Goal: Task Accomplishment & Management: Complete application form

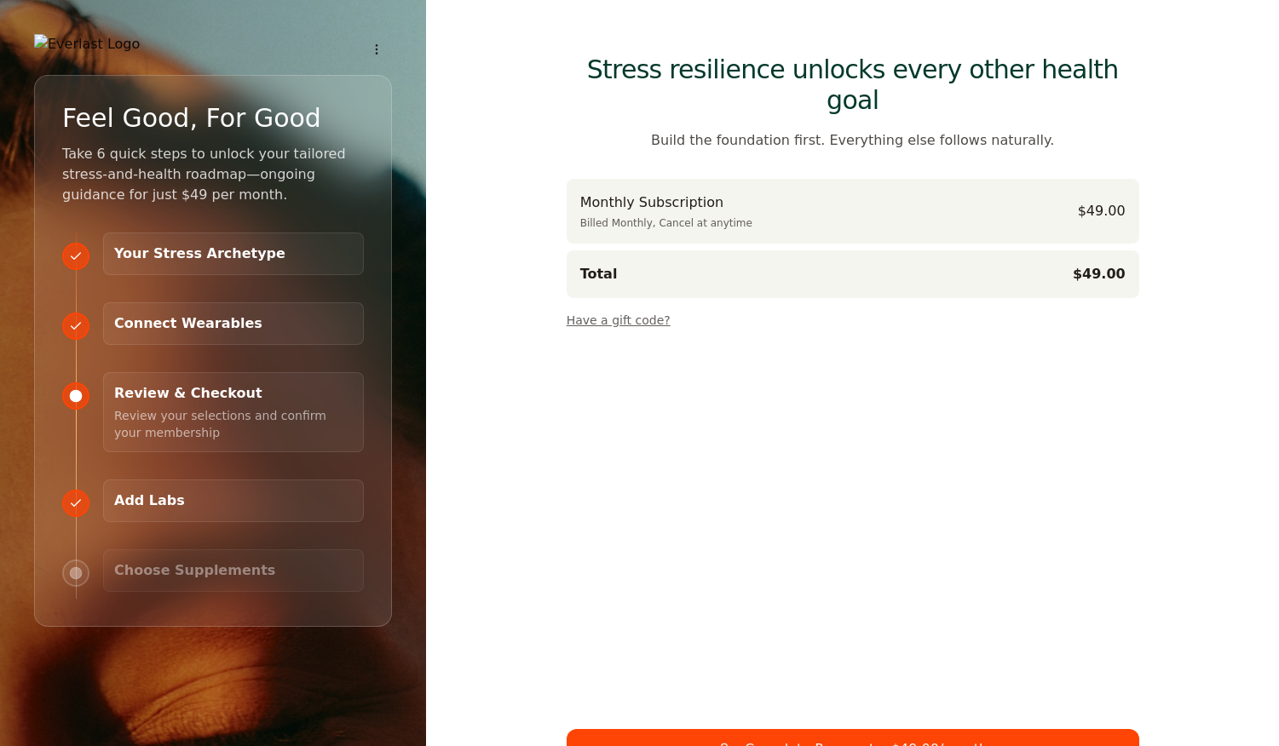
click at [630, 305] on button "Have a gift code?" at bounding box center [619, 317] width 104 height 24
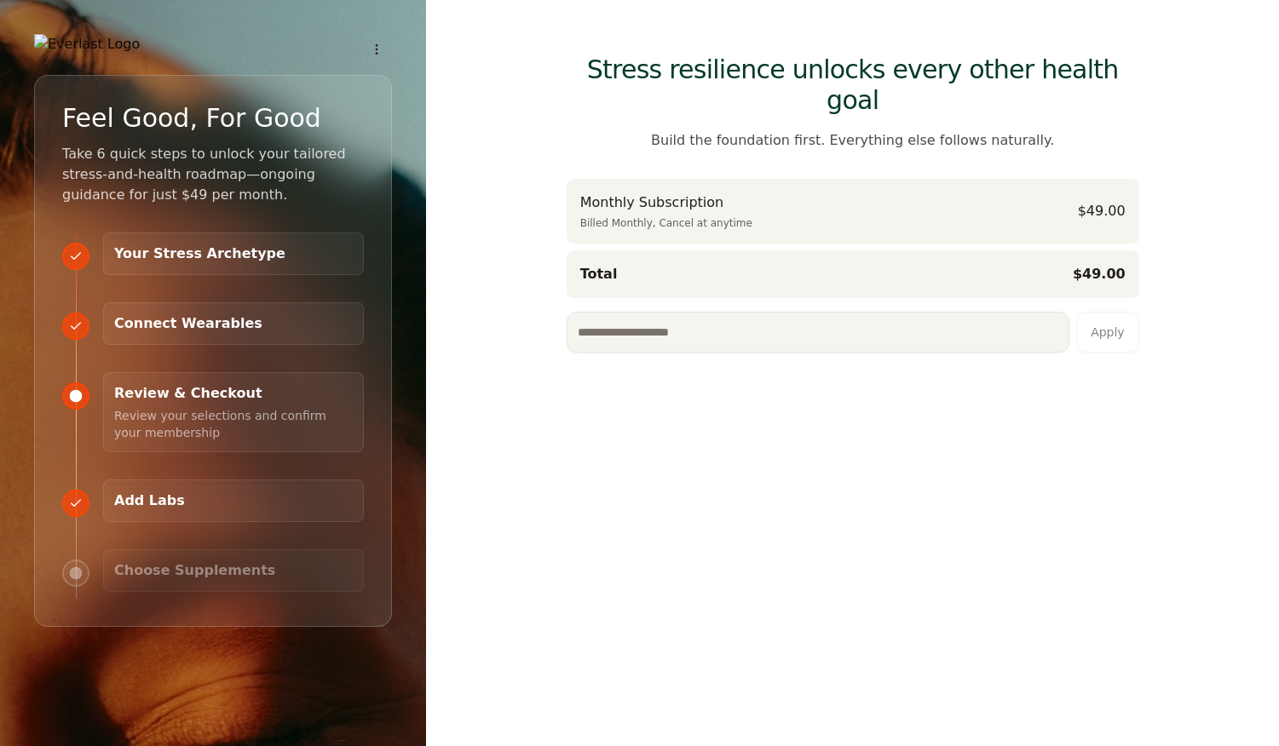
click at [635, 312] on input at bounding box center [818, 332] width 503 height 41
type input "**********"
click at [1111, 312] on button "Apply" at bounding box center [1107, 332] width 63 height 41
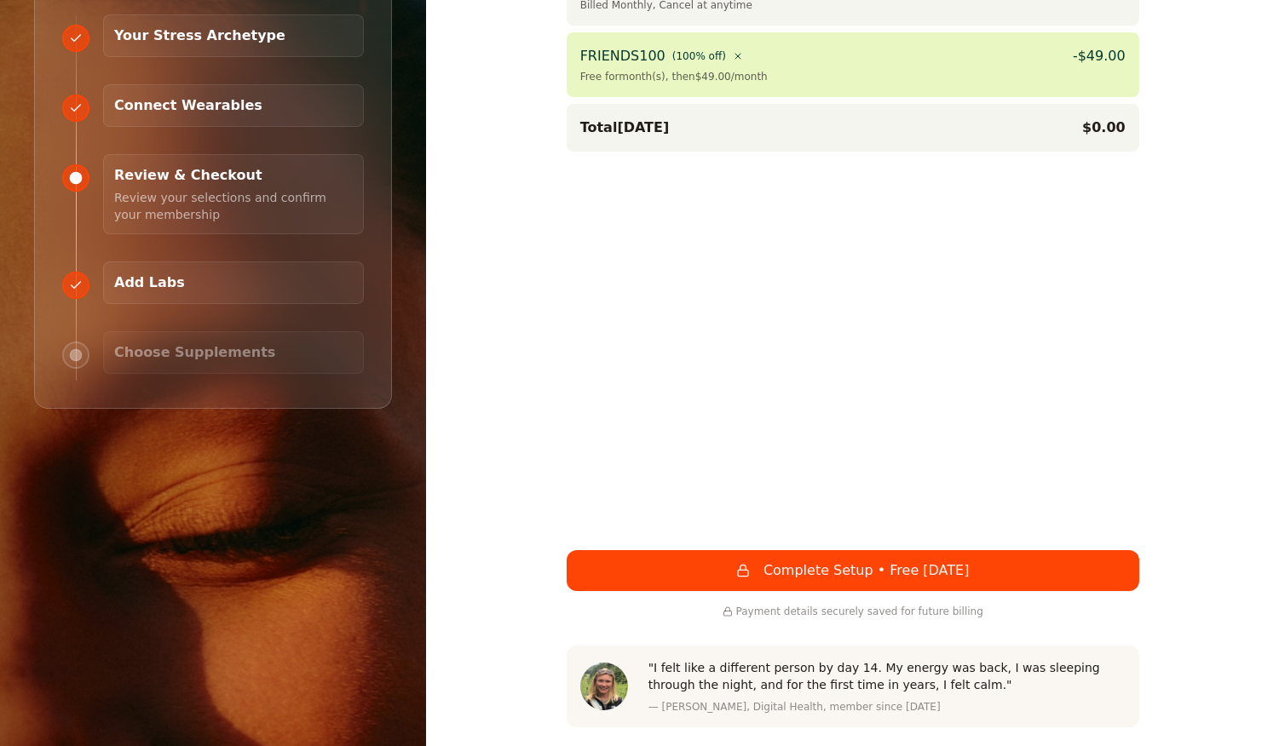
scroll to position [231, 0]
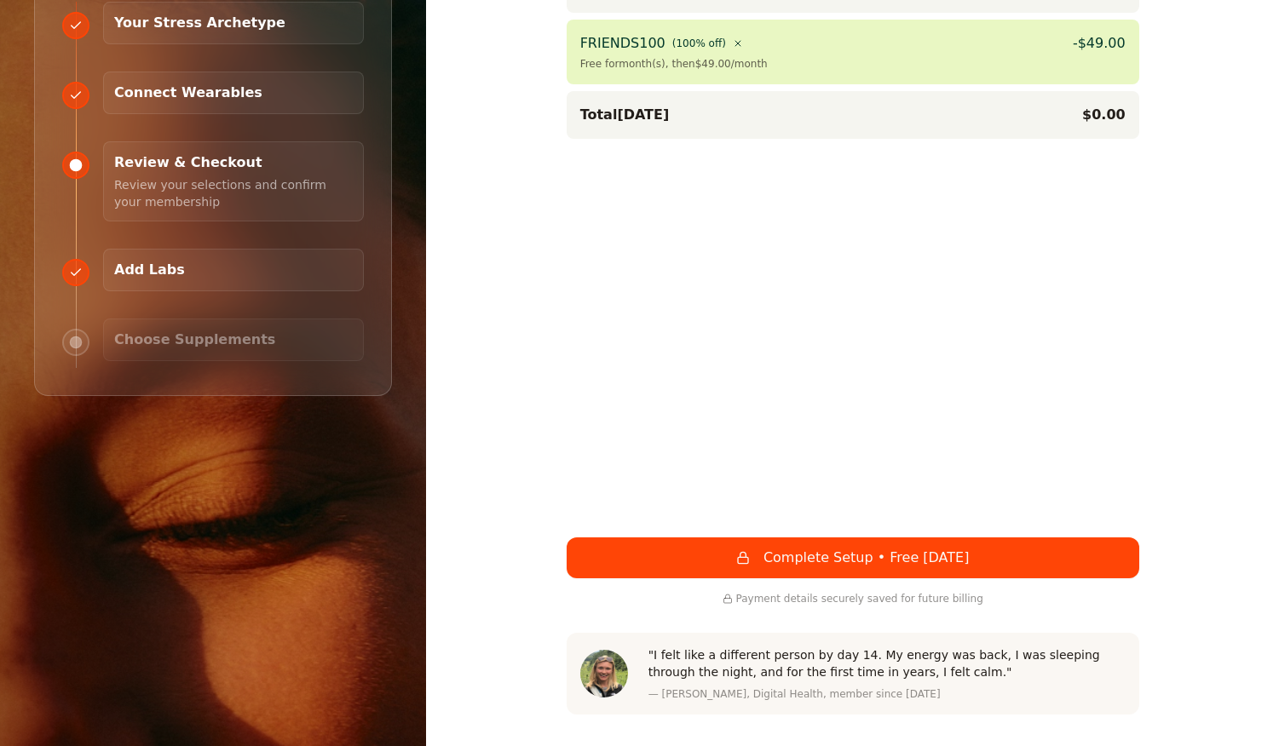
click at [794, 538] on button "Complete Setup • Free [DATE]" at bounding box center [853, 558] width 573 height 41
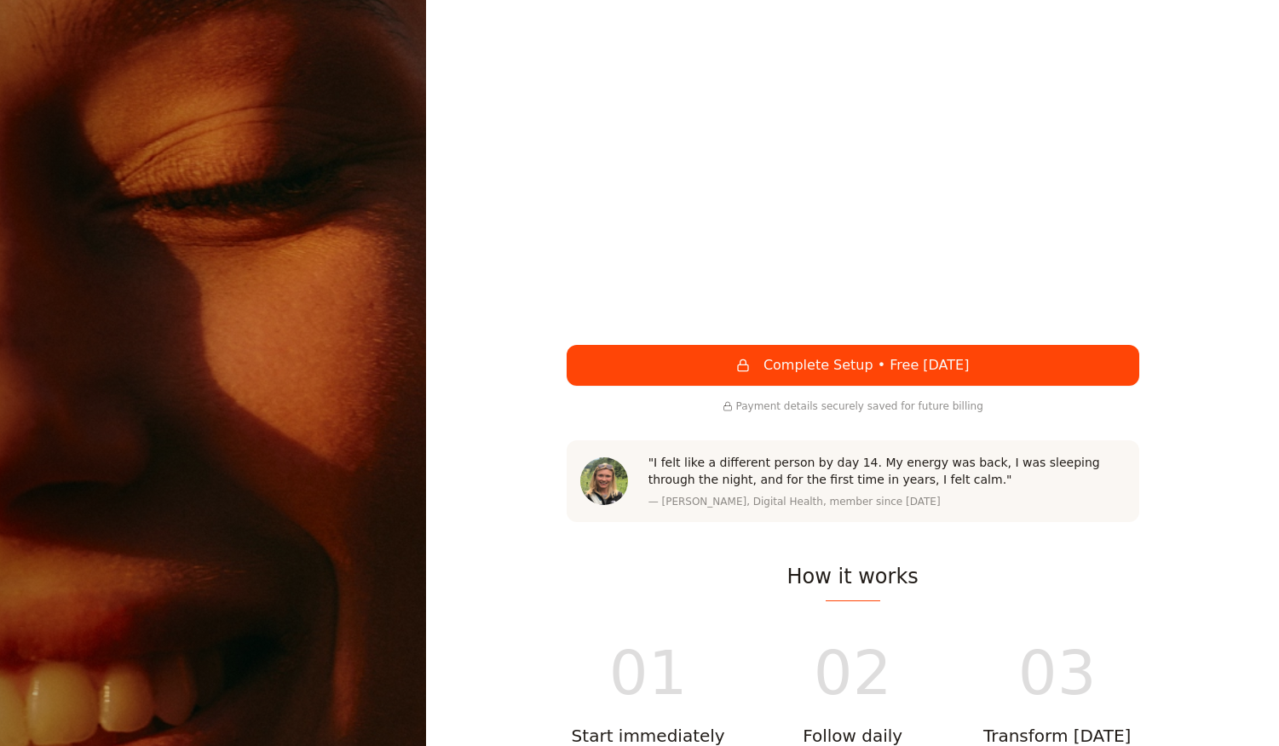
scroll to position [659, 0]
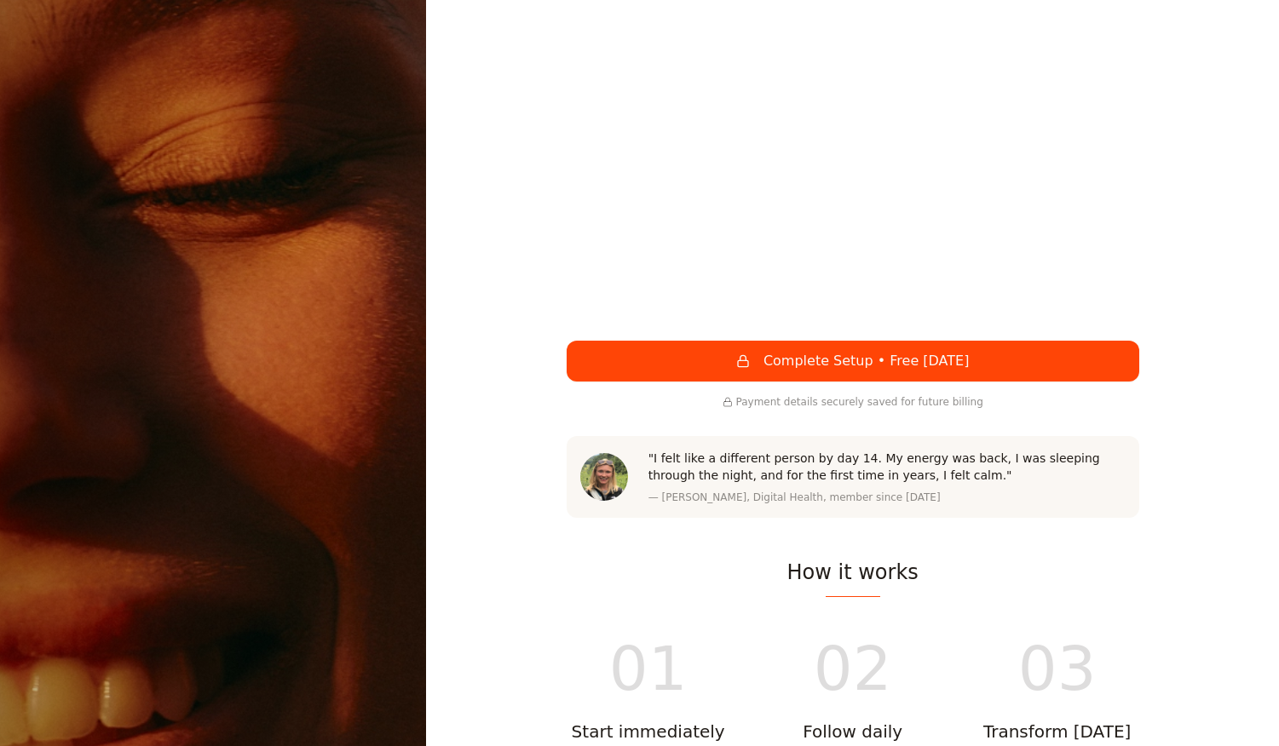
click at [900, 341] on button "Complete Setup • Free [DATE]" at bounding box center [853, 361] width 573 height 41
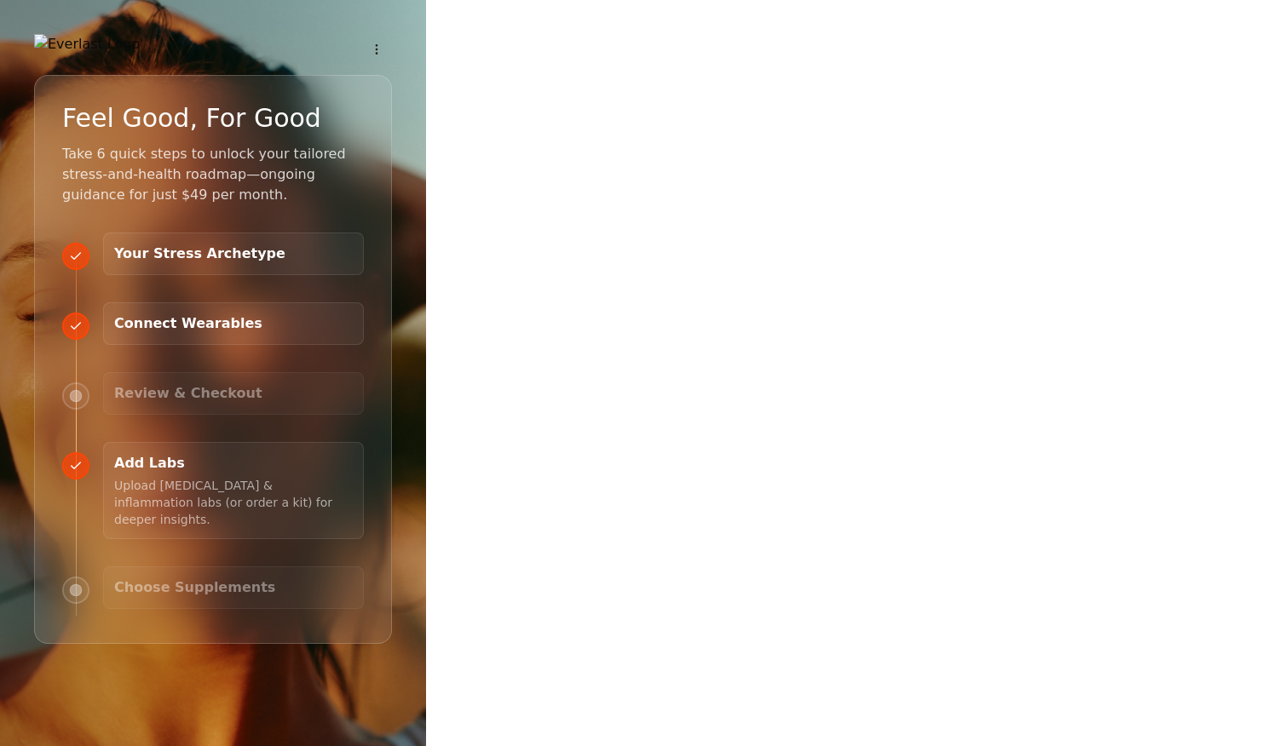
scroll to position [0, 0]
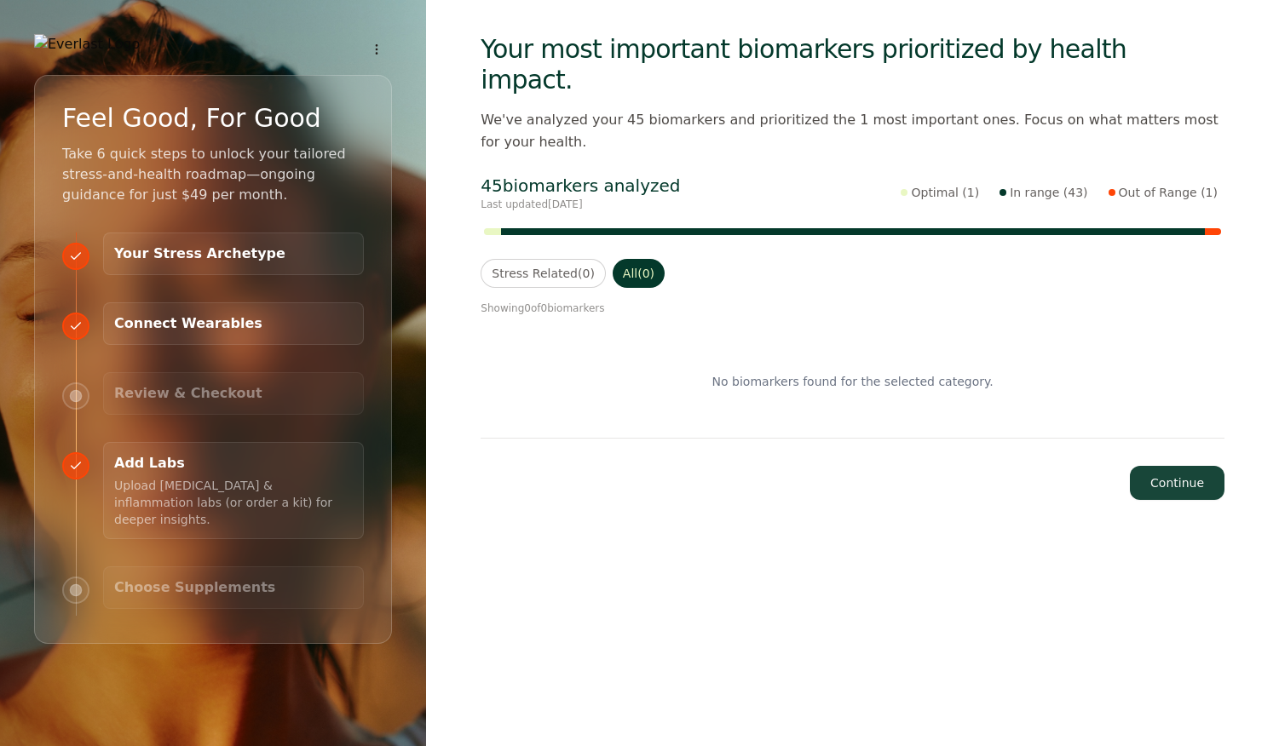
click at [1173, 466] on button "Continue" at bounding box center [1177, 483] width 95 height 34
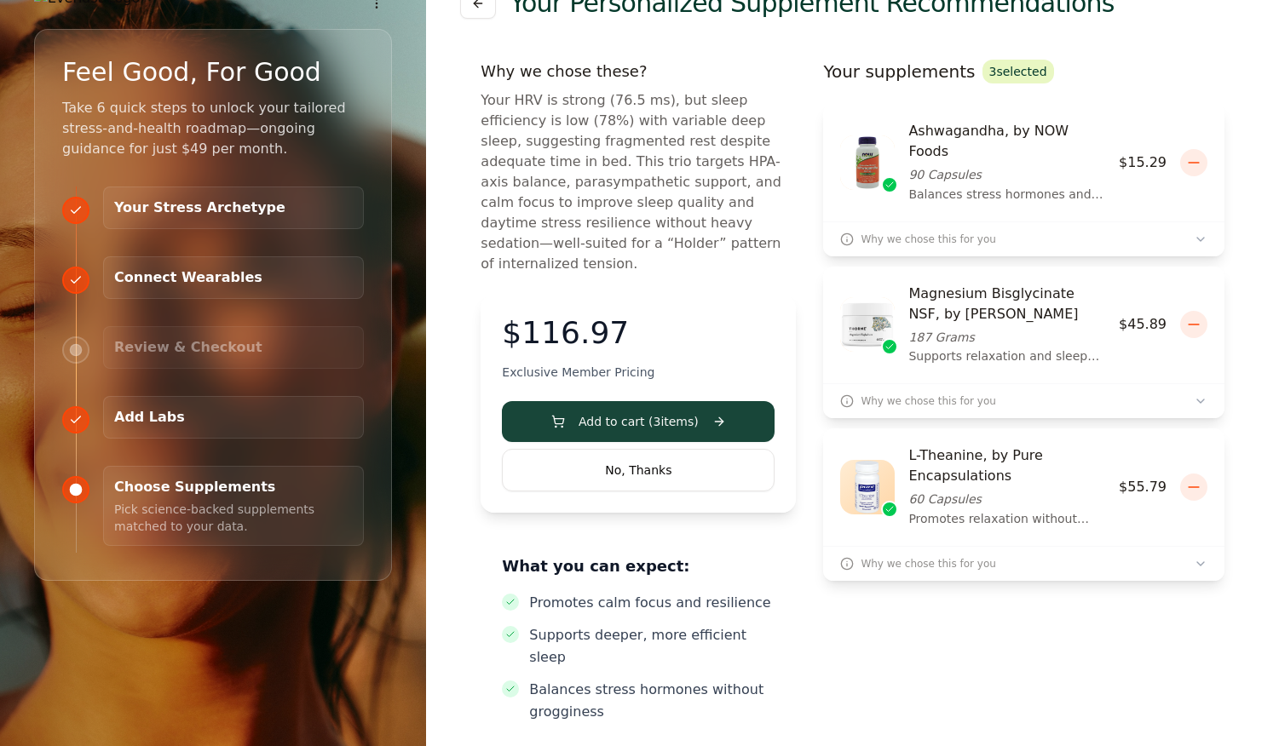
scroll to position [56, 0]
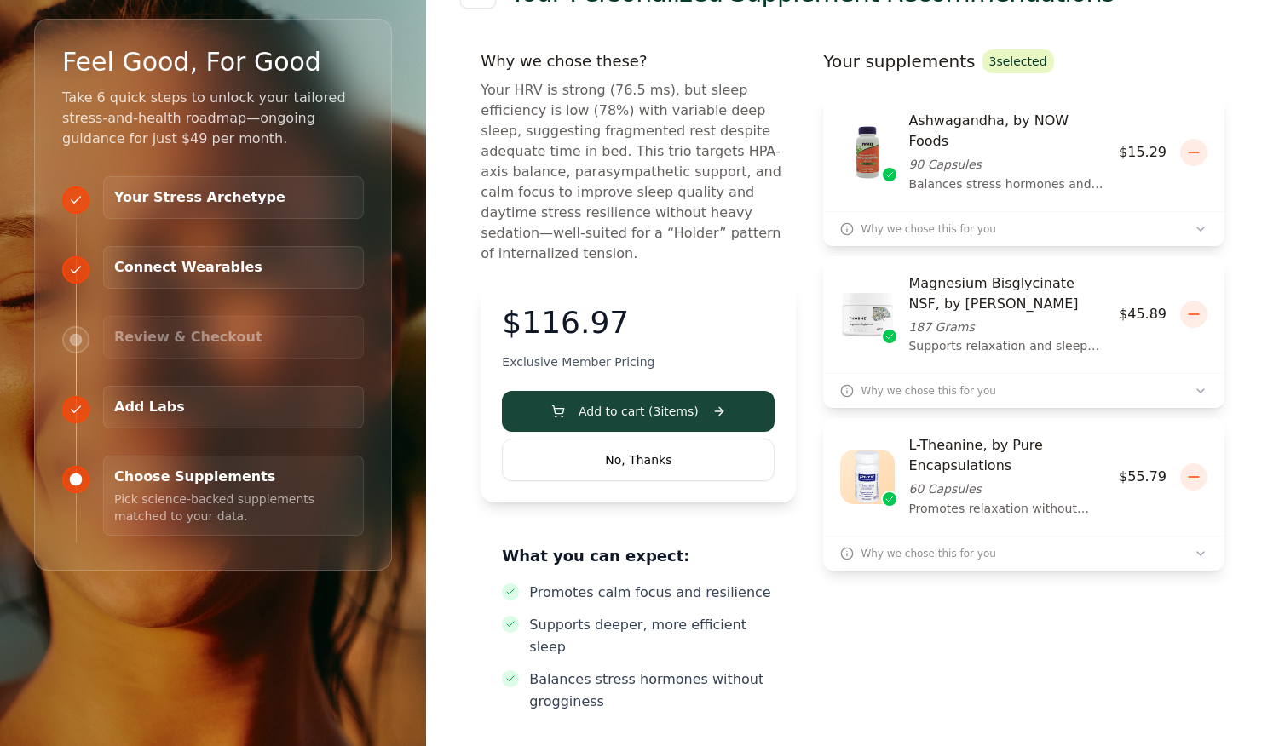
click at [941, 384] on span "Why we chose this for you" at bounding box center [917, 391] width 155 height 14
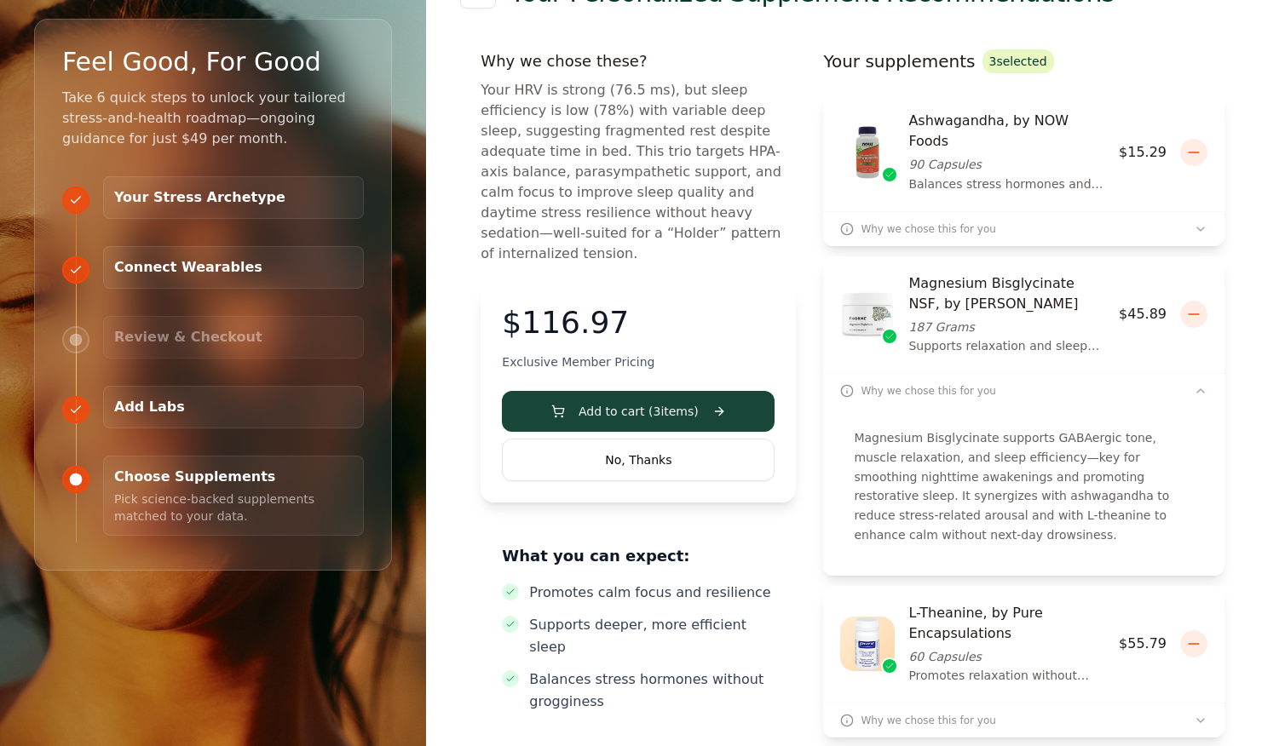
click at [1204, 222] on icon "button" at bounding box center [1201, 229] width 14 height 14
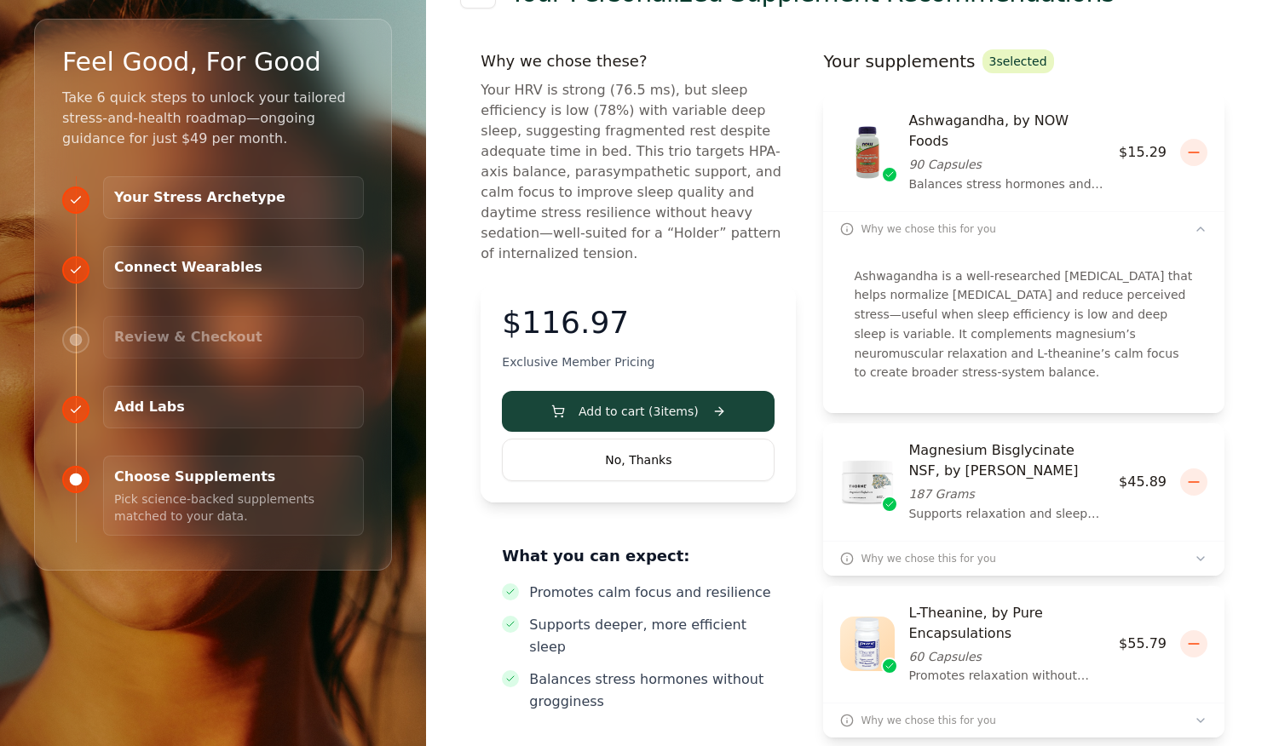
scroll to position [0, 0]
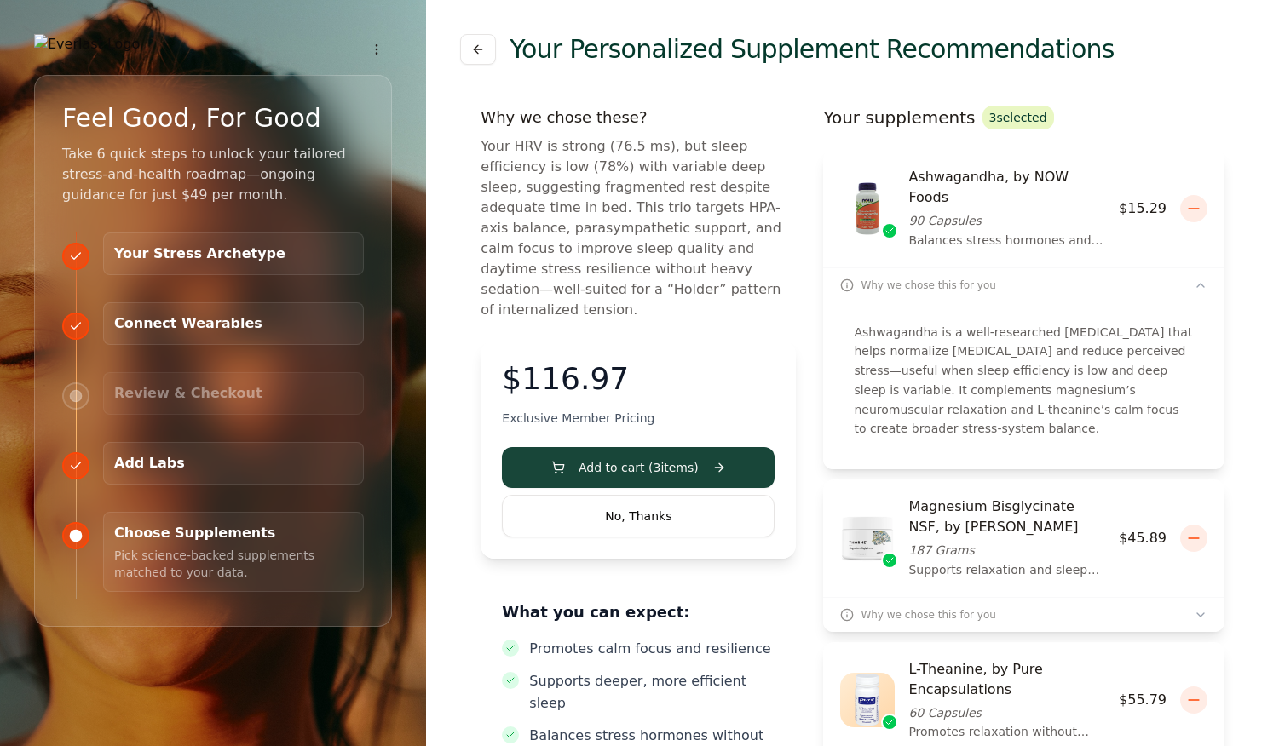
click at [1033, 597] on button "Why we chose this for you" at bounding box center [1023, 614] width 401 height 35
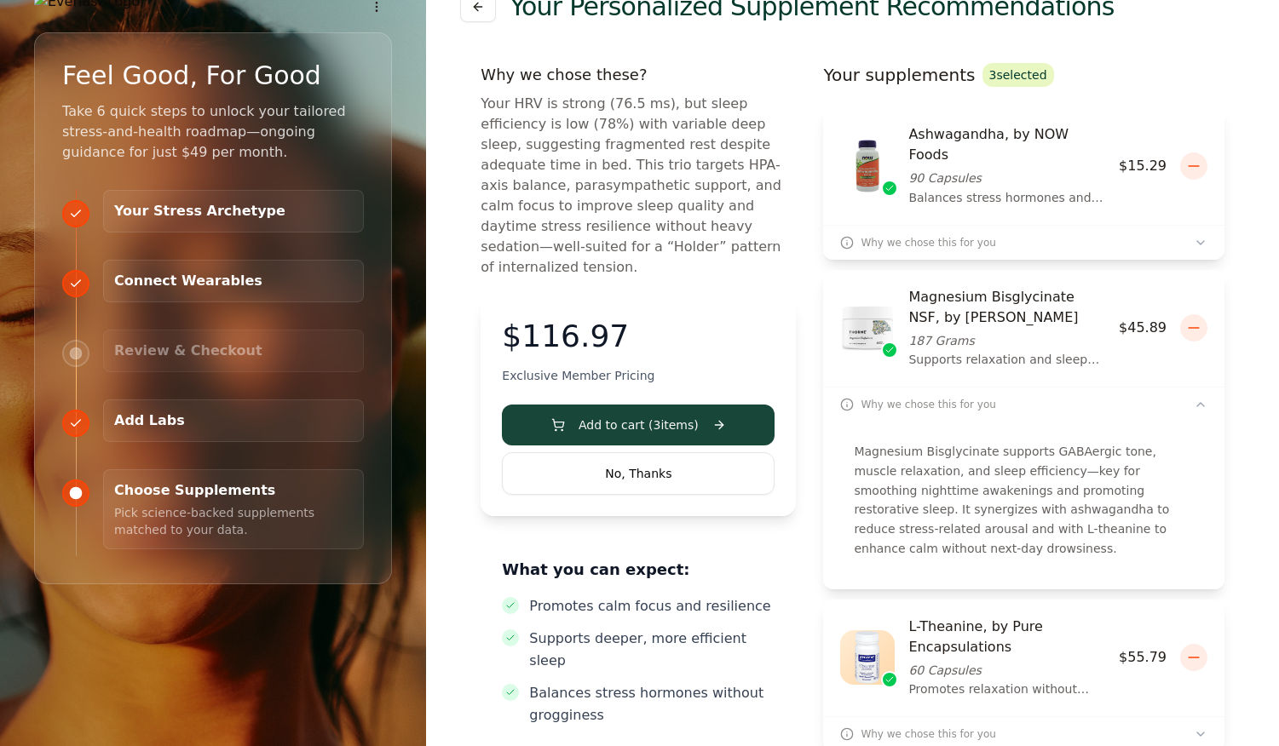
scroll to position [62, 0]
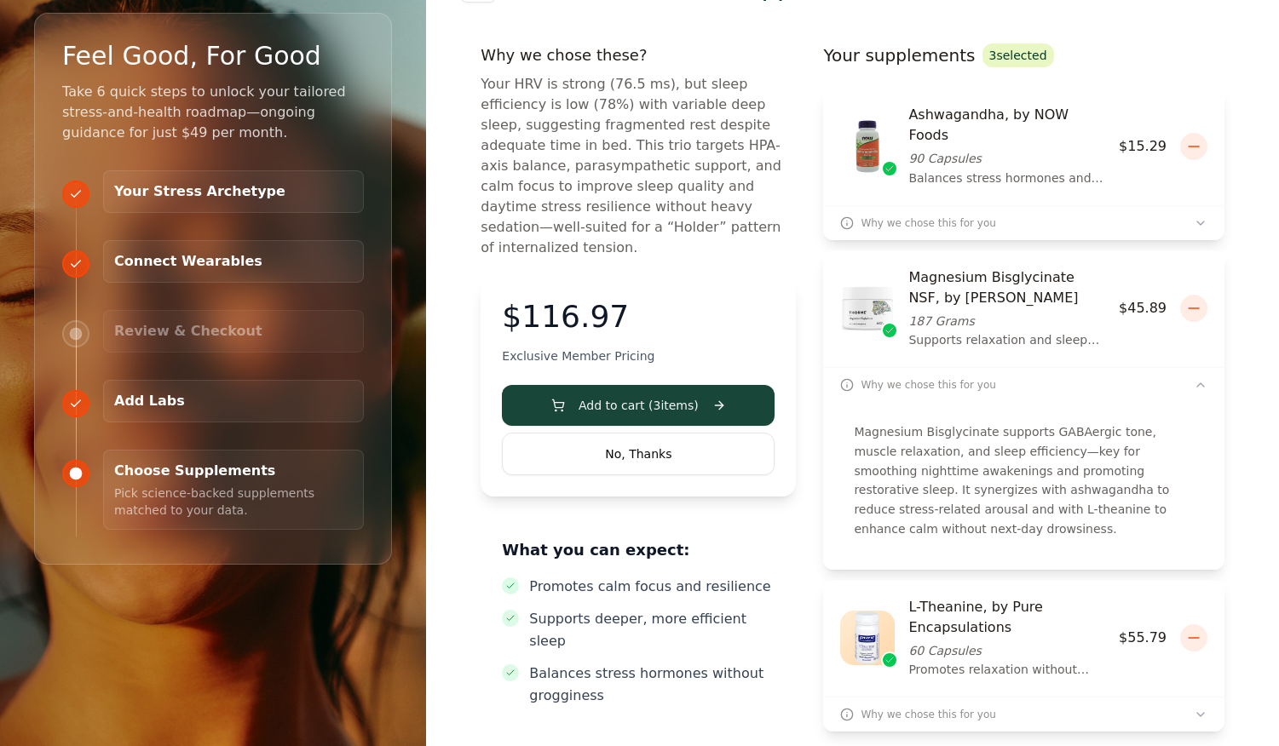
click at [993, 697] on button "Why we chose this for you" at bounding box center [1023, 714] width 401 height 35
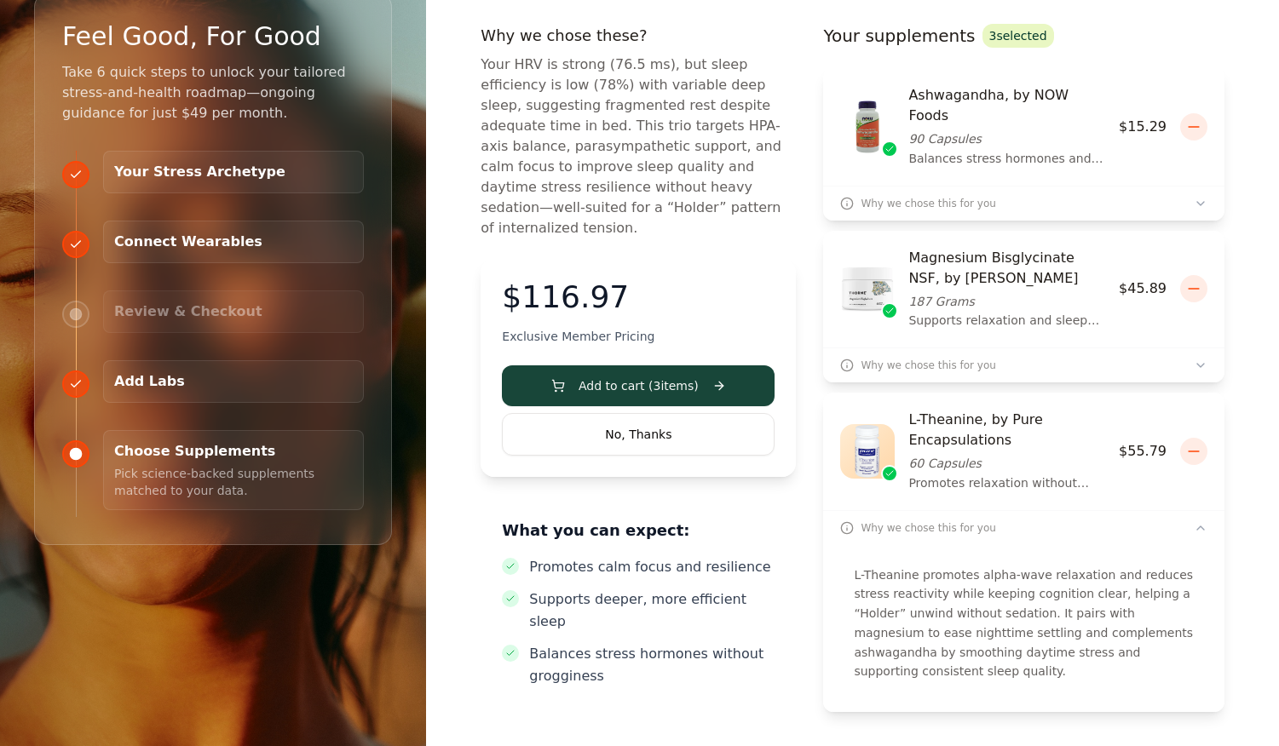
scroll to position [0, 0]
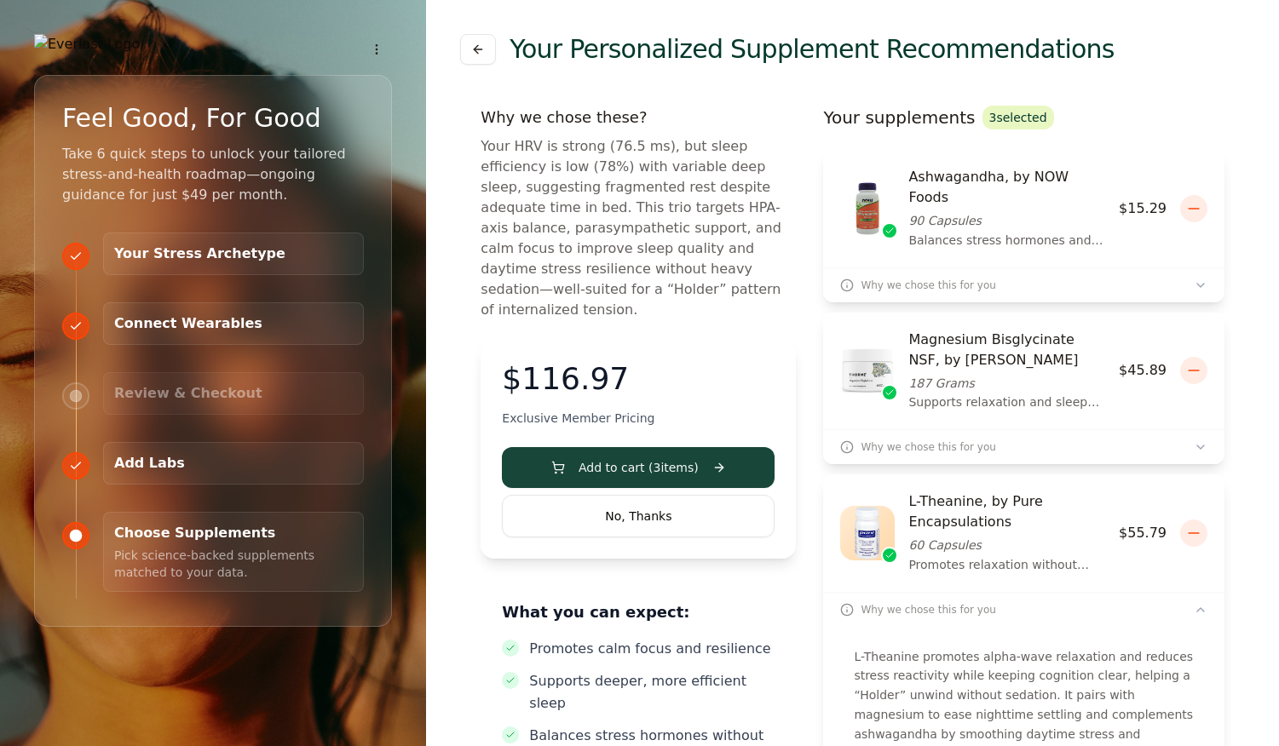
click at [641, 452] on button "Add to cart ( 3 items)" at bounding box center [638, 467] width 273 height 41
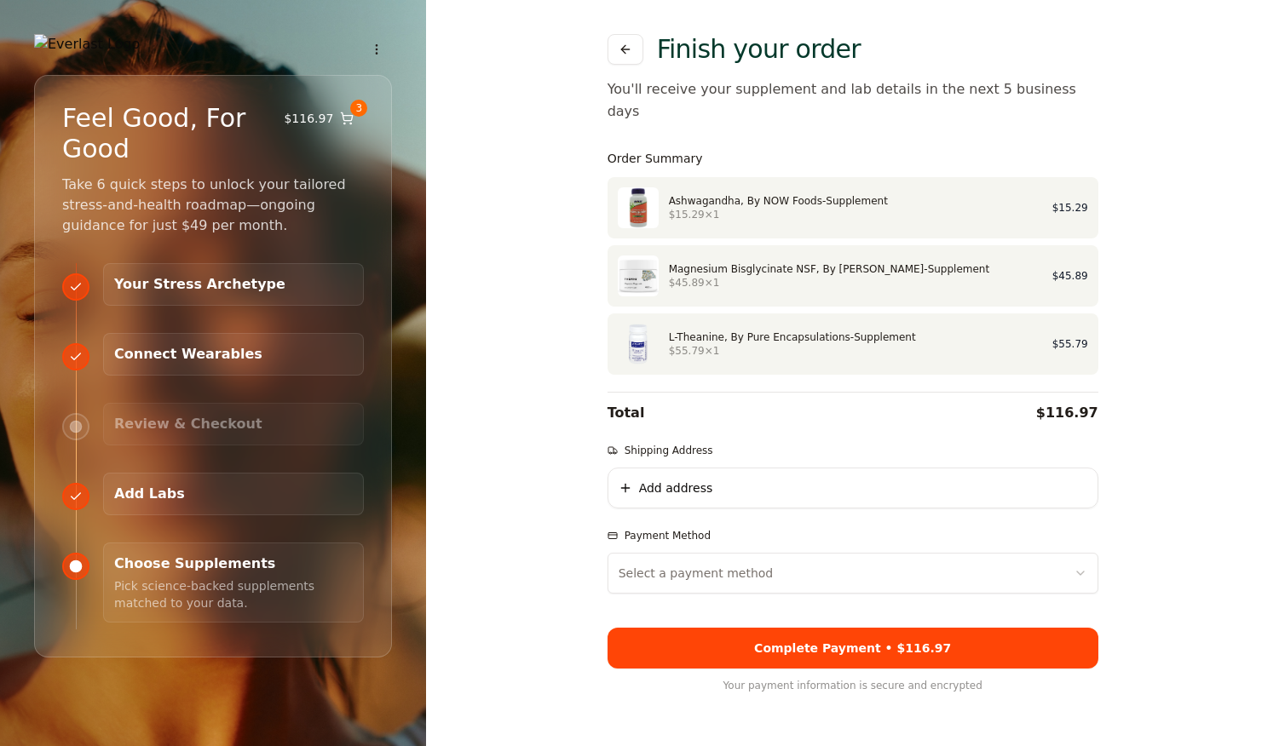
click at [627, 52] on button at bounding box center [625, 49] width 36 height 31
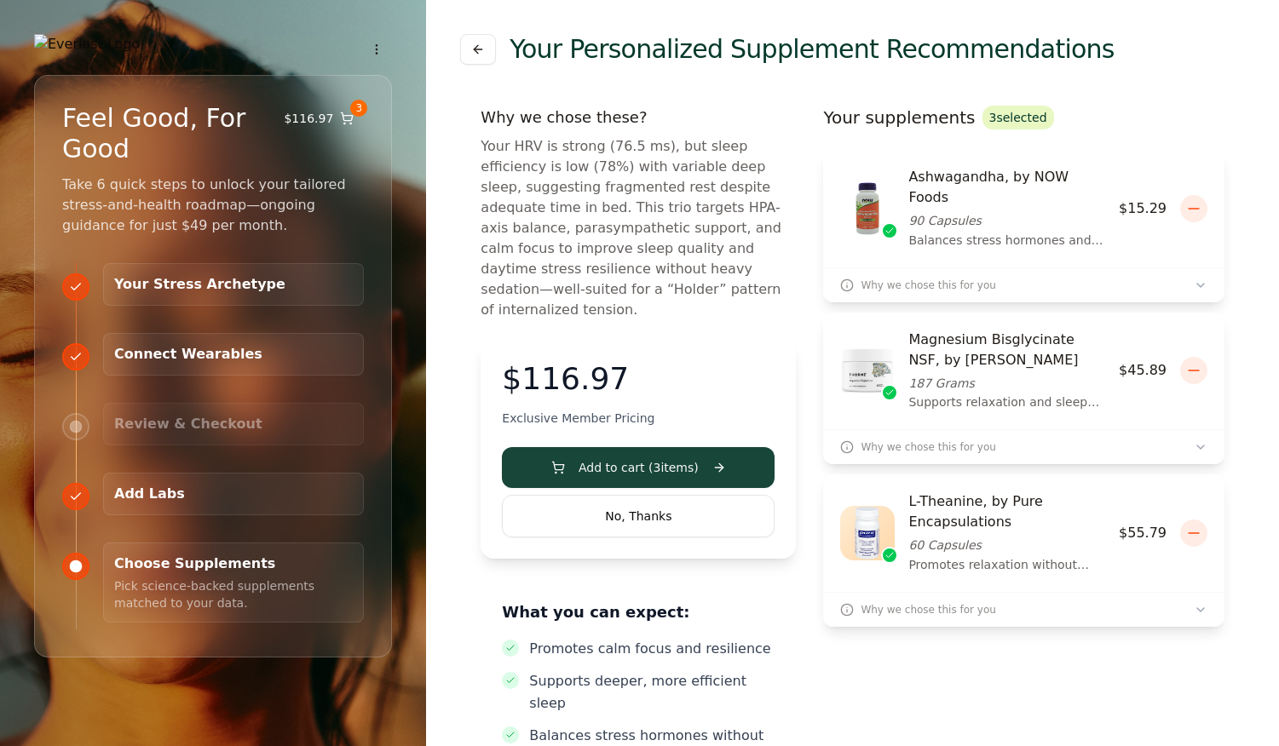
click at [635, 508] on button "No, Thanks" at bounding box center [638, 516] width 273 height 43
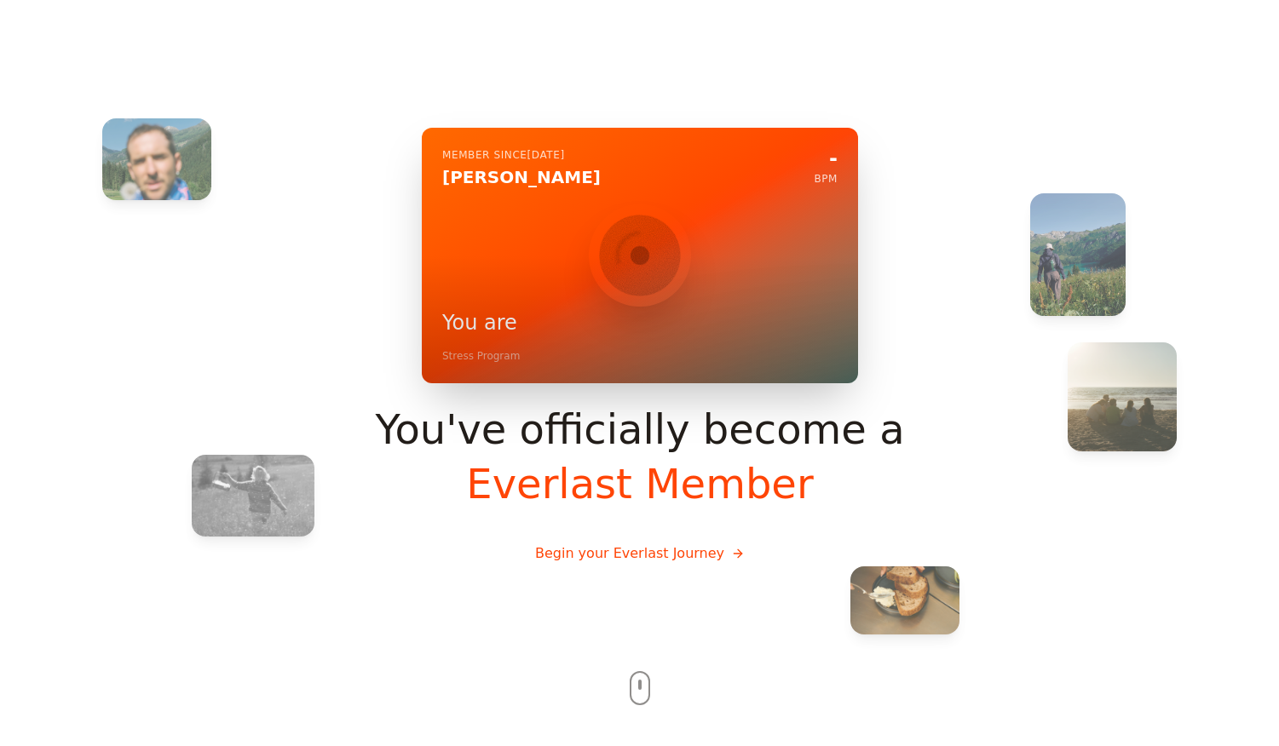
click at [688, 560] on button "Begin your Everlast Journey" at bounding box center [639, 554] width 237 height 48
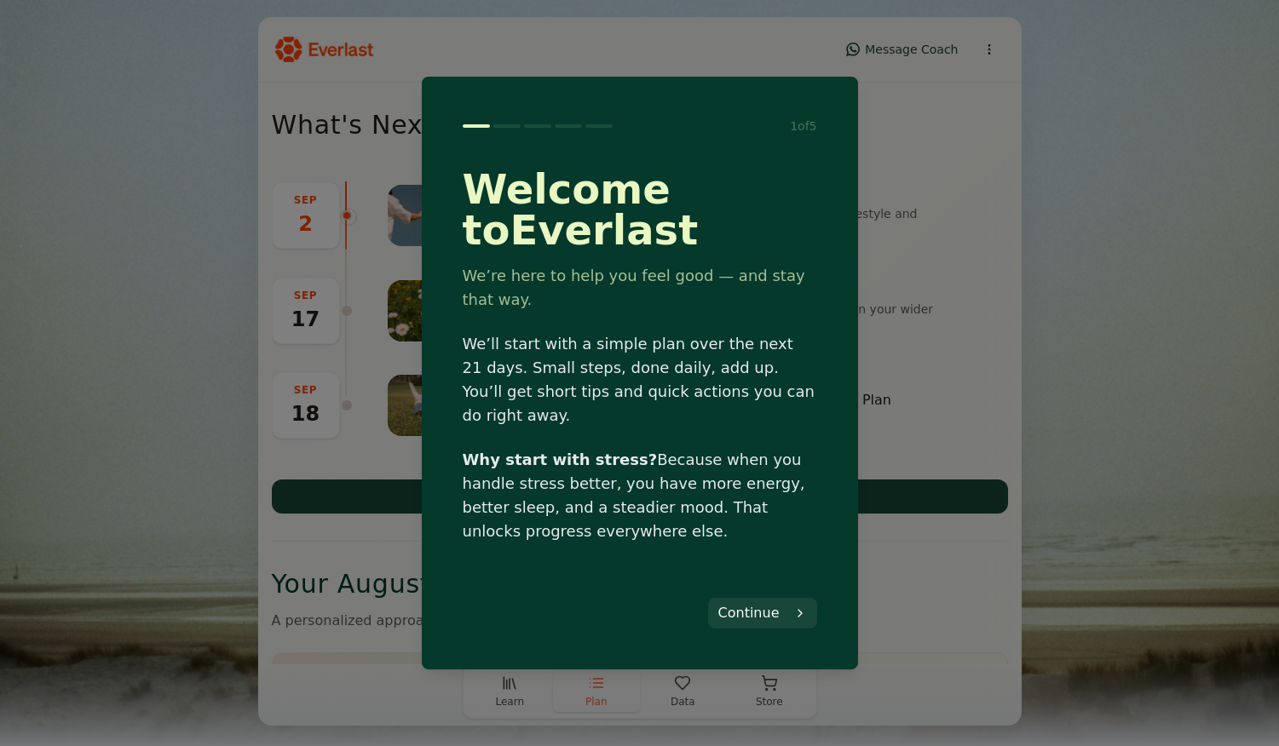
click at [780, 610] on button "Continue" at bounding box center [762, 613] width 109 height 31
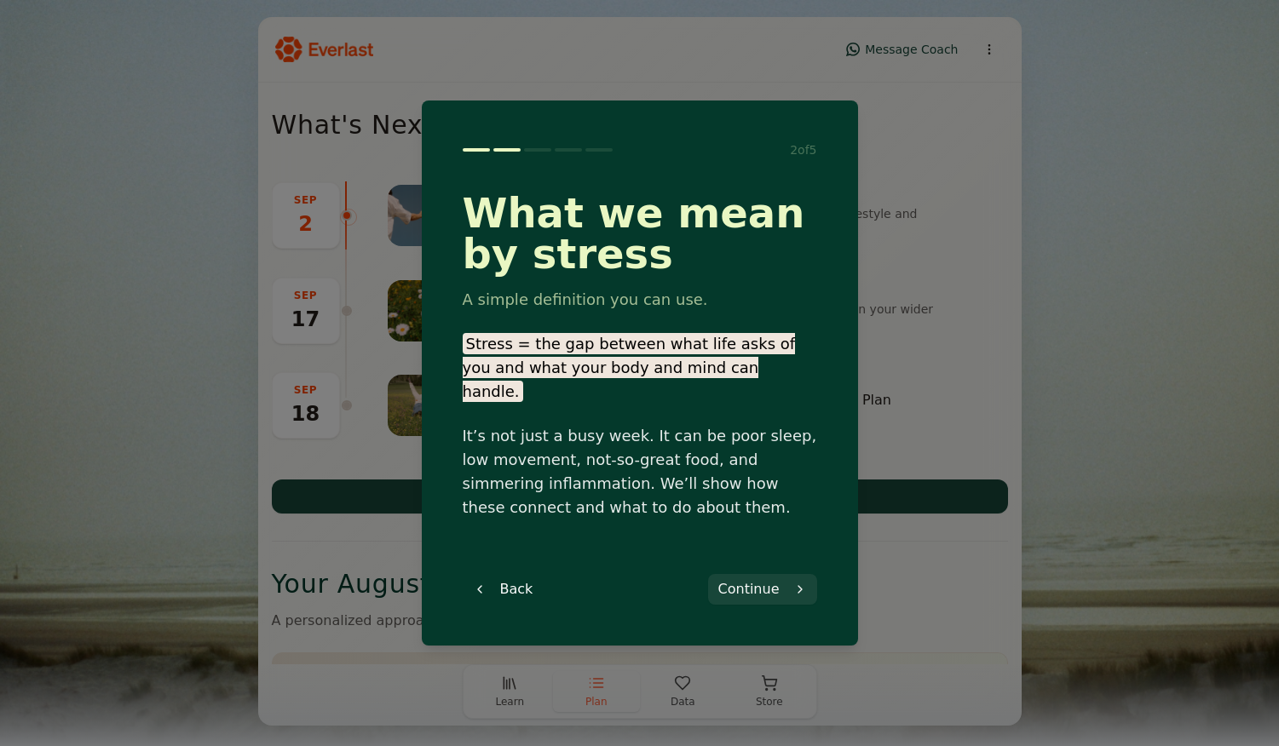
click at [773, 594] on div "2 of 5 What we mean by stress A simple definition you can use. Stress = the gap…" at bounding box center [639, 373] width 395 height 504
click at [767, 583] on button "Continue" at bounding box center [762, 589] width 109 height 31
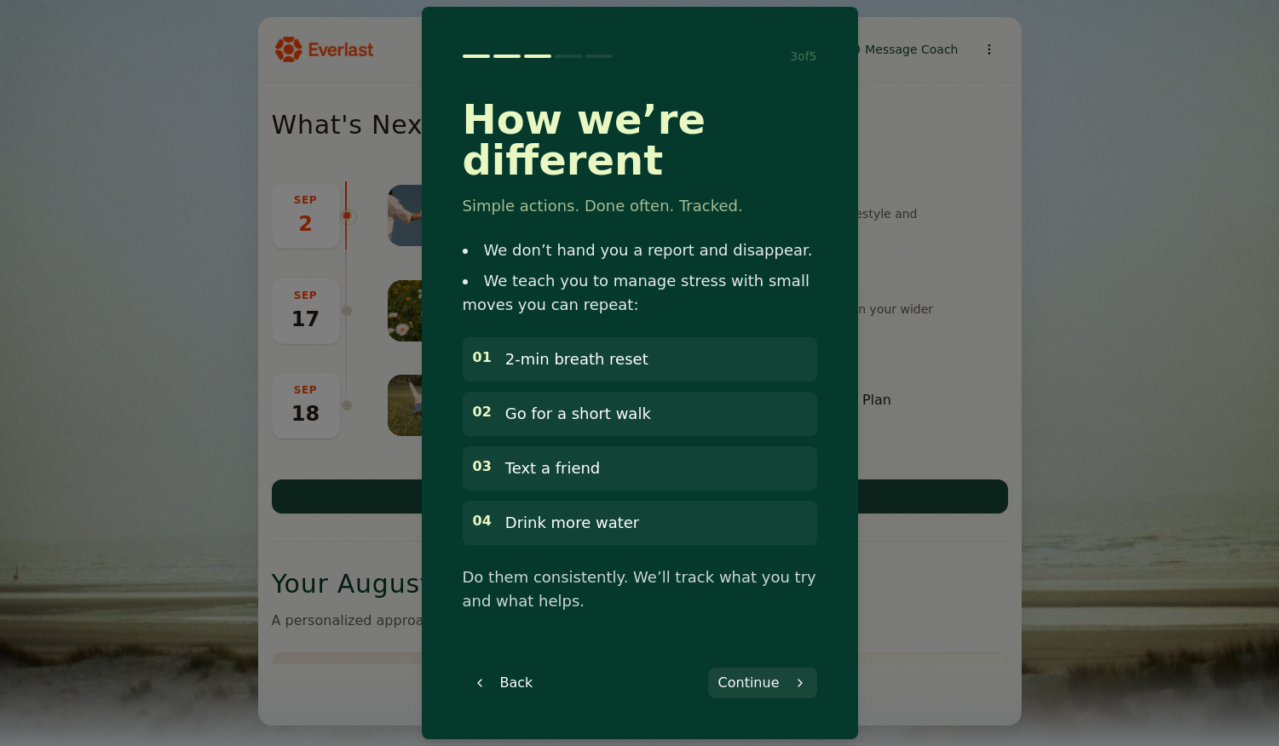
click at [765, 668] on button "Continue" at bounding box center [762, 683] width 109 height 31
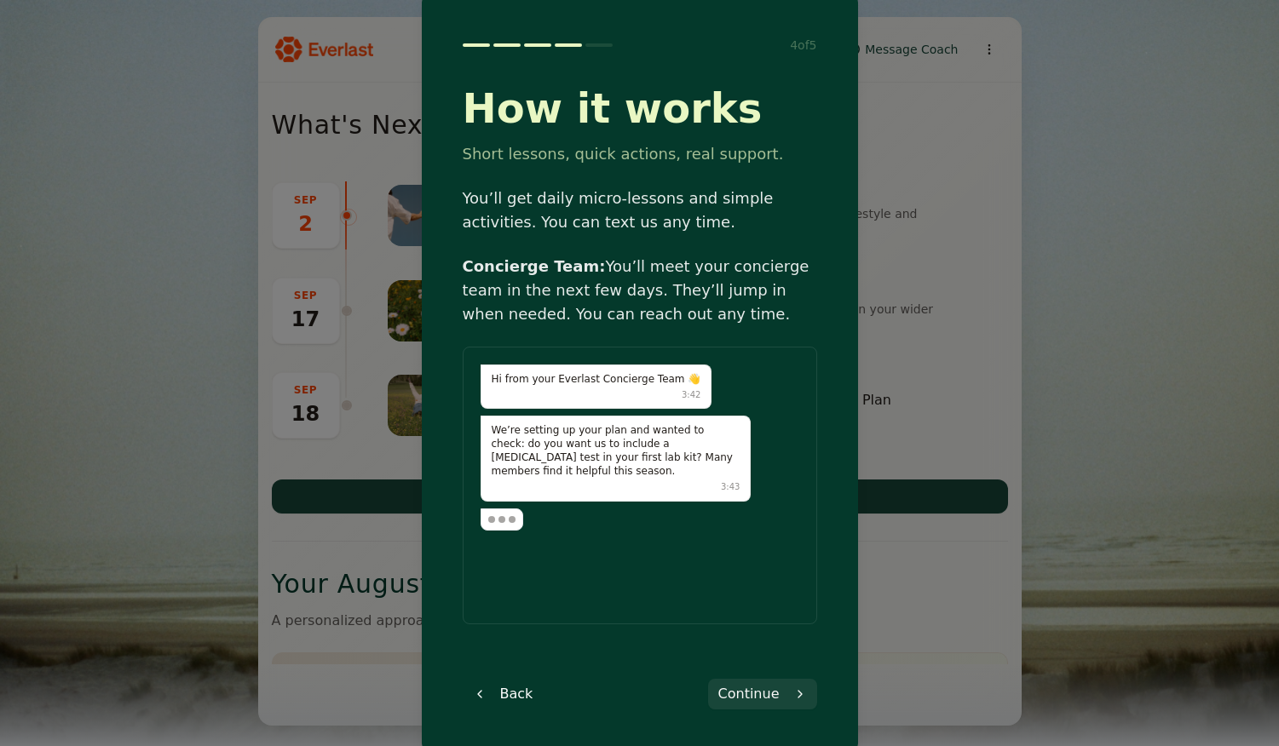
click at [780, 701] on button "Continue" at bounding box center [762, 694] width 109 height 31
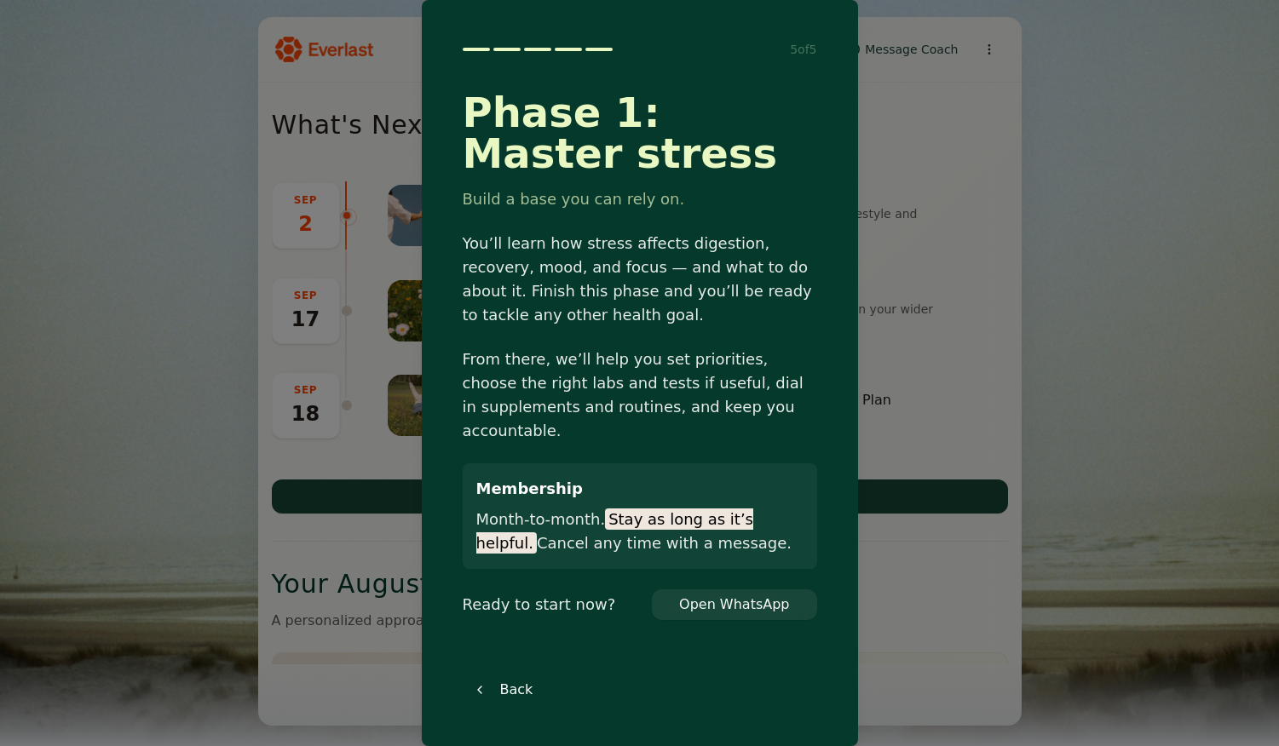
click at [935, 154] on div at bounding box center [639, 373] width 1279 height 746
click at [872, 234] on div at bounding box center [639, 373] width 1279 height 746
click at [890, 128] on div at bounding box center [639, 373] width 1279 height 746
click at [159, 61] on div at bounding box center [639, 373] width 1279 height 746
click at [880, 257] on div at bounding box center [639, 373] width 1279 height 746
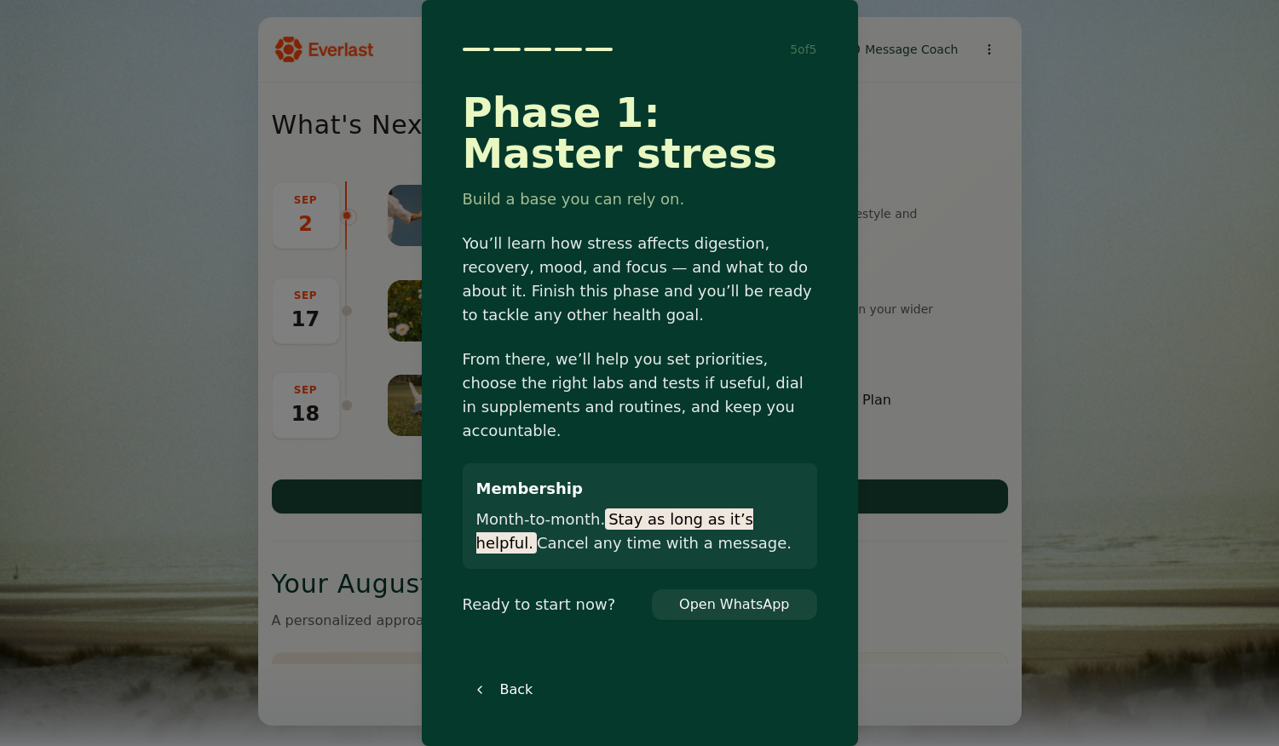
click at [717, 599] on button "Open WhatsApp" at bounding box center [733, 605] width 137 height 31
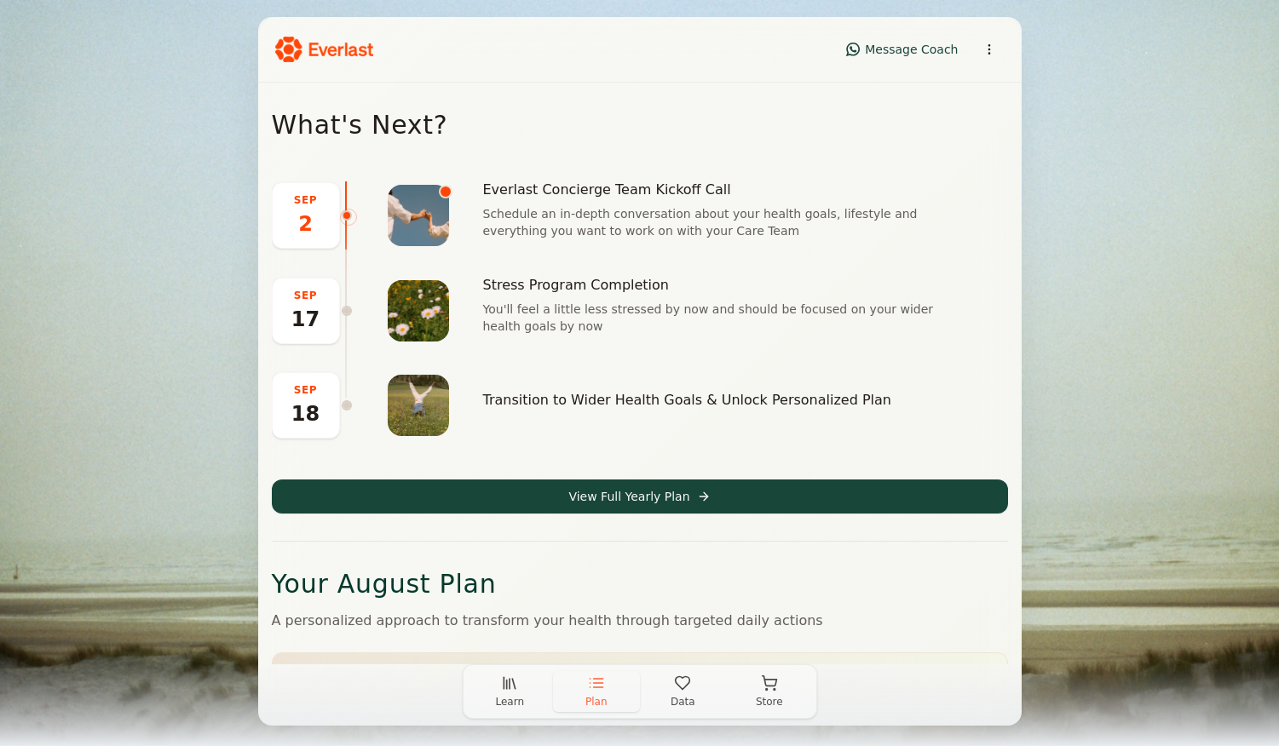
click at [802, 172] on div "What's Next? [DATE] Everlast Concierge Team Kickoff Call Schedule an in-depth c…" at bounding box center [640, 312] width 736 height 404
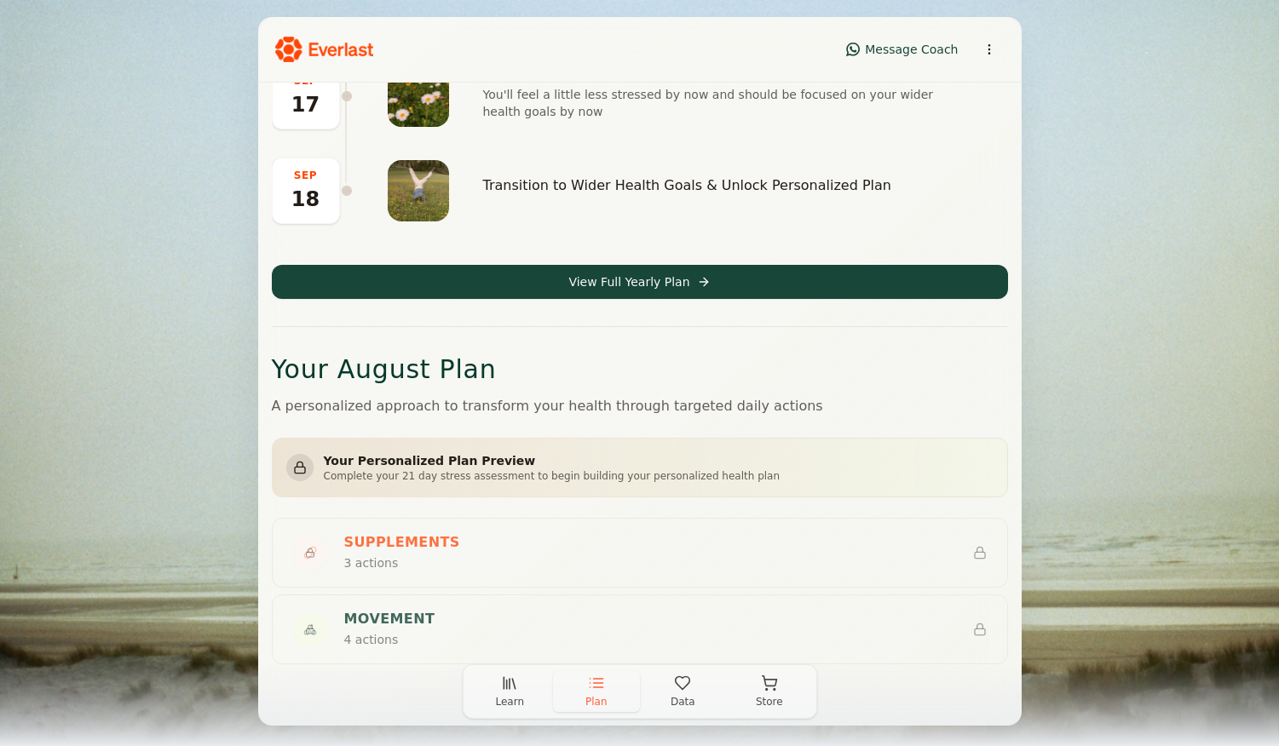
scroll to position [173, 0]
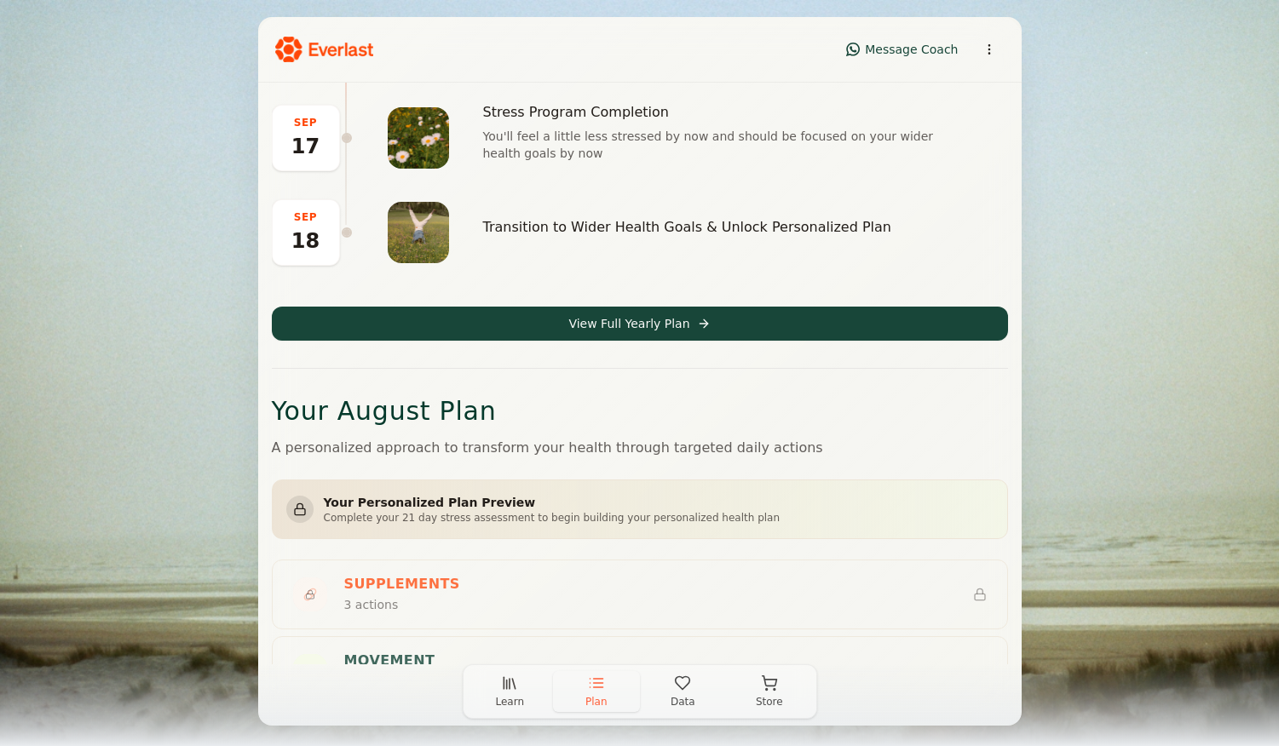
click at [597, 324] on button "View Full Yearly Plan" at bounding box center [640, 324] width 736 height 34
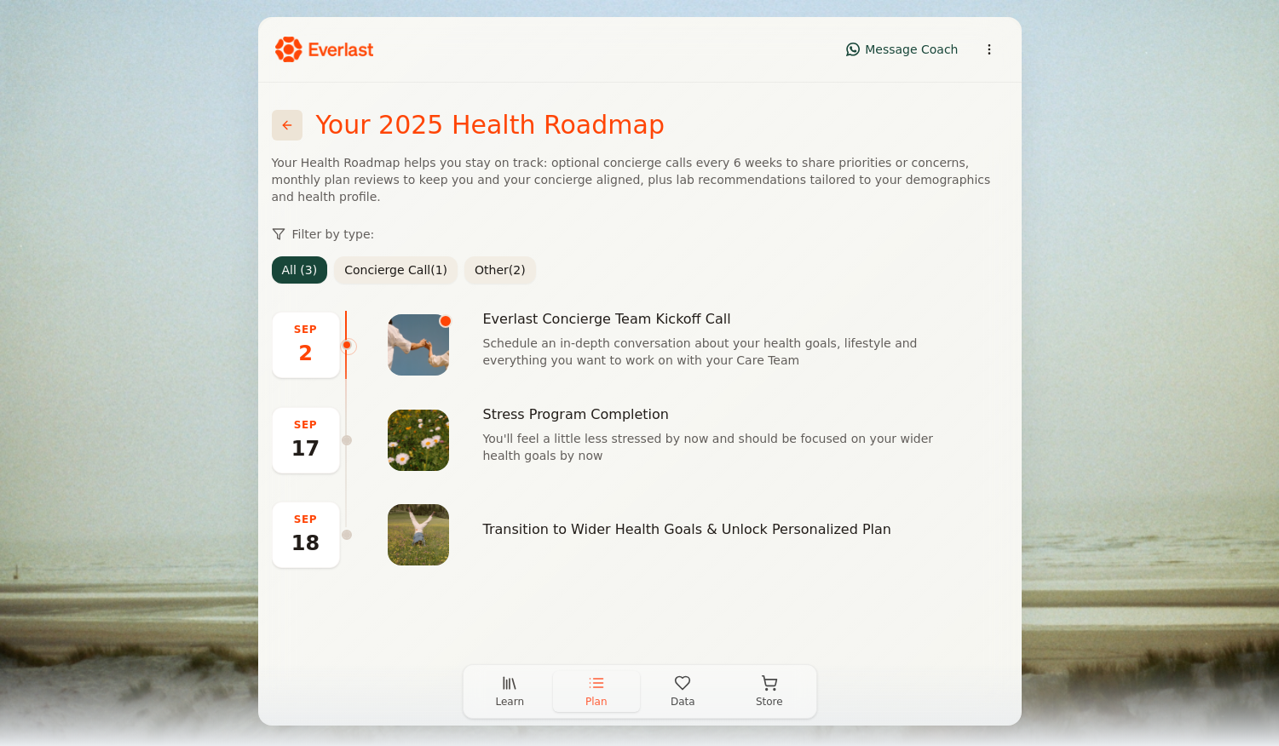
click at [399, 256] on button "concierge call ( 1 )" at bounding box center [396, 269] width 124 height 27
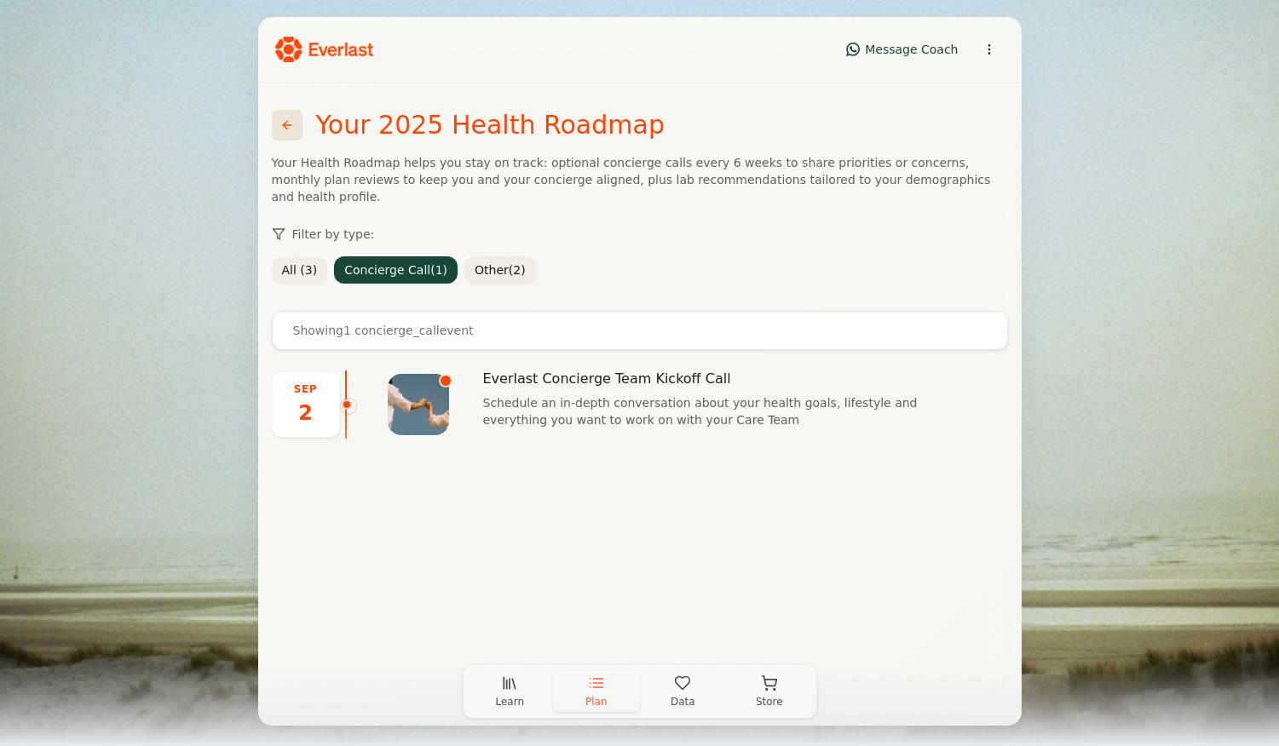
click at [494, 256] on button "other ( 2 )" at bounding box center [500, 269] width 72 height 27
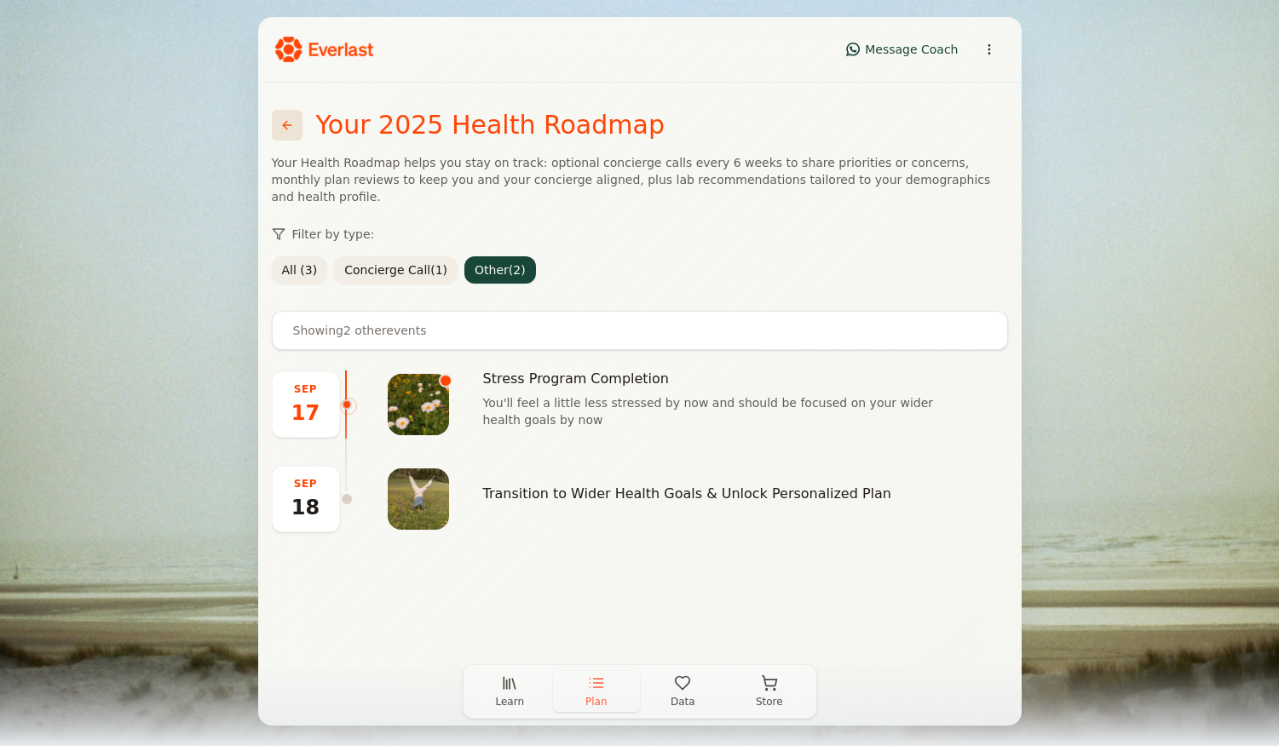
click at [354, 256] on button "concierge call ( 1 )" at bounding box center [396, 269] width 124 height 27
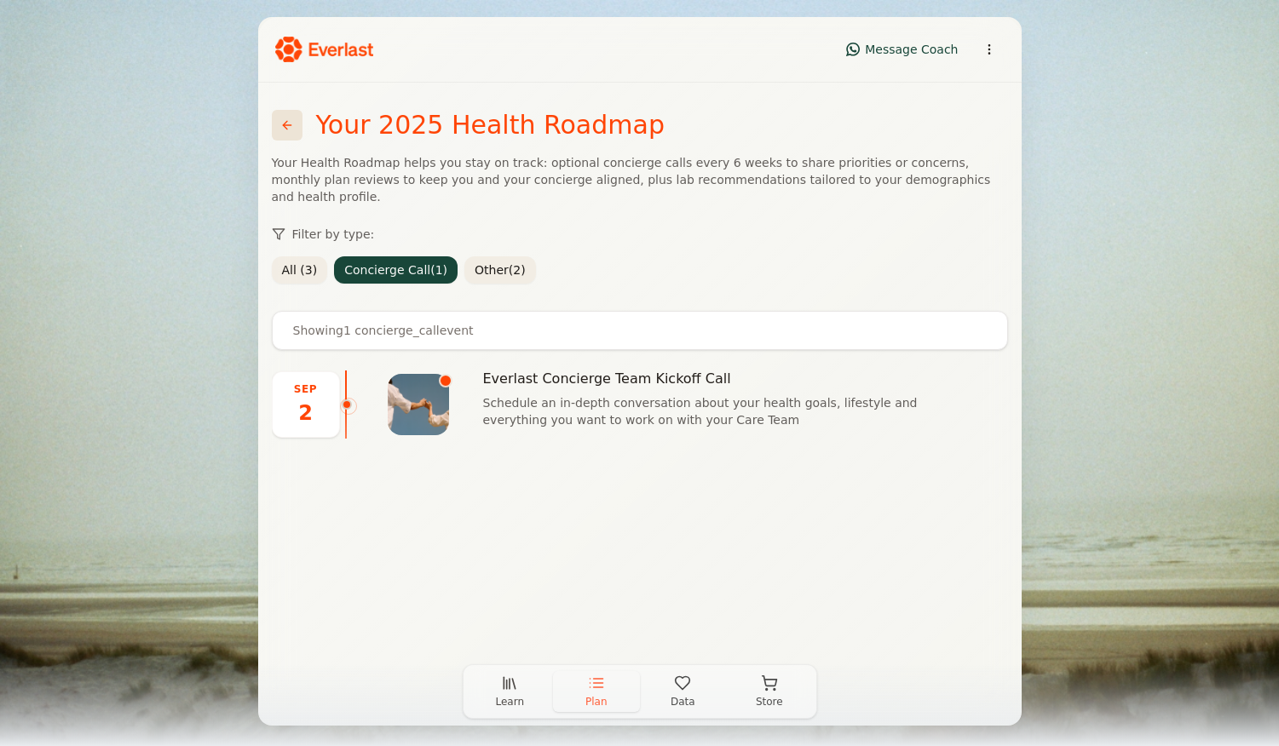
click at [297, 258] on button "All ( 3 )" at bounding box center [300, 269] width 56 height 27
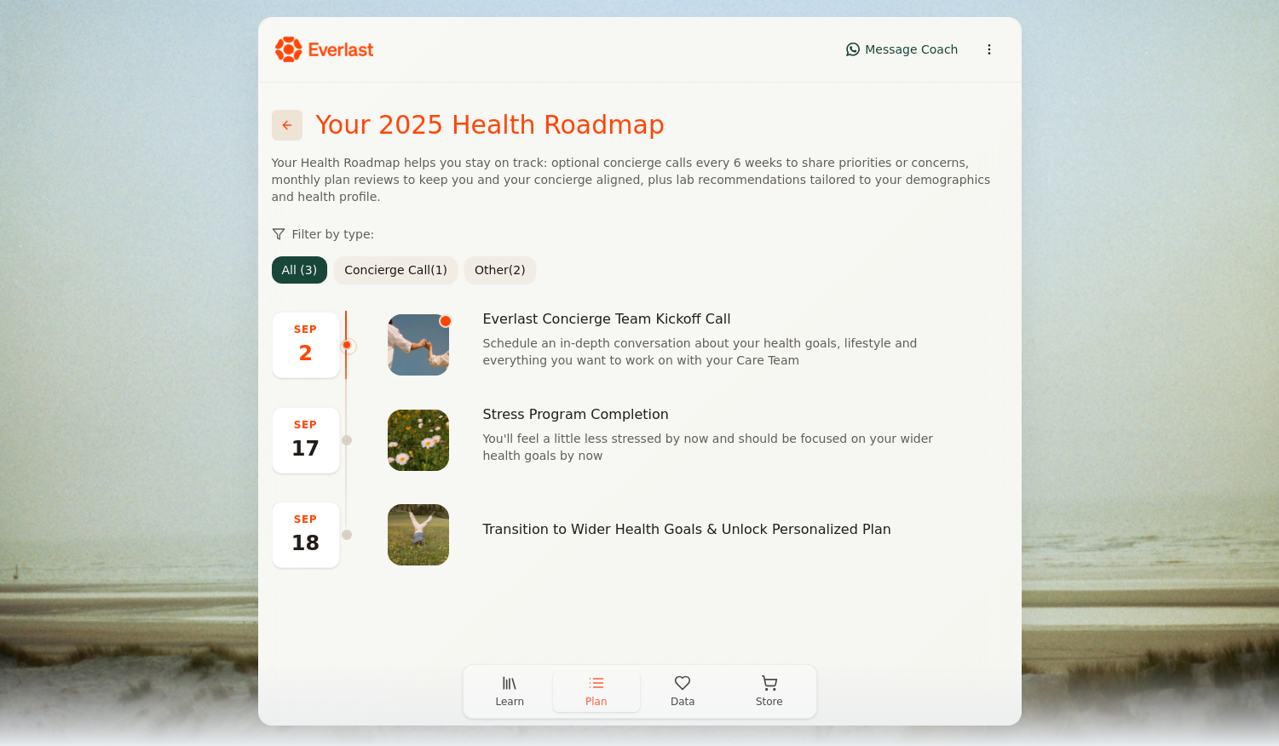
click at [594, 335] on p "Schedule an in-depth conversation about your health goals, lifestyle and everyt…" at bounding box center [720, 352] width 474 height 34
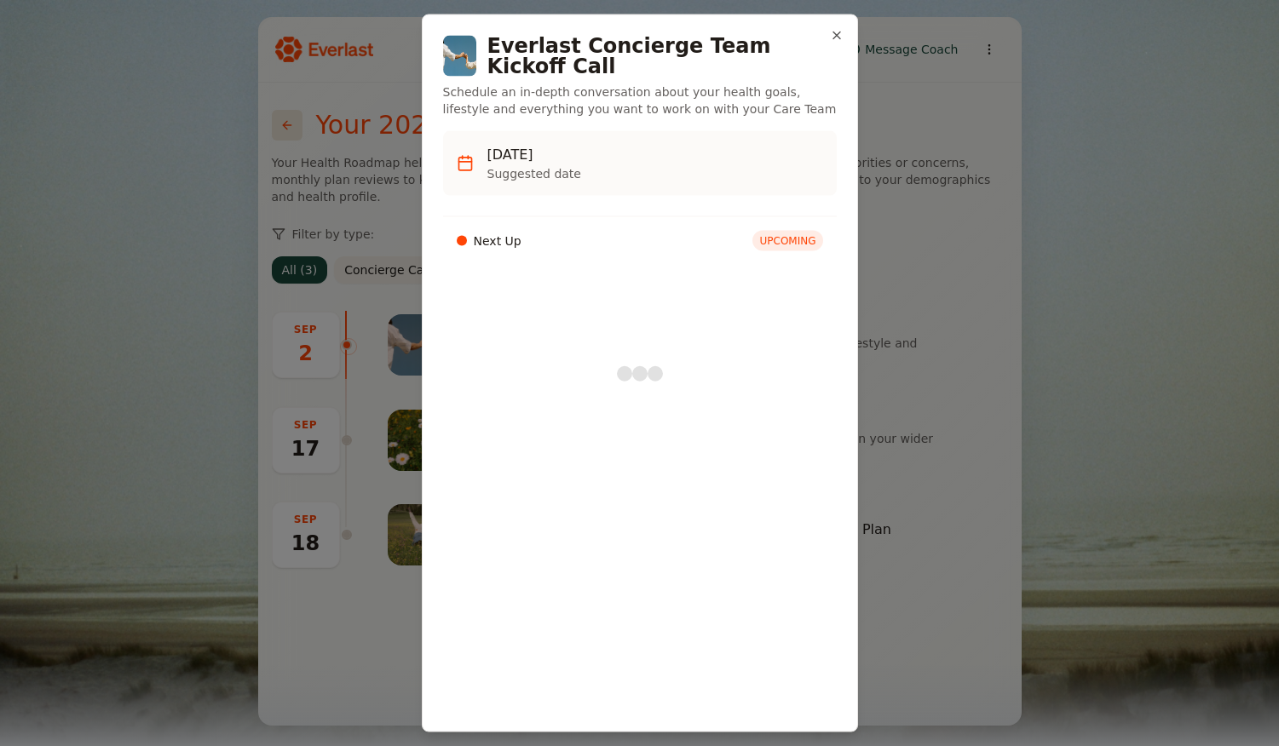
click at [679, 171] on div "[DATE] Suggested date" at bounding box center [640, 163] width 394 height 65
click at [832, 38] on button "Close" at bounding box center [837, 36] width 14 height 14
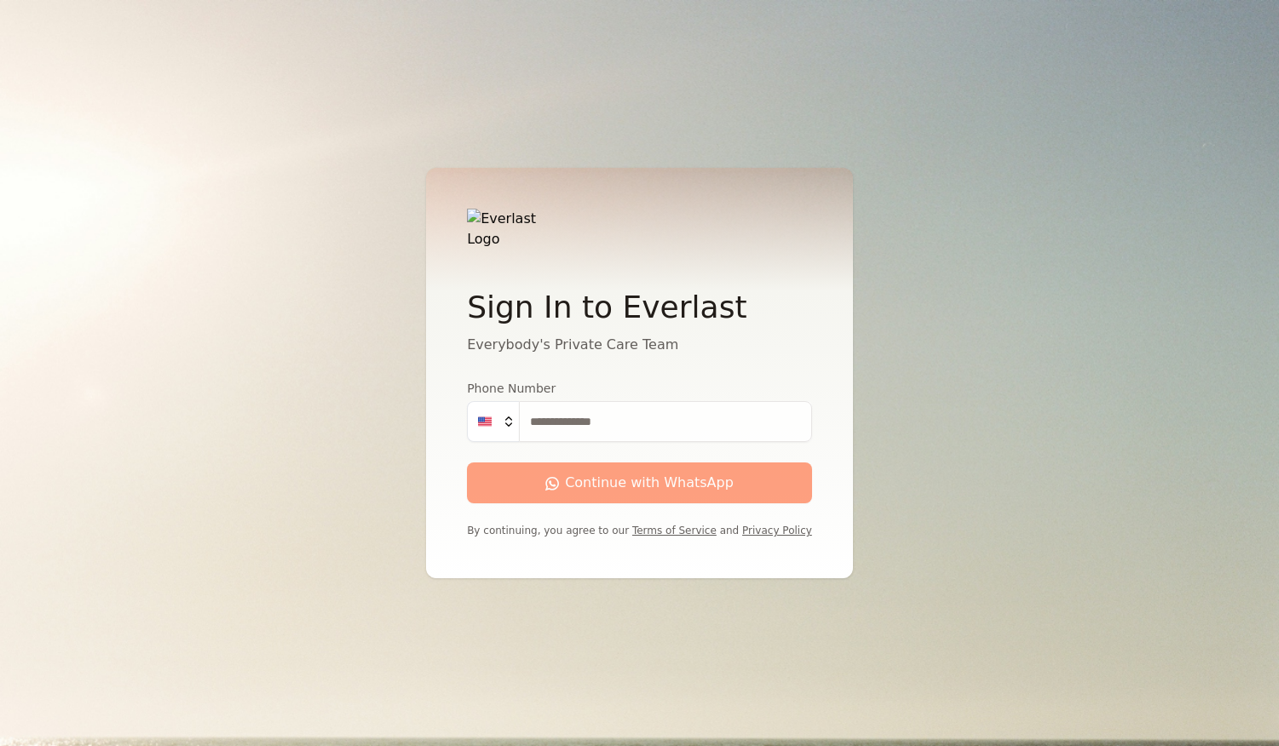
click at [590, 416] on input "Phone Number" at bounding box center [665, 421] width 293 height 41
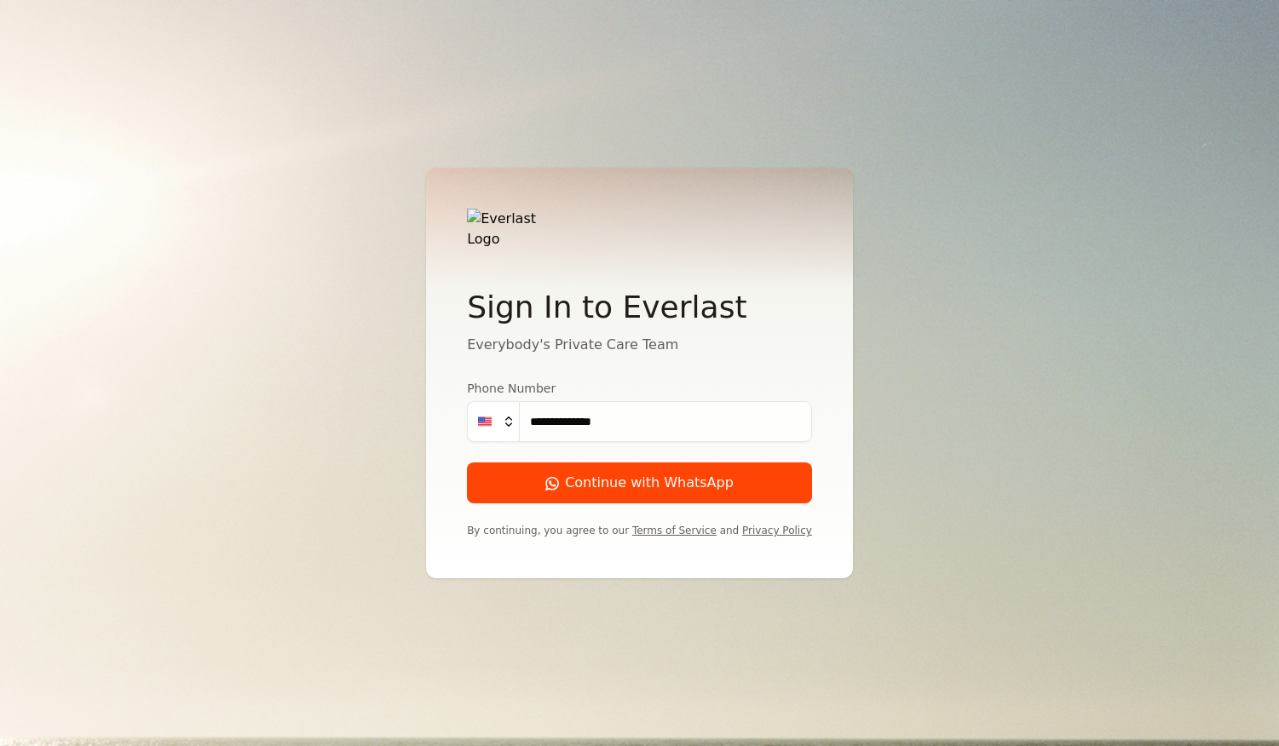
type input "**********"
click at [603, 473] on div "Continue with WhatsApp" at bounding box center [639, 483] width 188 height 20
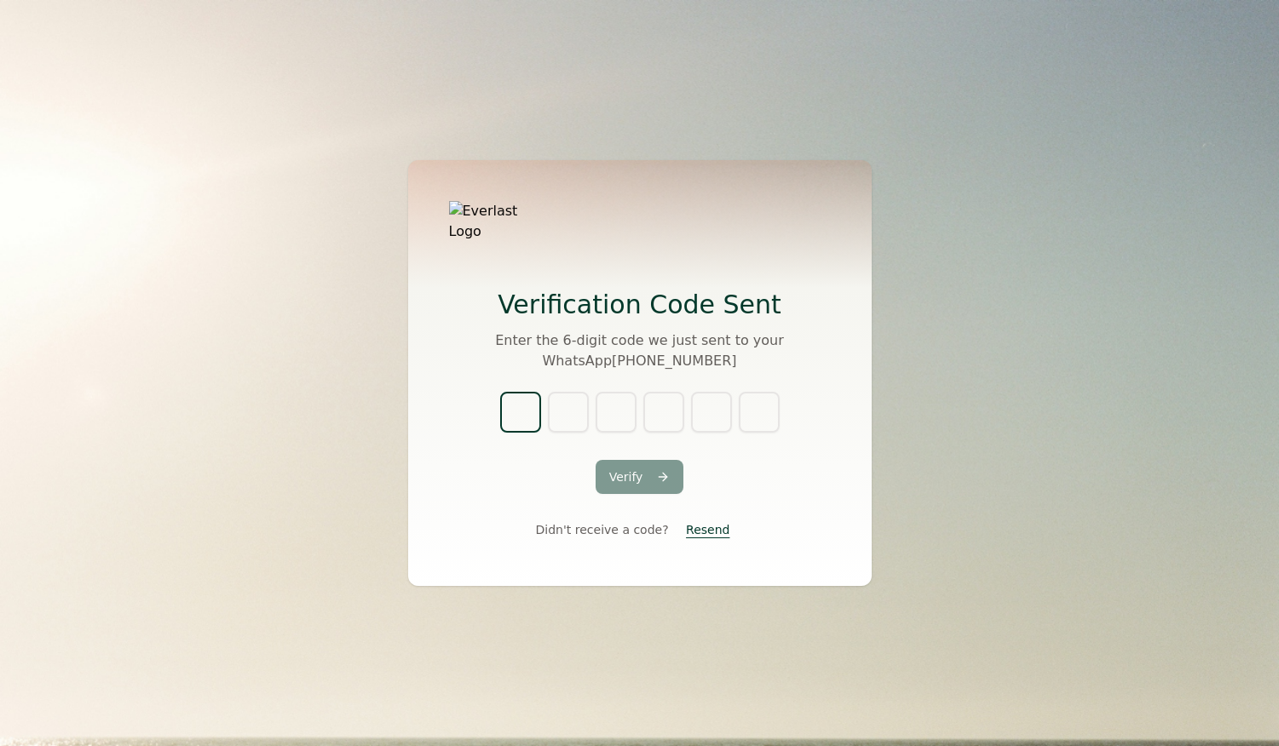
click at [525, 396] on input "text" at bounding box center [520, 412] width 41 height 41
type input "*"
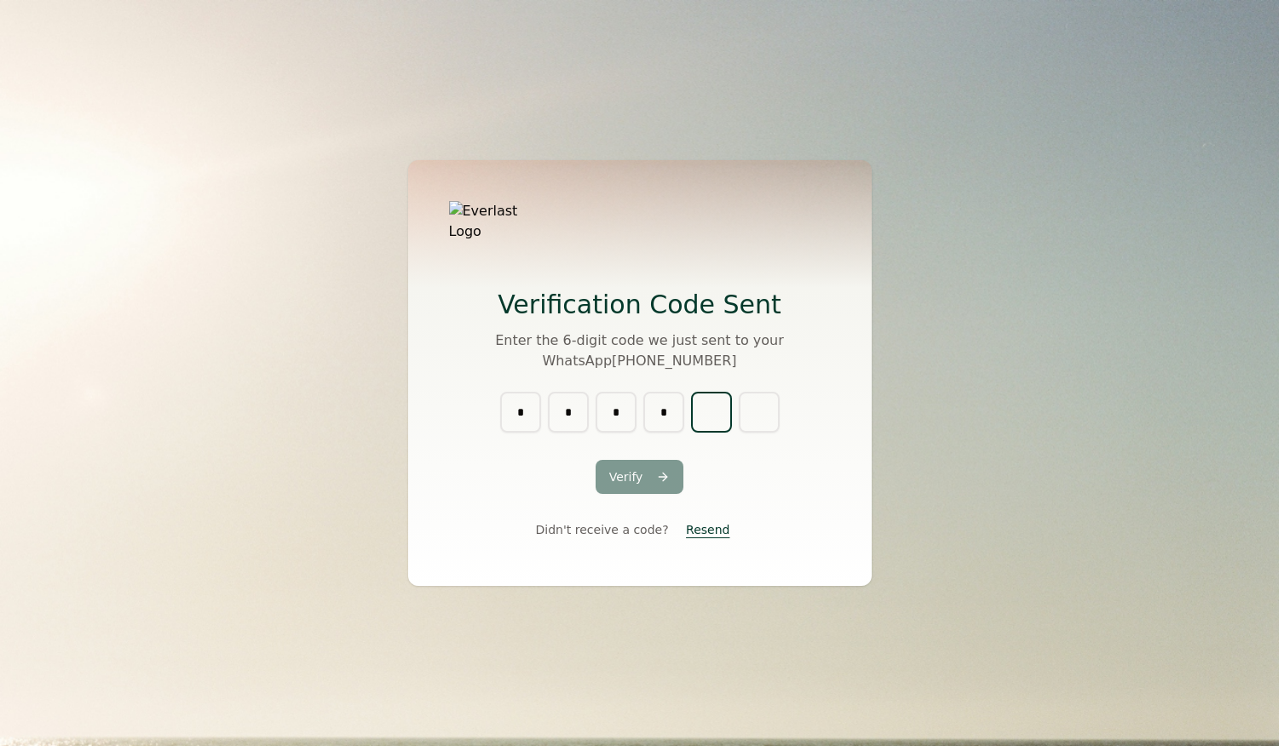
type input "*"
click at [638, 474] on button "Verify" at bounding box center [640, 477] width 89 height 34
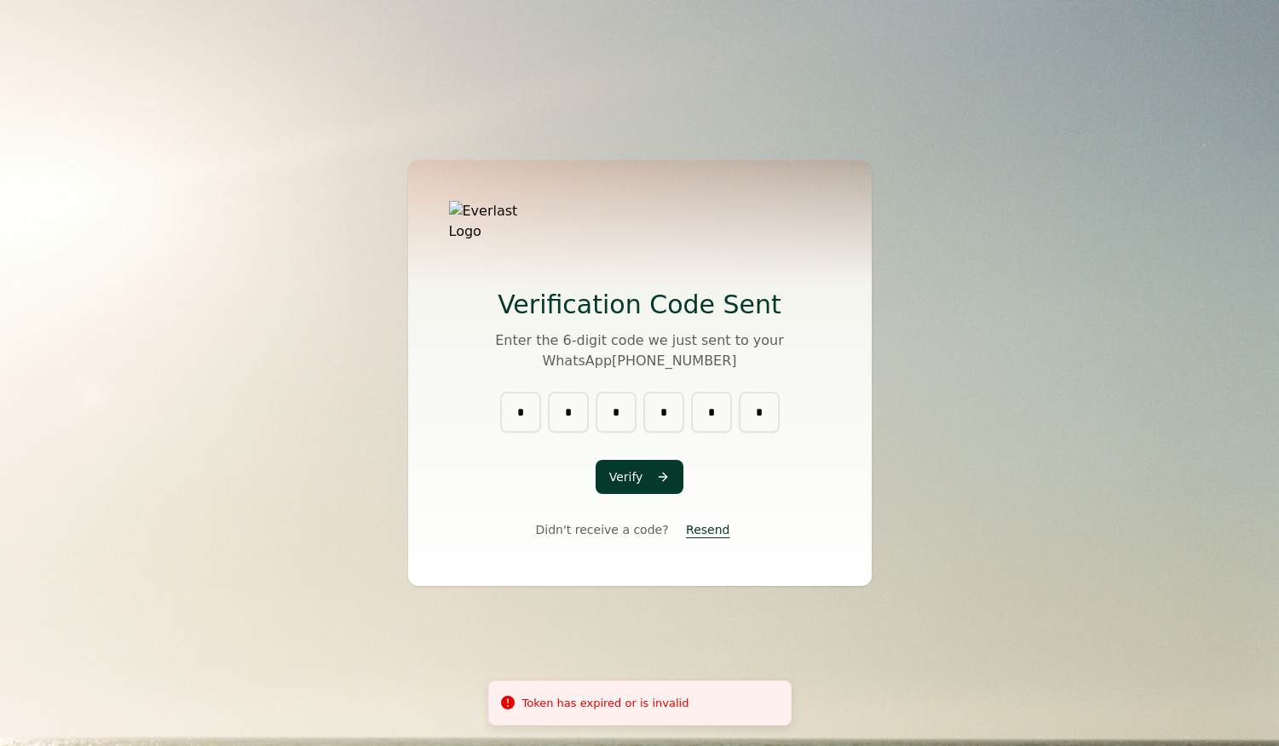
click at [636, 481] on button "Verify" at bounding box center [640, 477] width 89 height 34
click at [708, 521] on button "Resend" at bounding box center [707, 530] width 71 height 31
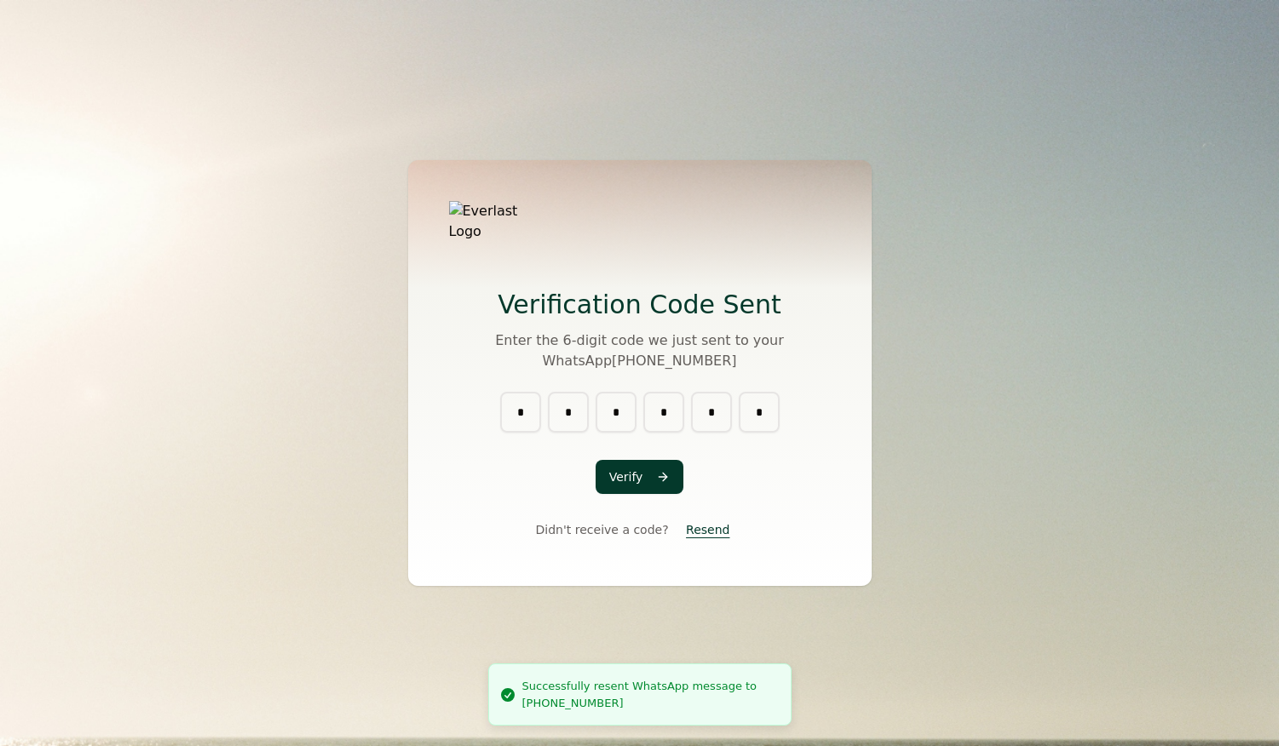
click at [708, 522] on button "Resend" at bounding box center [707, 530] width 71 height 31
click at [536, 406] on input "*" at bounding box center [520, 412] width 41 height 41
click at [534, 406] on input "*" at bounding box center [520, 412] width 41 height 41
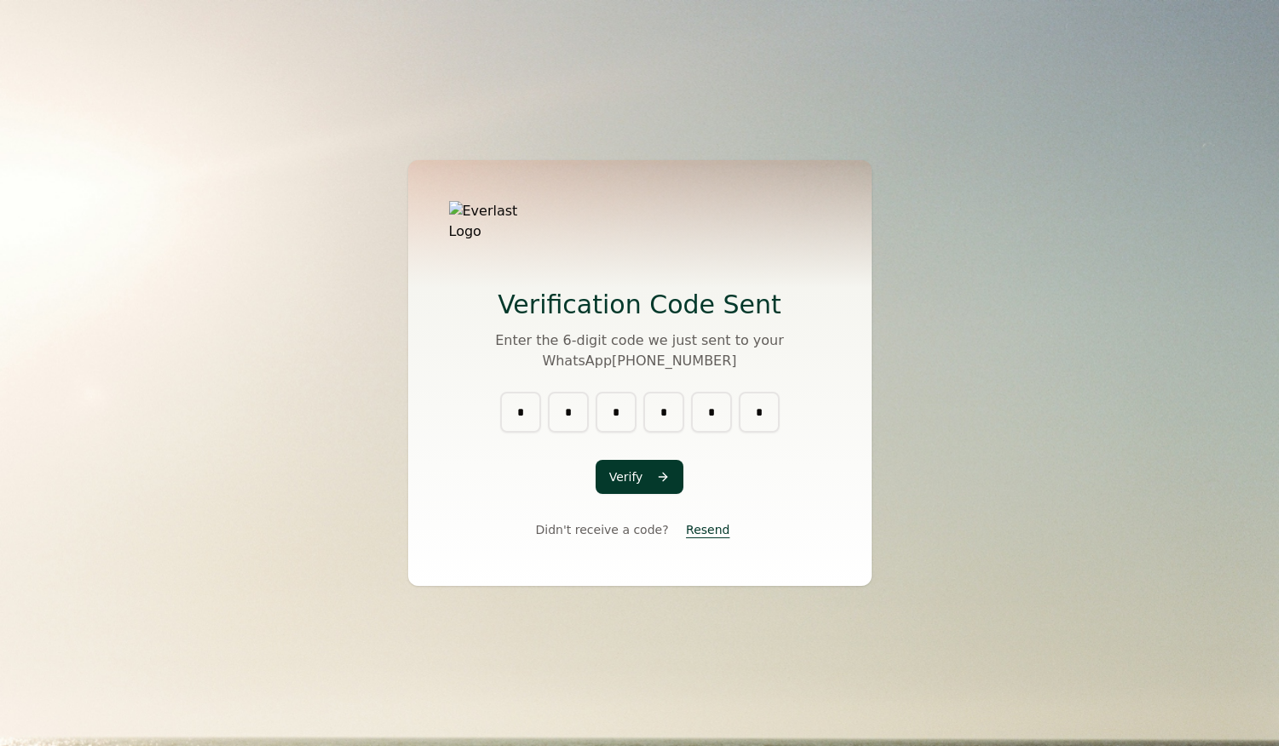
click at [737, 407] on div "* * * * * *" at bounding box center [639, 412] width 279 height 41
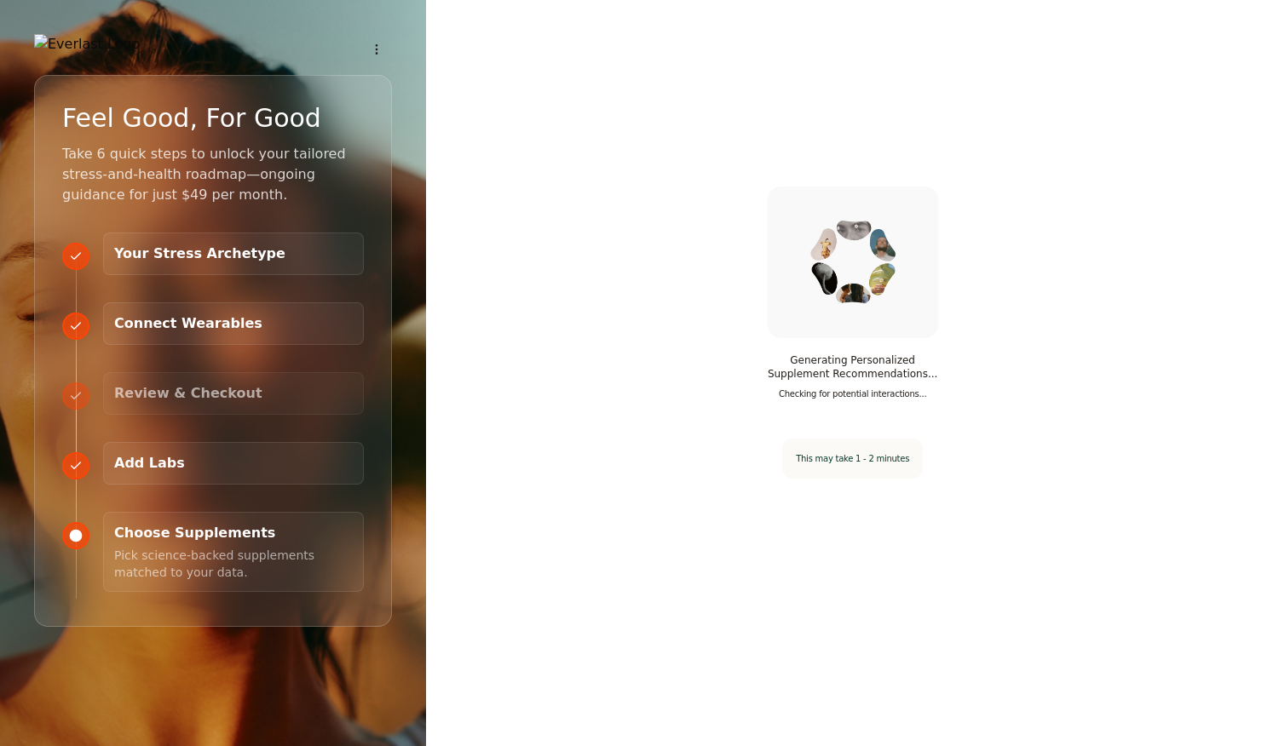
click at [280, 264] on h3 "Your Stress Archetype" at bounding box center [233, 254] width 239 height 20
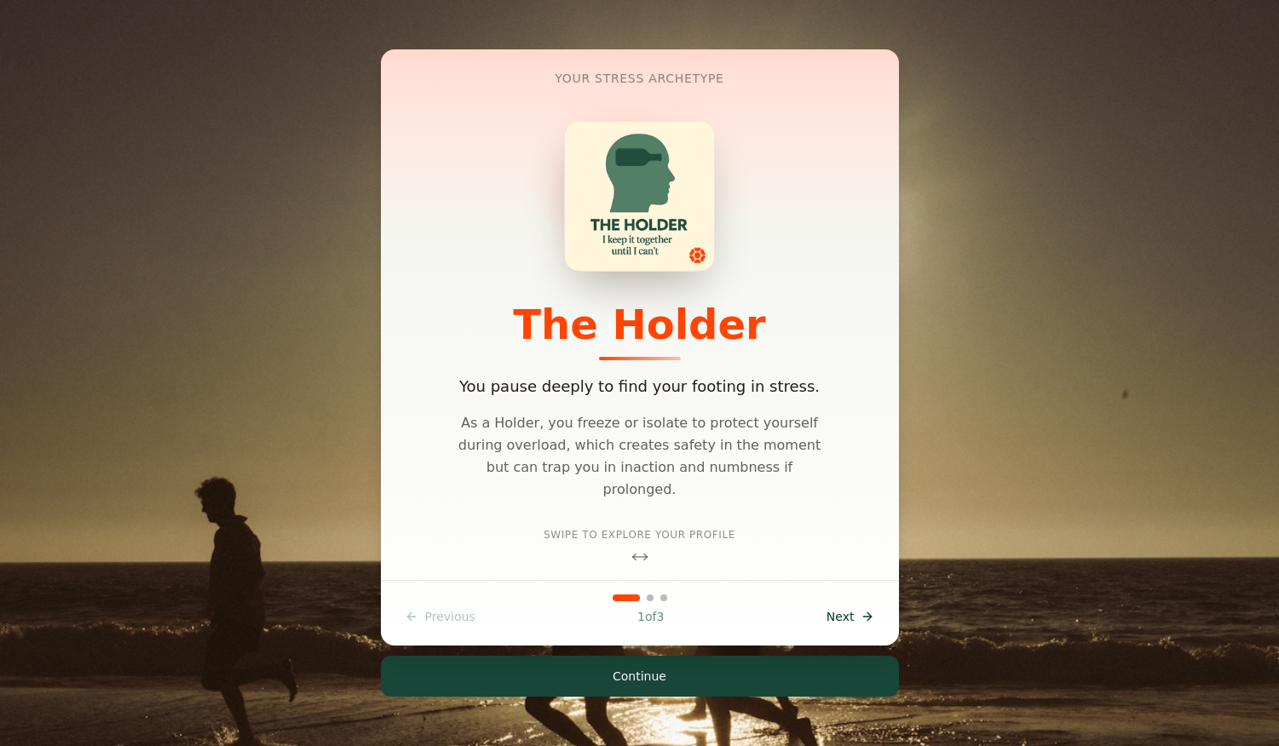
click at [440, 620] on div "Previous Prev 1 of 3 Next Next" at bounding box center [639, 617] width 491 height 31
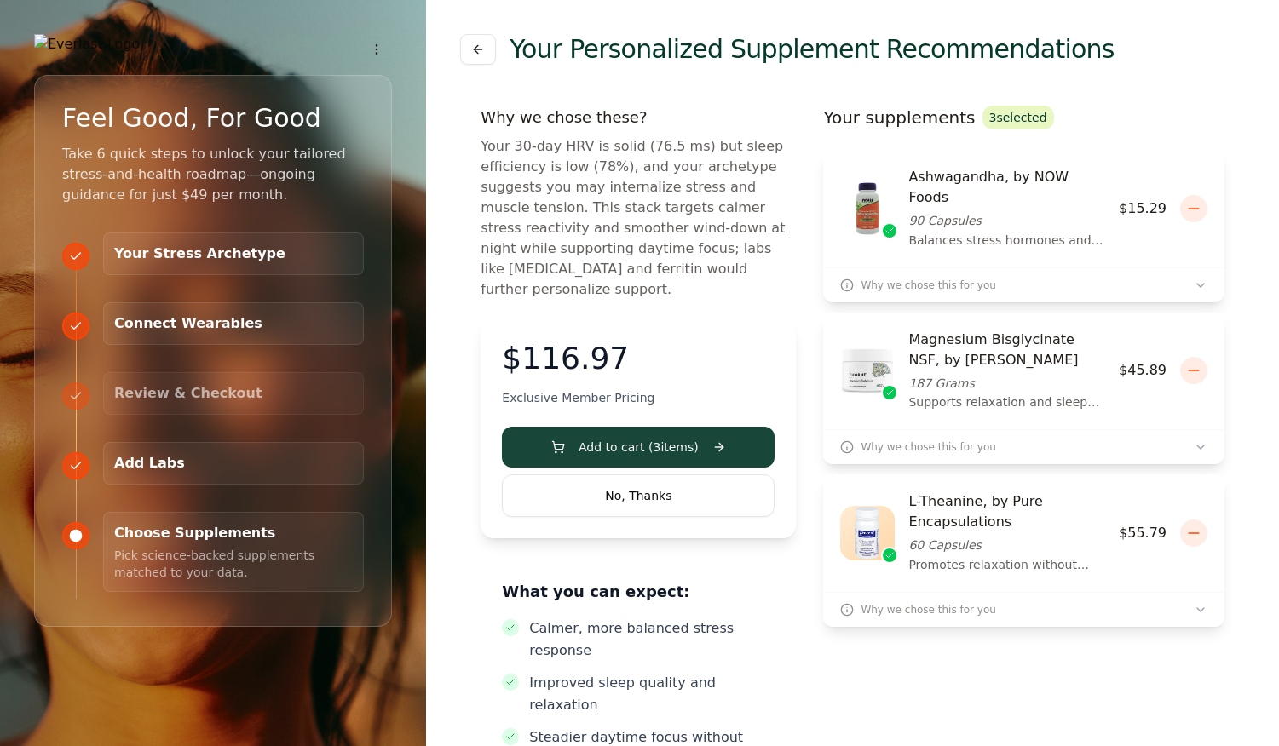
click at [292, 264] on h3 "Your Stress Archetype" at bounding box center [233, 254] width 239 height 20
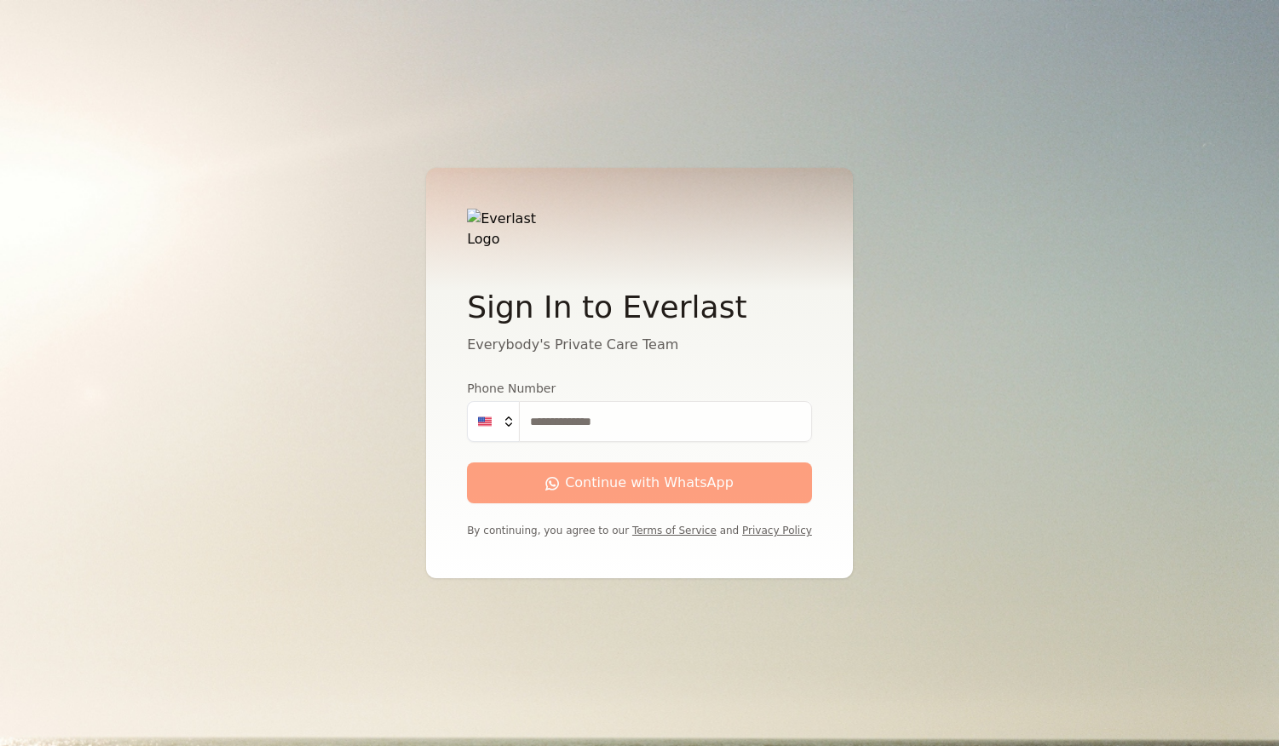
click at [605, 423] on input "Phone Number" at bounding box center [665, 421] width 293 height 41
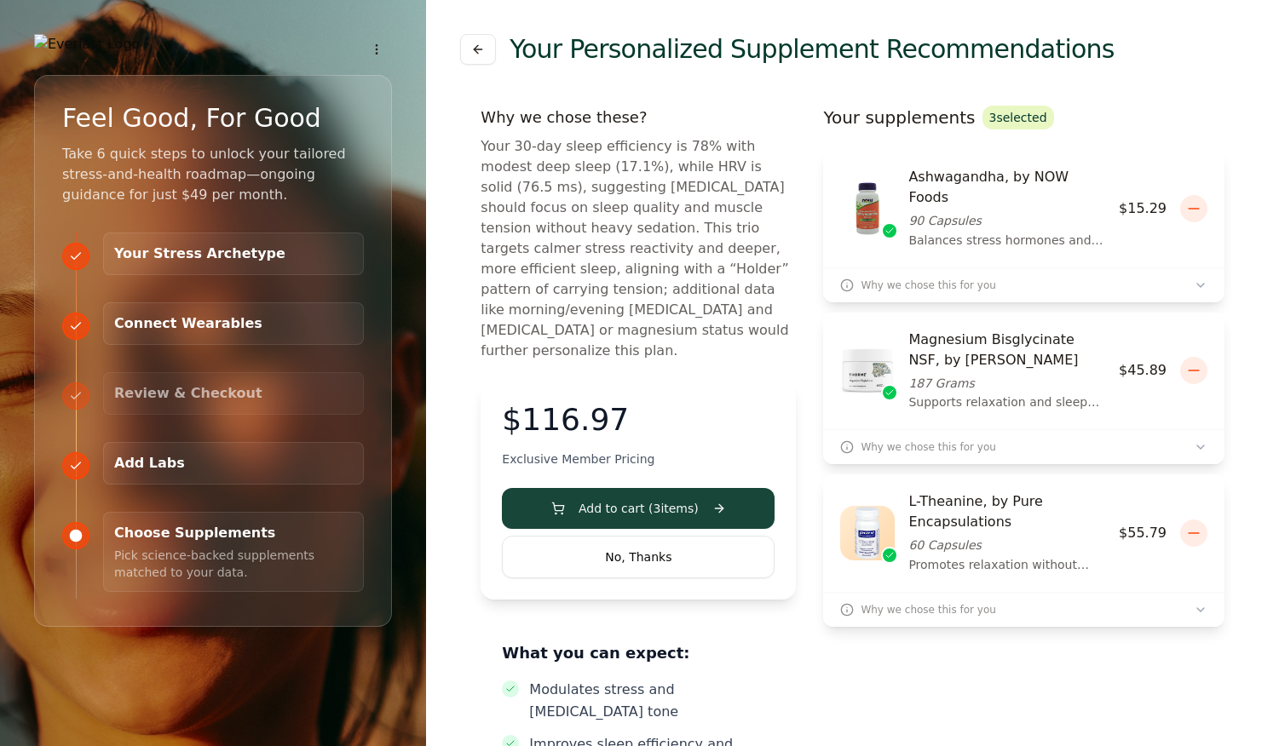
click at [215, 257] on h3 "Your Stress Archetype" at bounding box center [233, 254] width 239 height 20
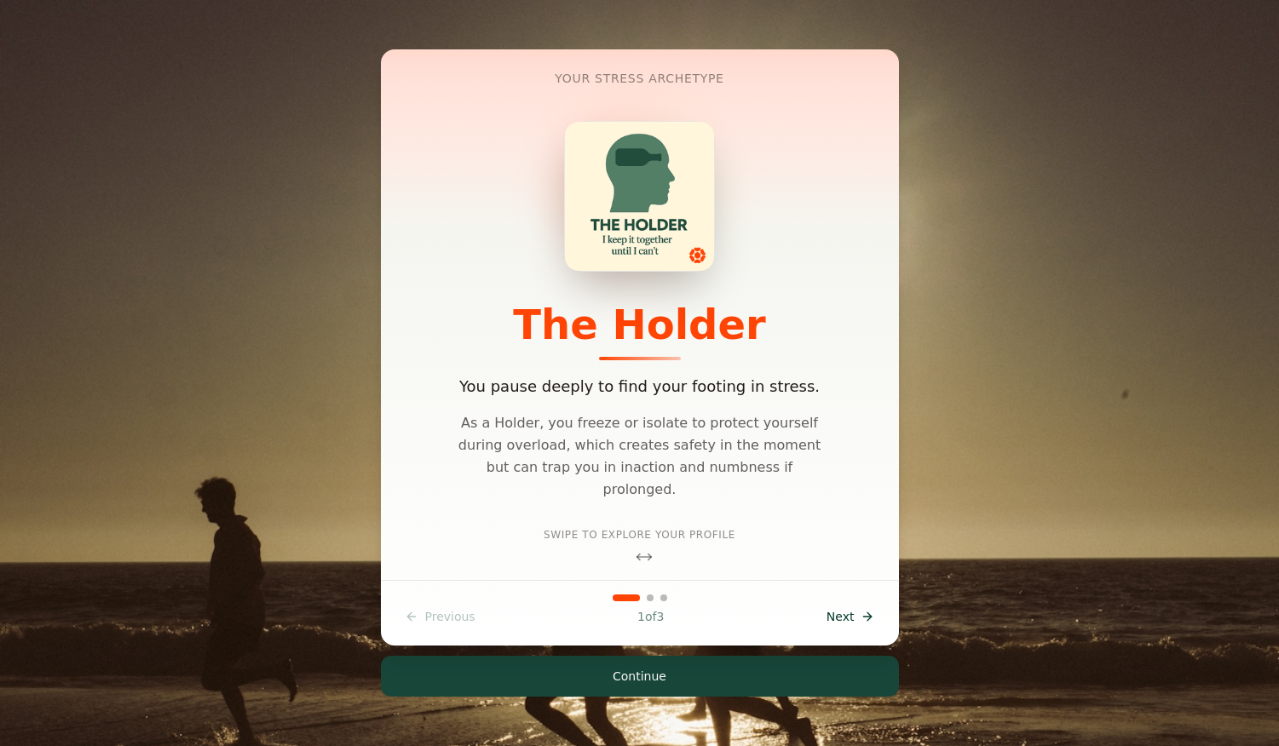
click at [840, 619] on span "Next" at bounding box center [840, 616] width 28 height 17
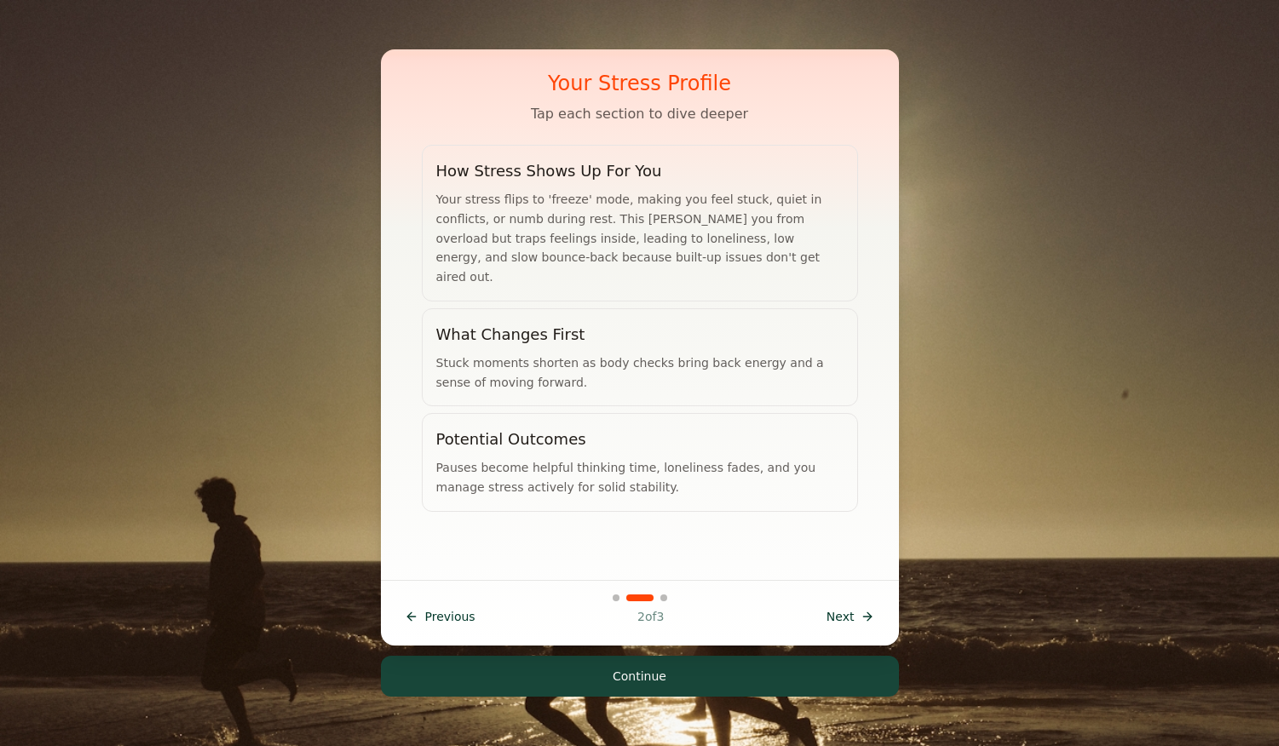
click at [840, 619] on span "Next" at bounding box center [840, 616] width 28 height 17
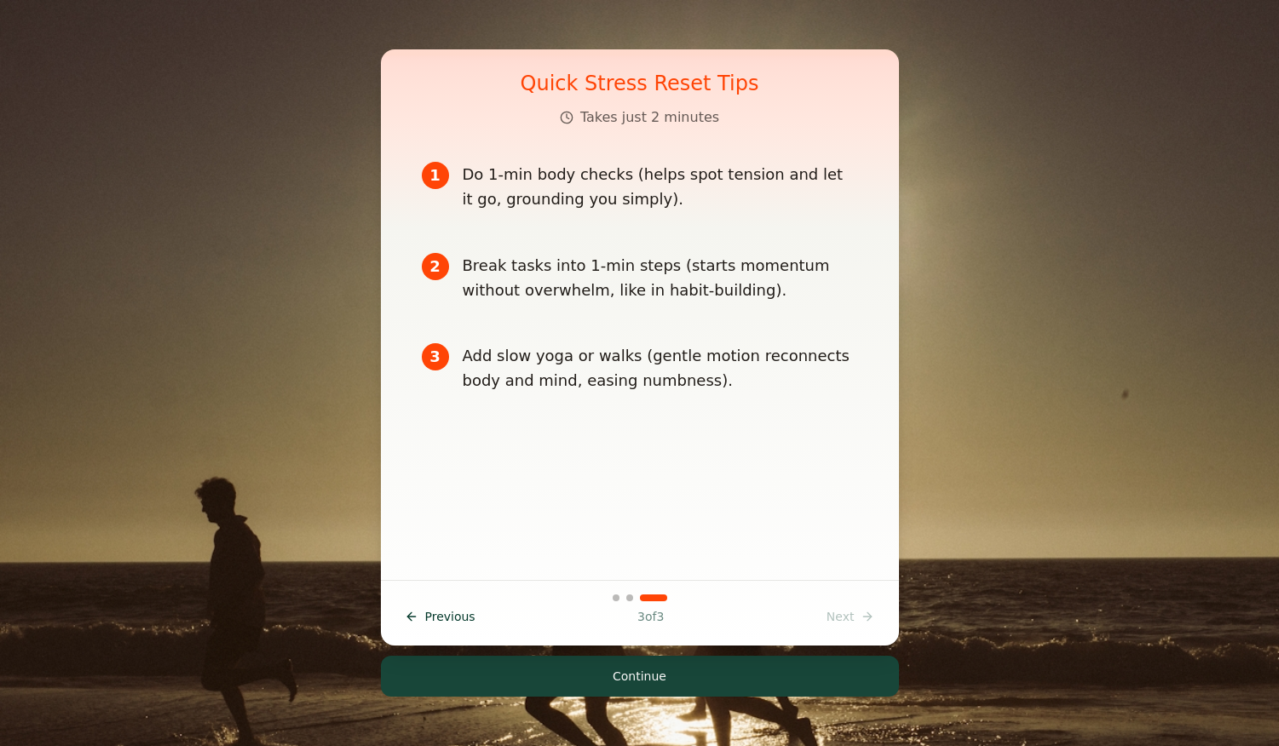
click at [554, 669] on button "Continue" at bounding box center [640, 676] width 518 height 41
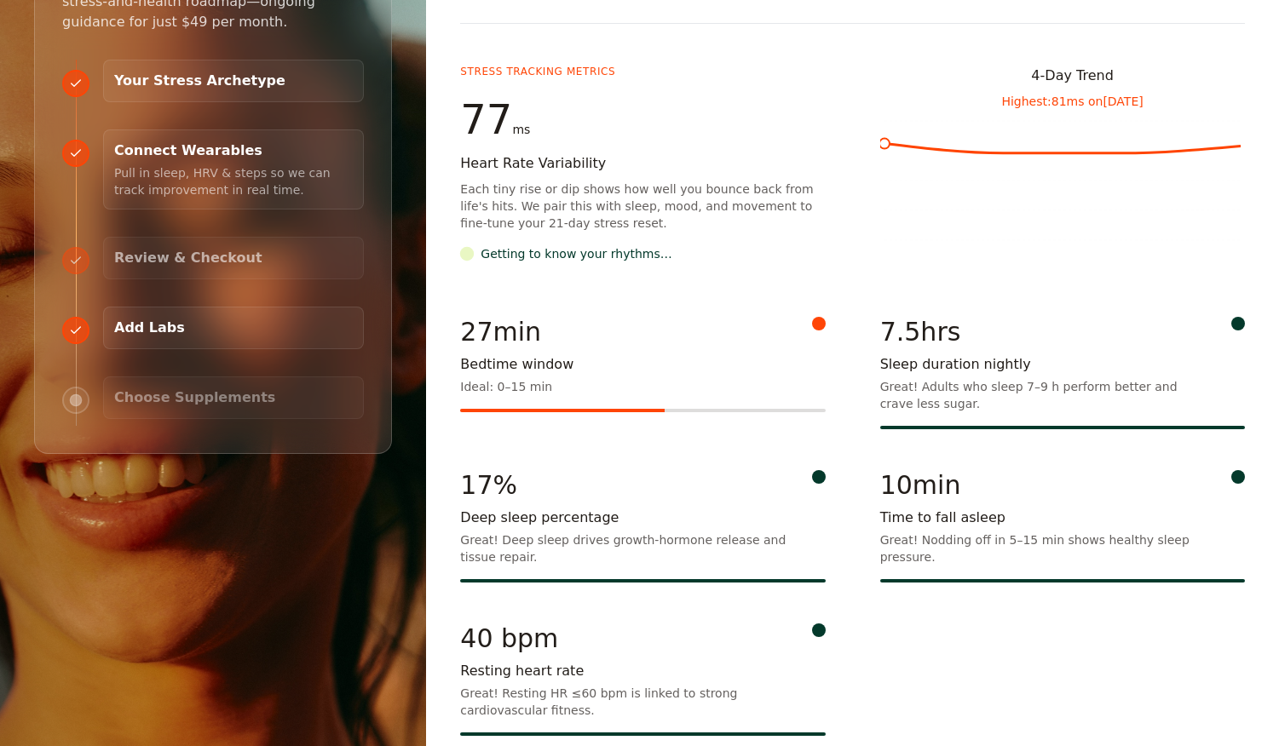
scroll to position [239, 0]
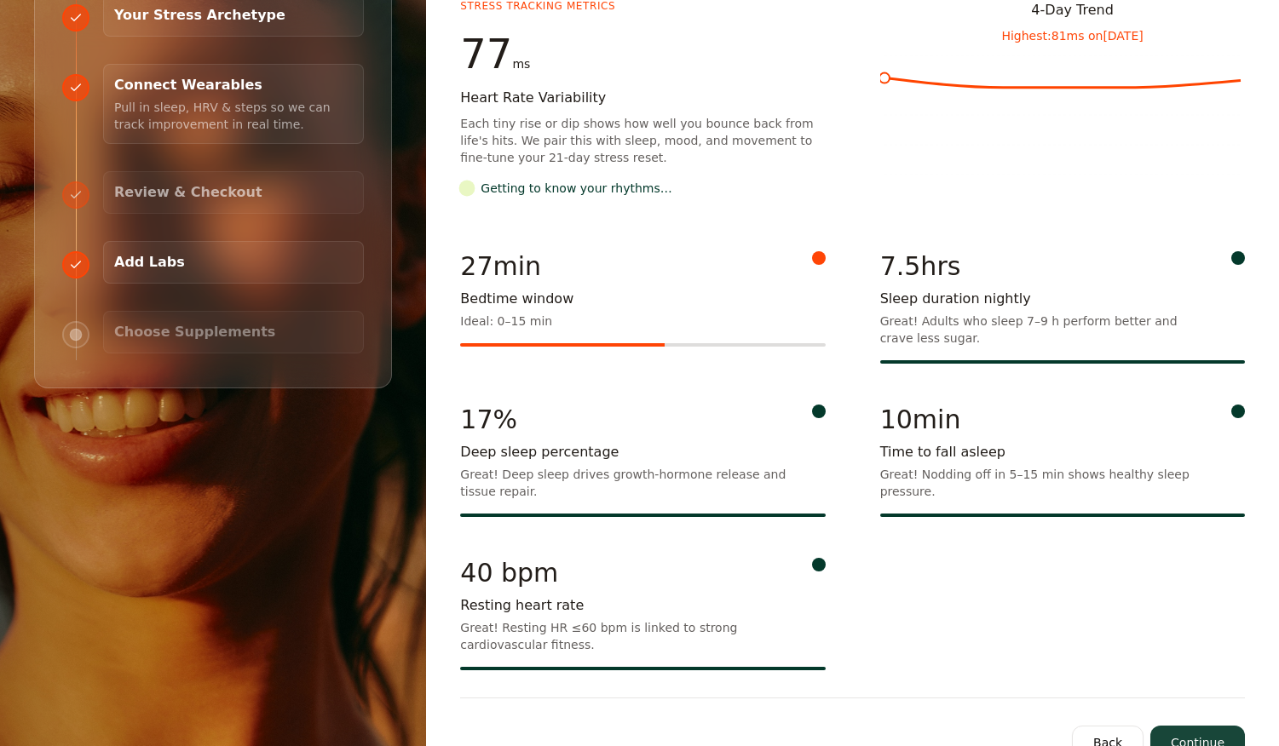
click at [1181, 726] on button "Continue" at bounding box center [1197, 743] width 95 height 34
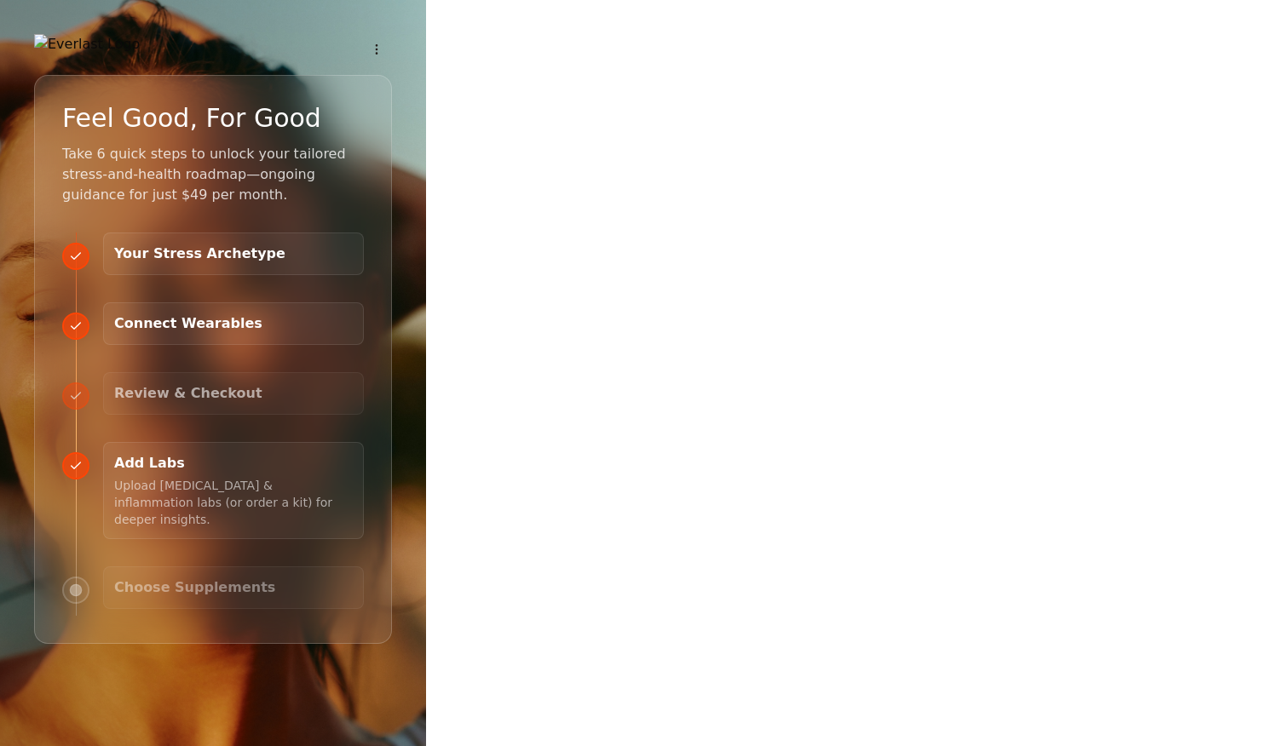
scroll to position [0, 0]
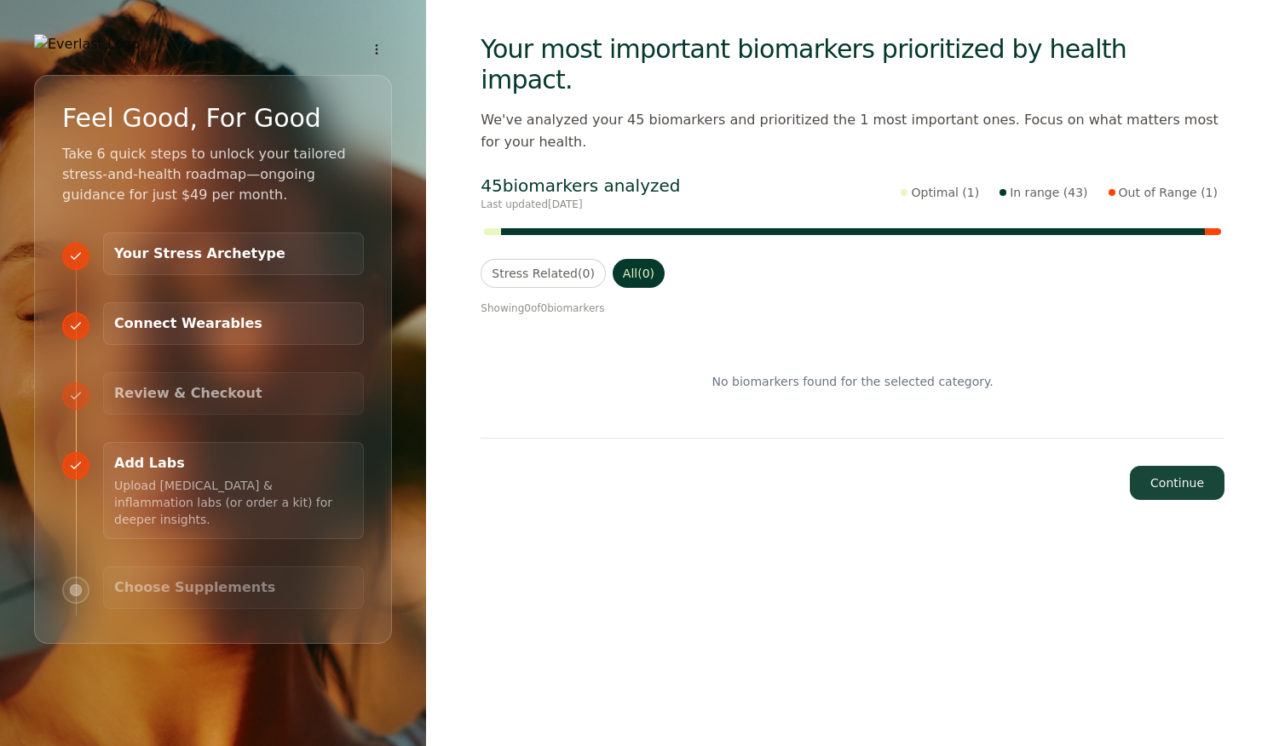
click at [1157, 466] on button "Continue" at bounding box center [1177, 483] width 95 height 34
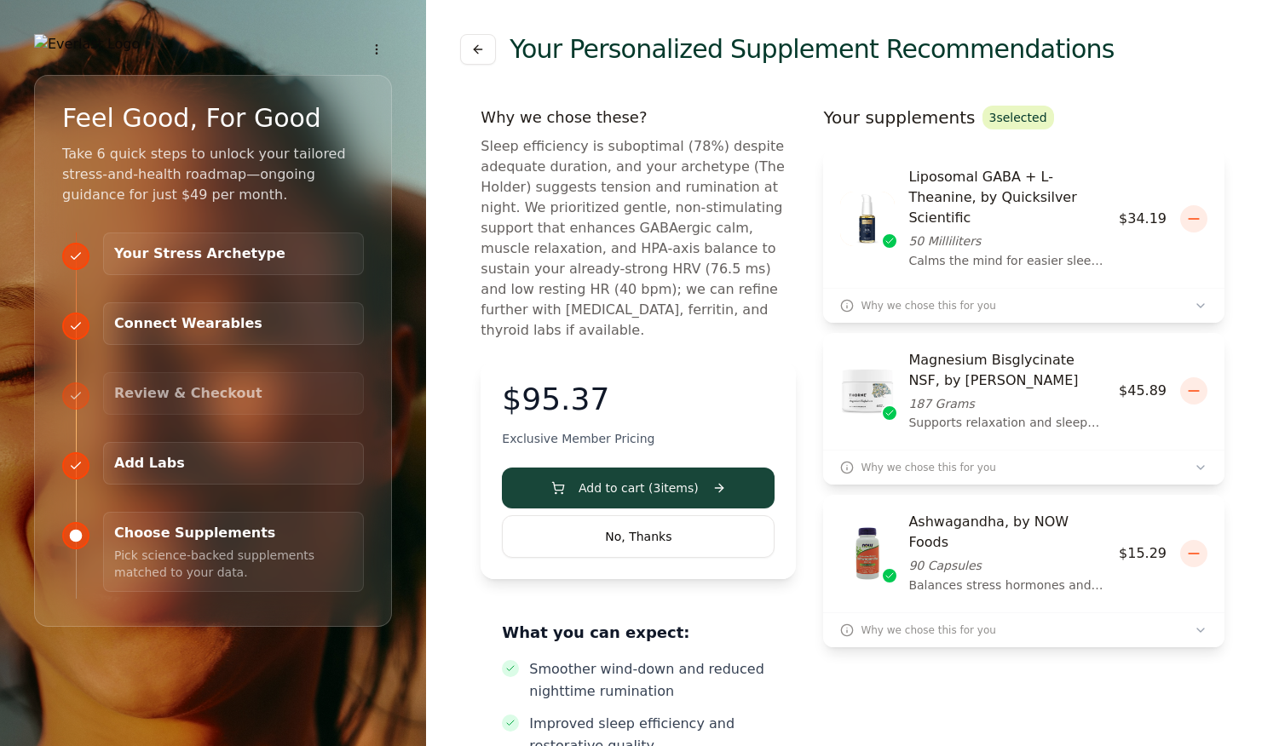
click at [659, 527] on button "No, Thanks" at bounding box center [638, 536] width 273 height 43
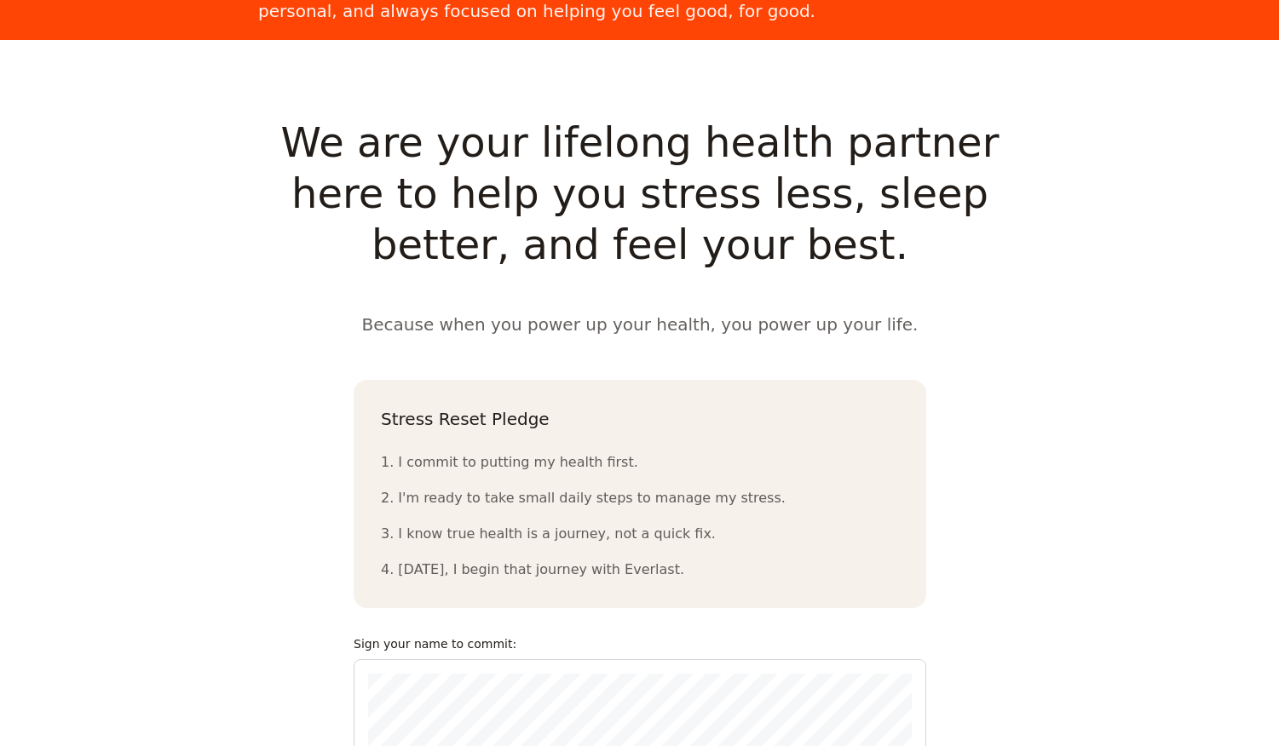
scroll to position [1605, 0]
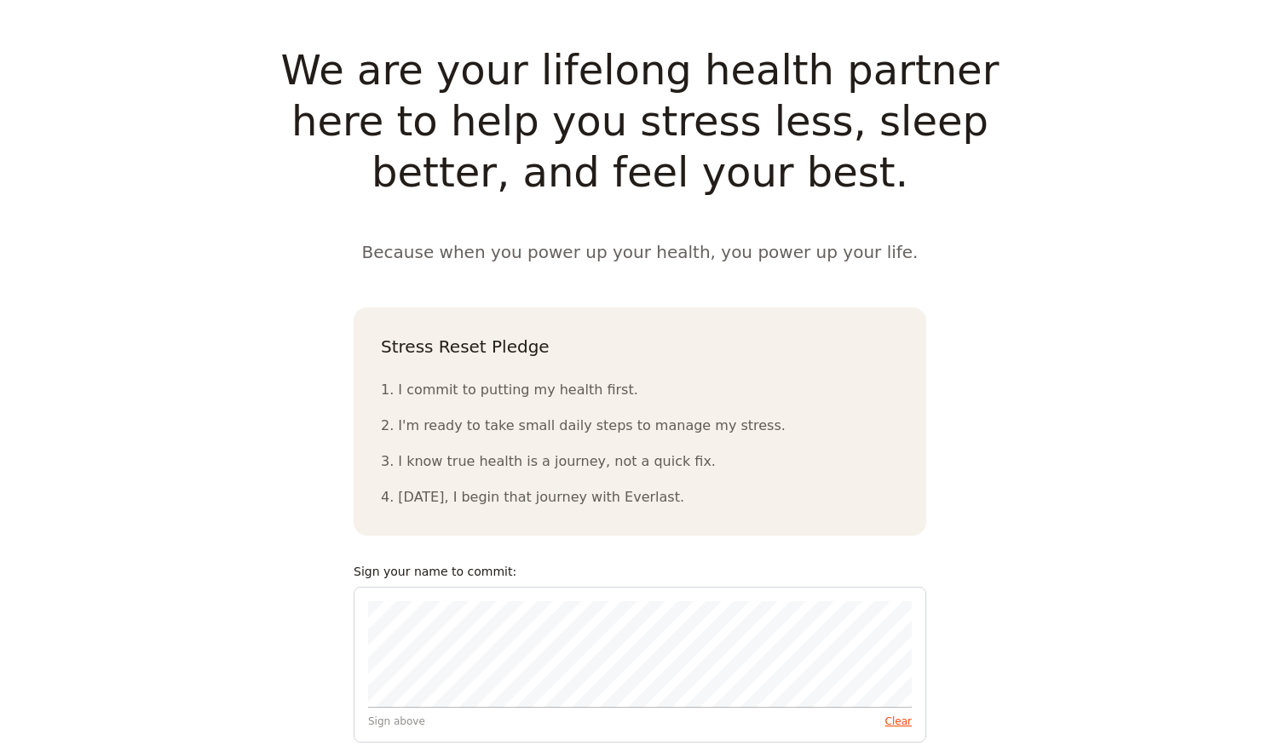
click at [584, 668] on div "Sign above Clear" at bounding box center [640, 665] width 573 height 156
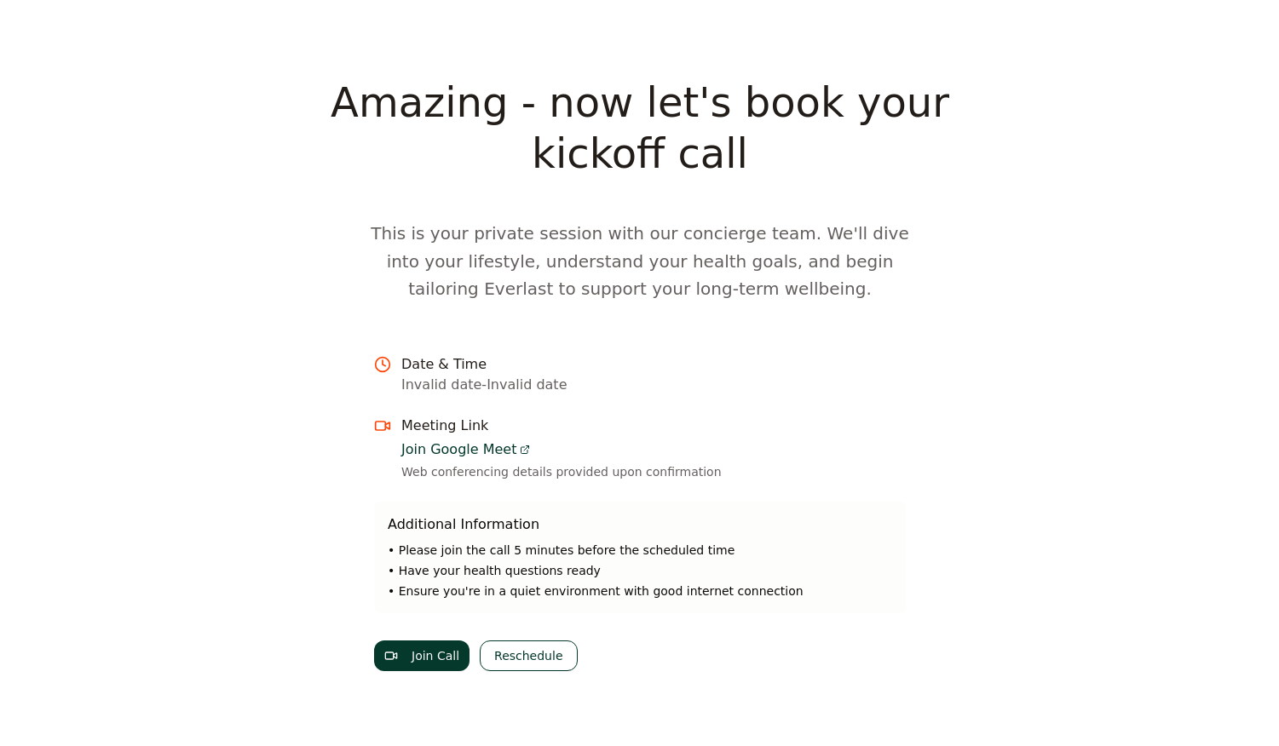
scroll to position [1517, 0]
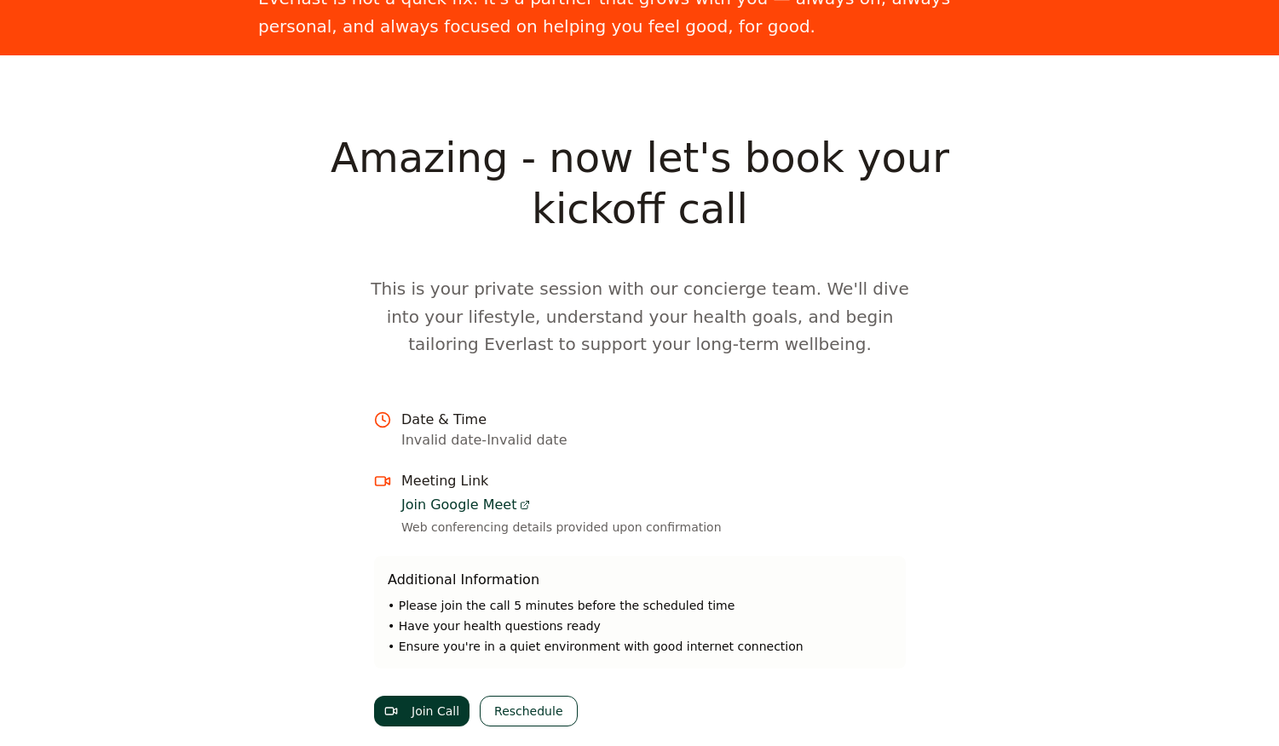
click at [514, 696] on button "Reschedule" at bounding box center [528, 711] width 97 height 31
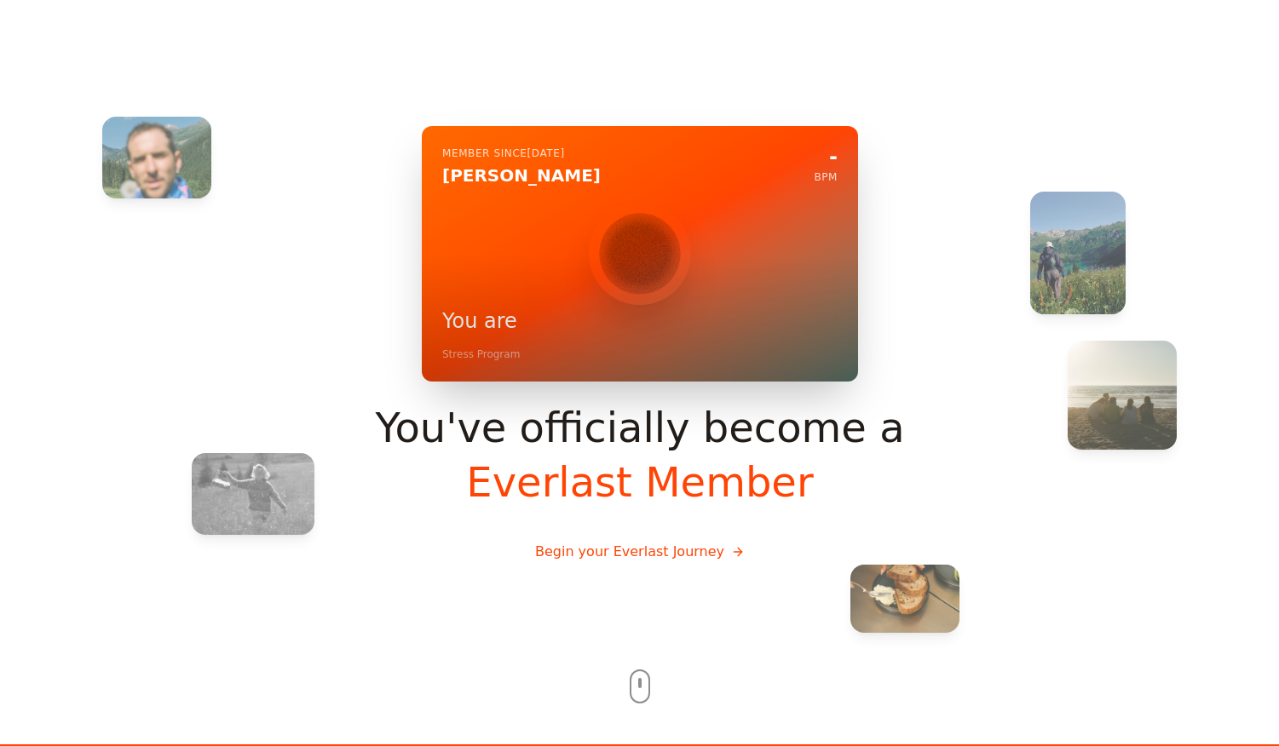
scroll to position [0, 0]
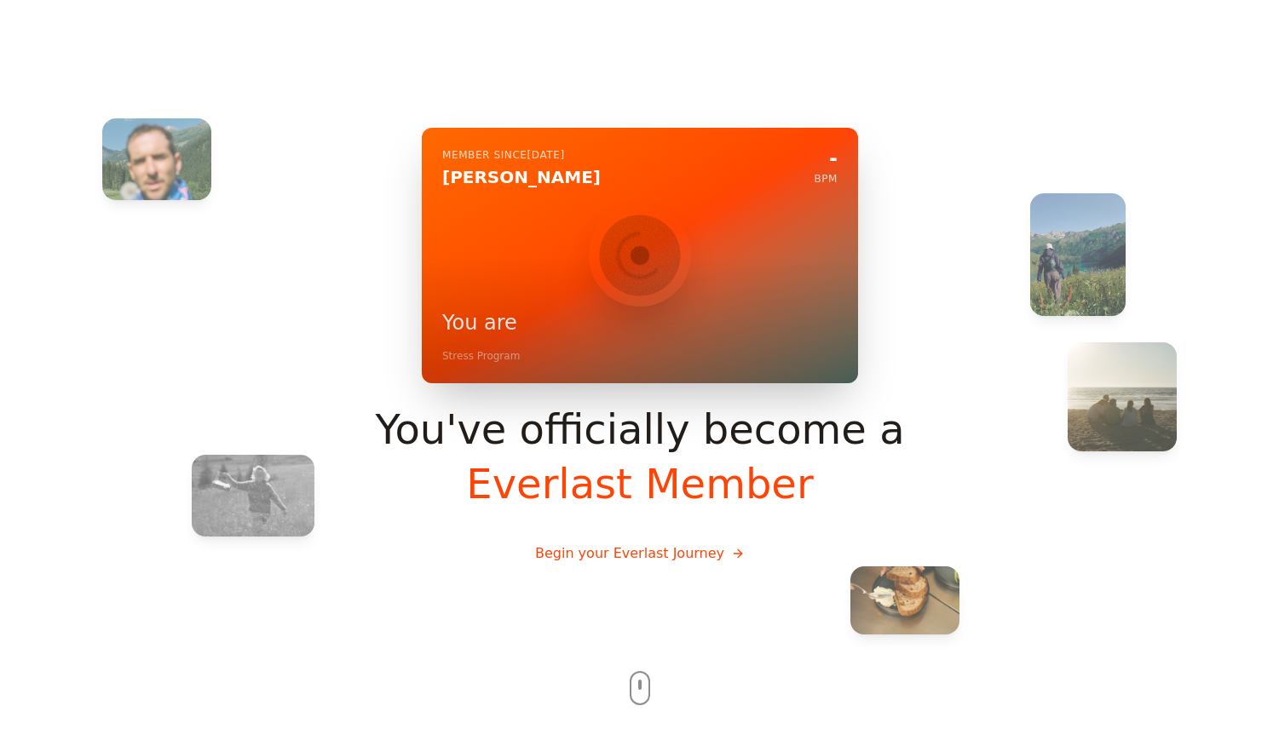
click at [645, 563] on button "Begin your Everlast Journey" at bounding box center [639, 554] width 237 height 48
click at [641, 556] on button "Begin your Everlast Journey" at bounding box center [639, 554] width 237 height 48
click at [697, 556] on button "Begin your Everlast Journey" at bounding box center [639, 554] width 237 height 48
click at [689, 556] on button "Begin your Everlast Journey" at bounding box center [639, 554] width 237 height 48
click at [729, 555] on button "Begin your Everlast Journey" at bounding box center [639, 554] width 237 height 48
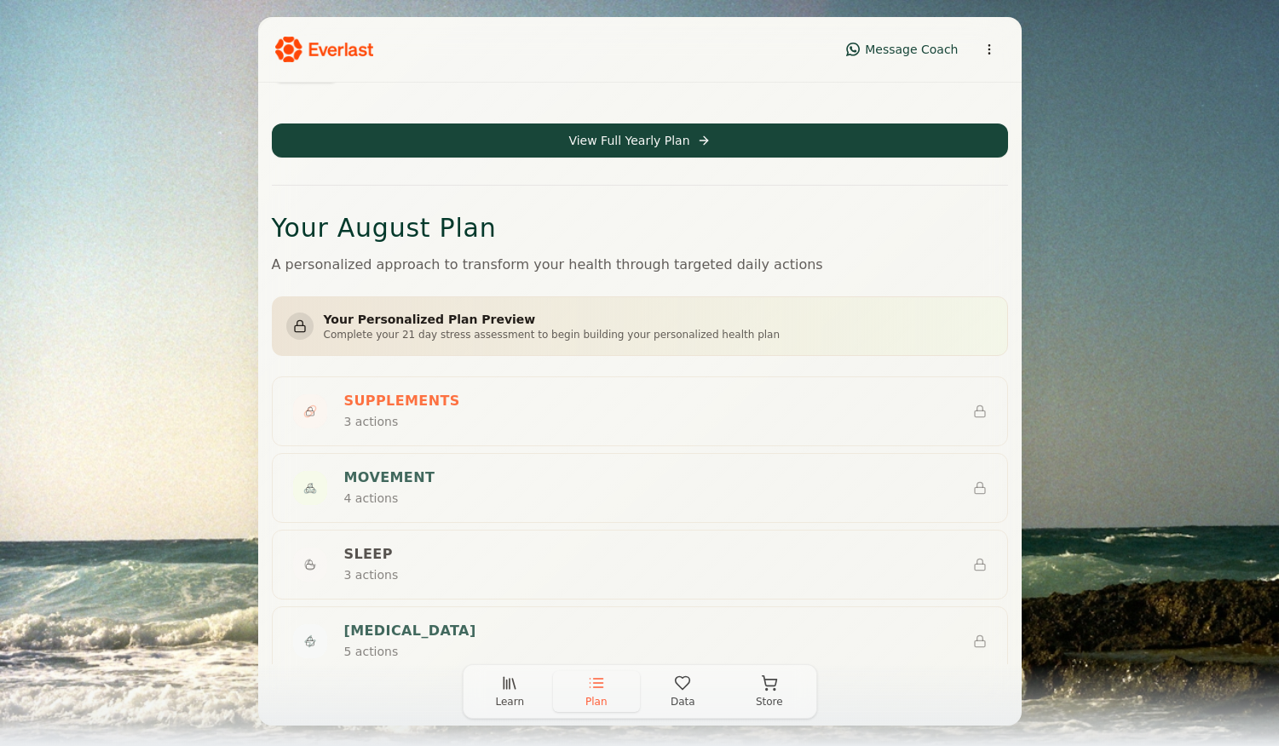
scroll to position [185, 0]
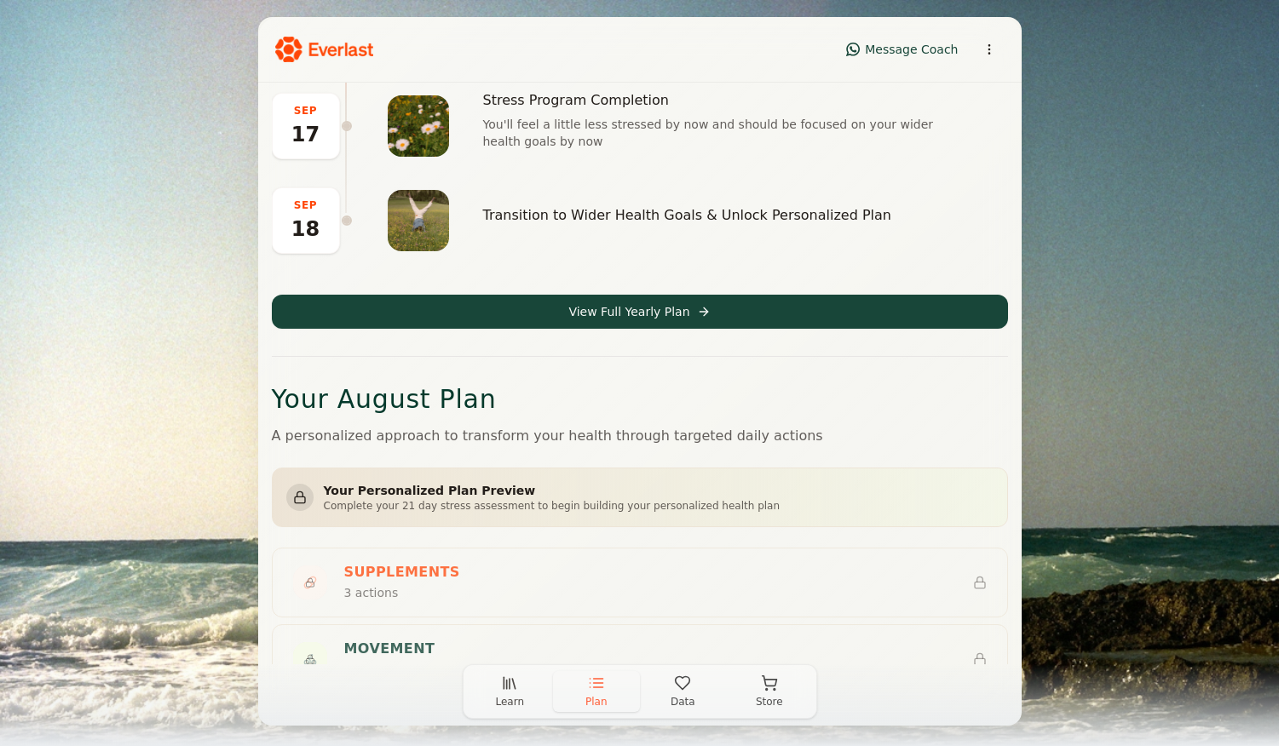
click at [511, 693] on button "Learn" at bounding box center [510, 691] width 87 height 41
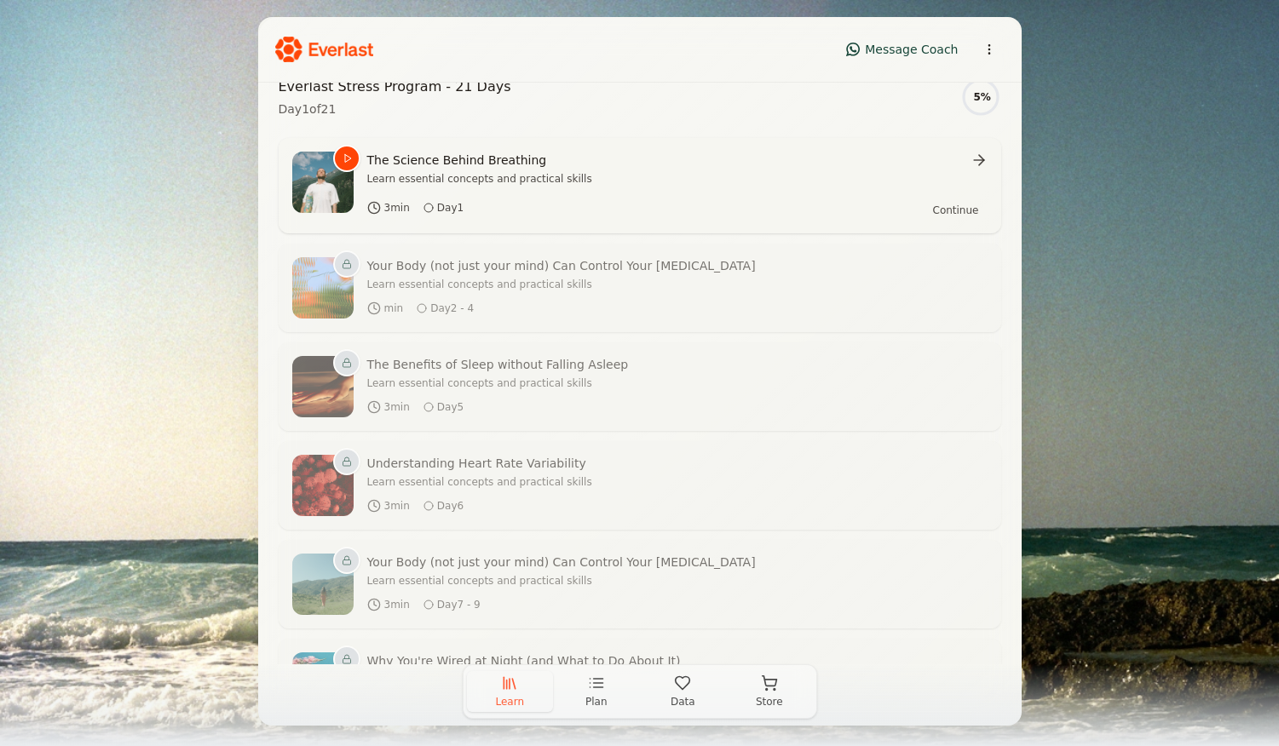
scroll to position [0, 0]
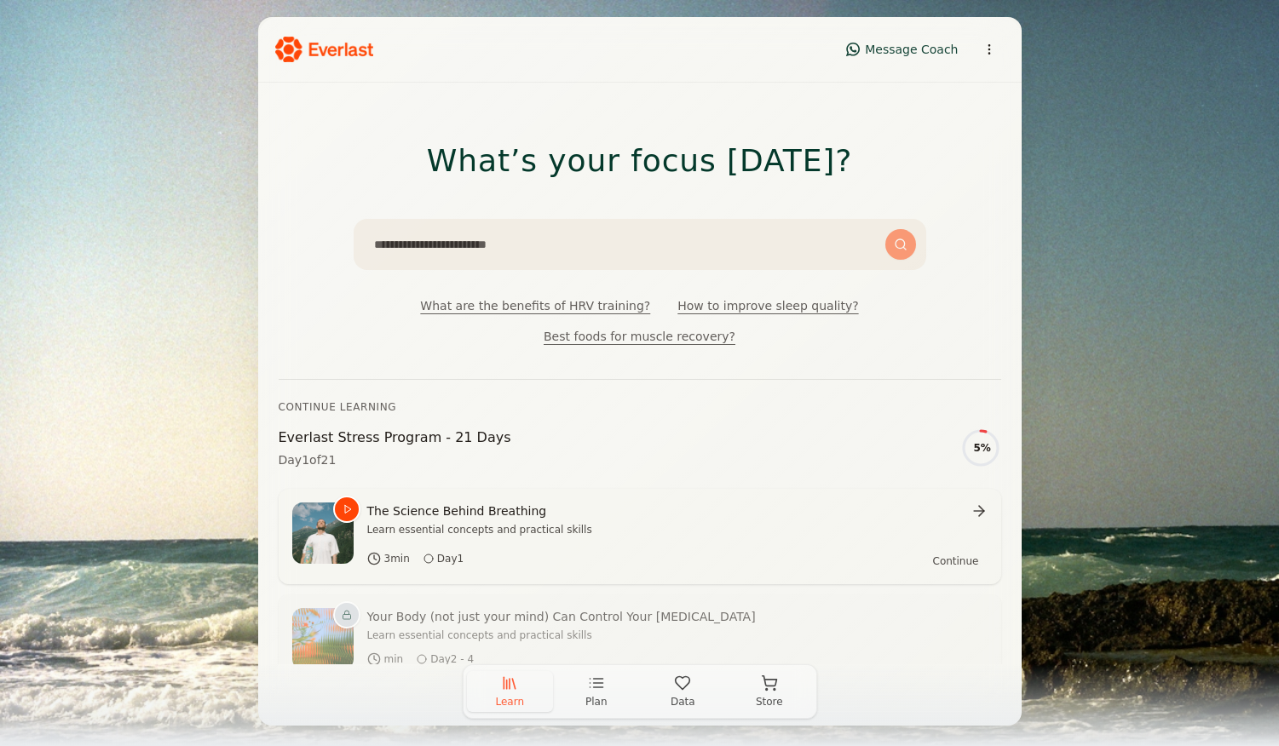
click at [688, 679] on icon "button" at bounding box center [682, 683] width 17 height 17
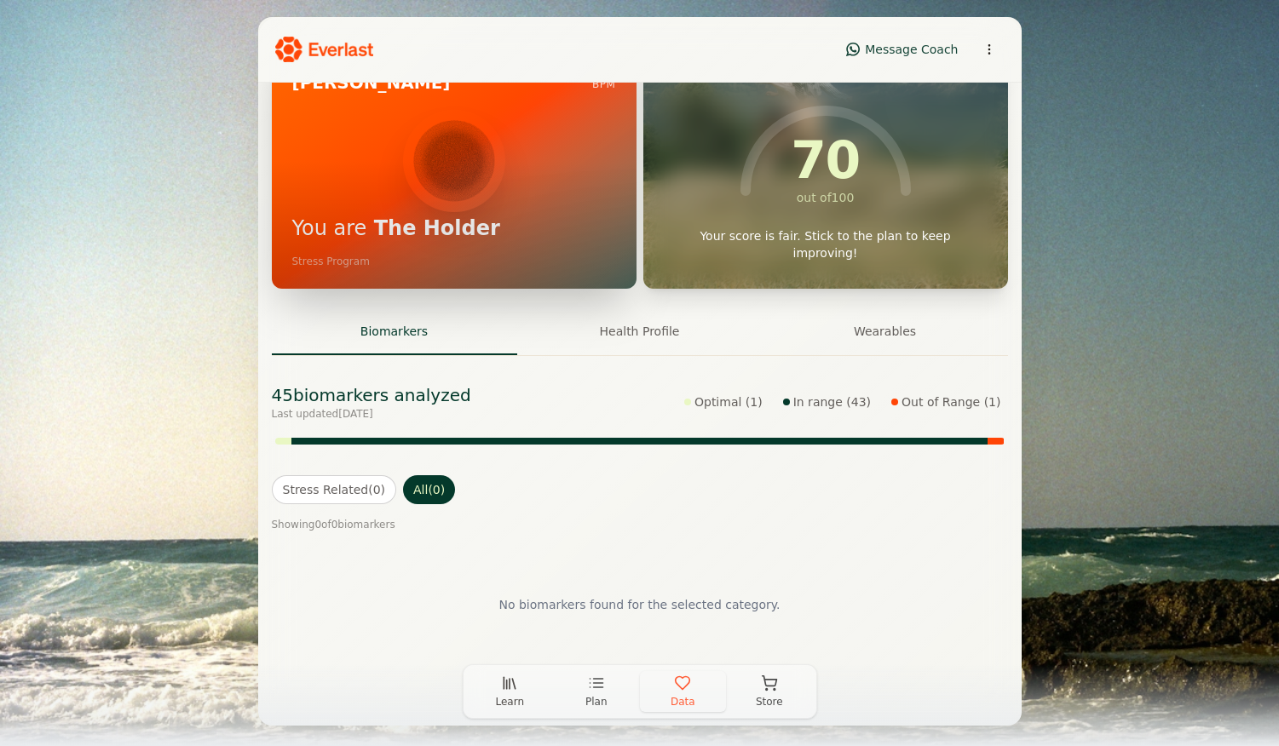
scroll to position [145, 0]
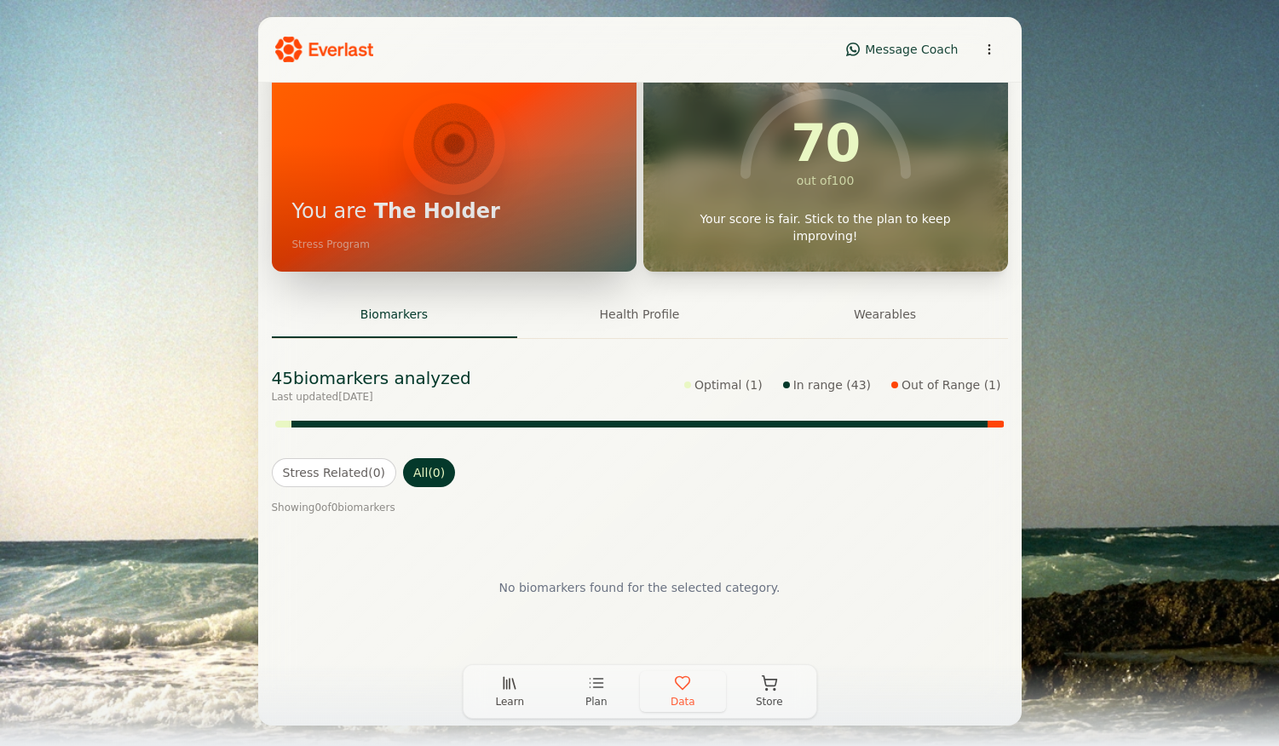
click at [924, 389] on button "Out of Range ( 1 )" at bounding box center [945, 385] width 123 height 24
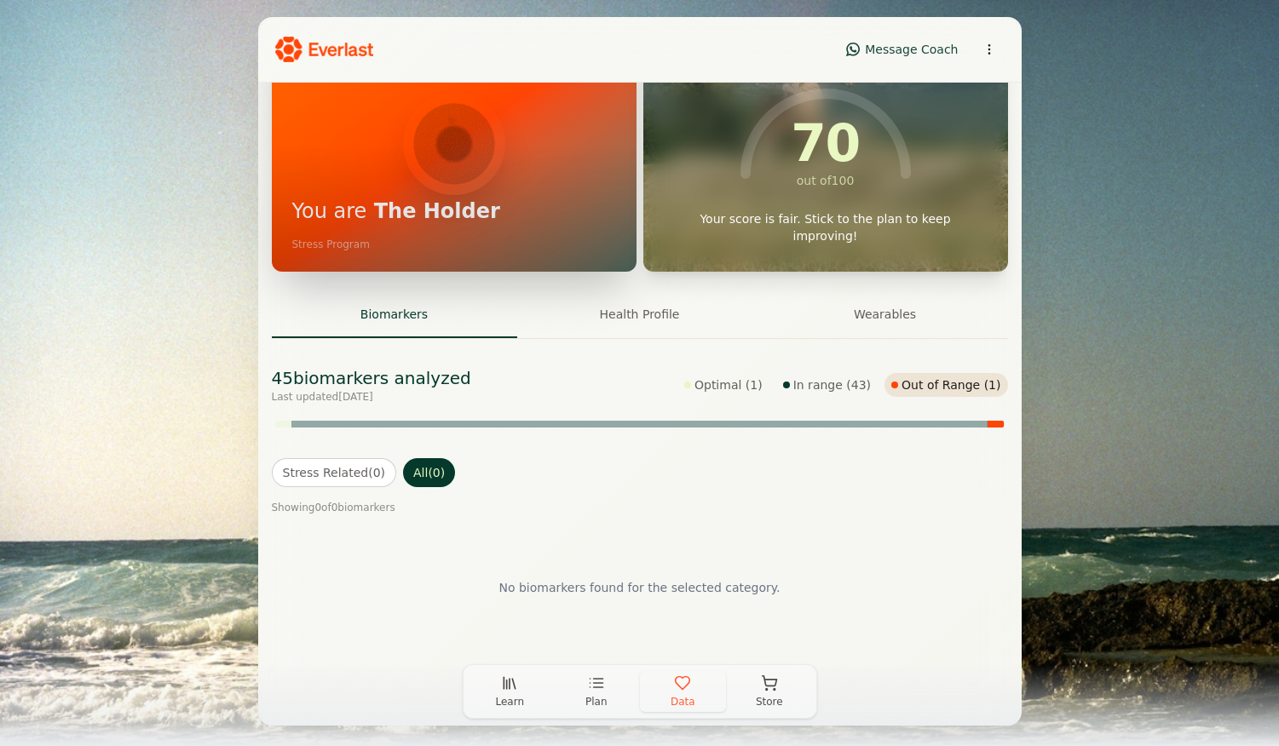
click at [931, 385] on button "Out of Range ( 1 )" at bounding box center [945, 385] width 123 height 24
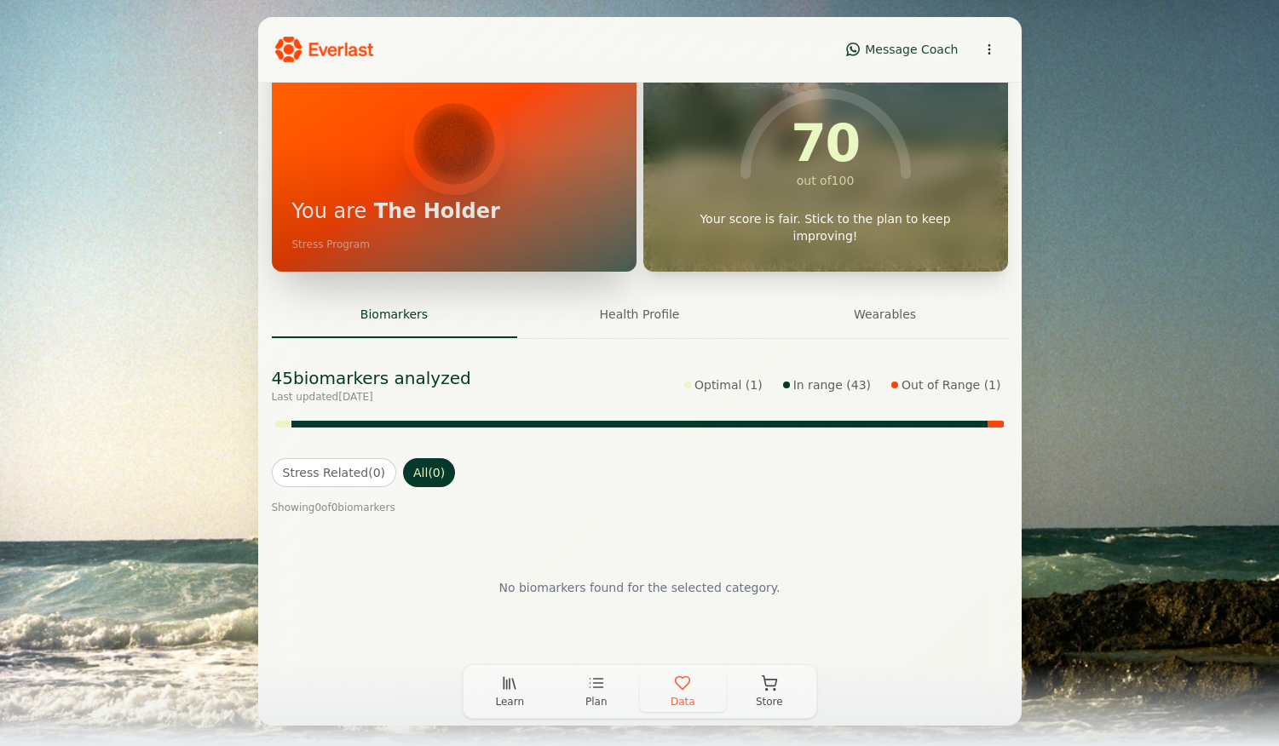
click at [996, 426] on button "button" at bounding box center [995, 424] width 16 height 7
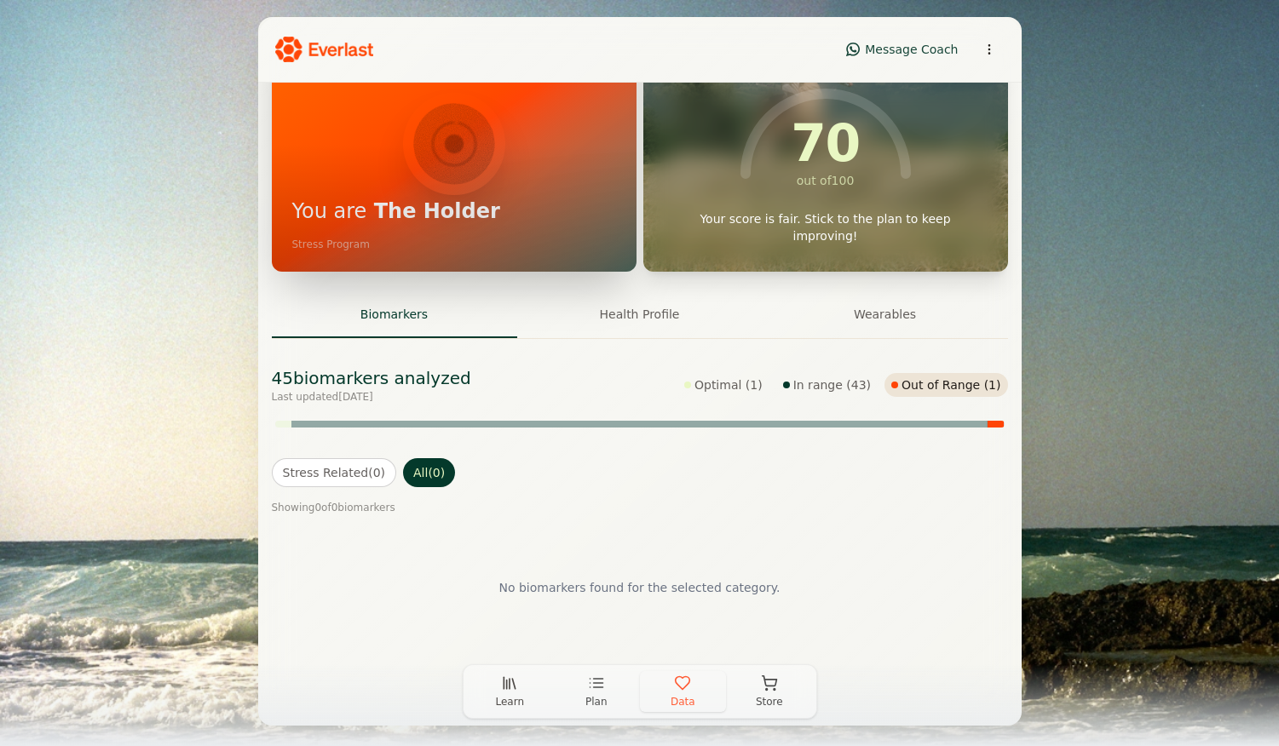
click at [857, 384] on button "In range ( 43 )" at bounding box center [826, 385] width 101 height 24
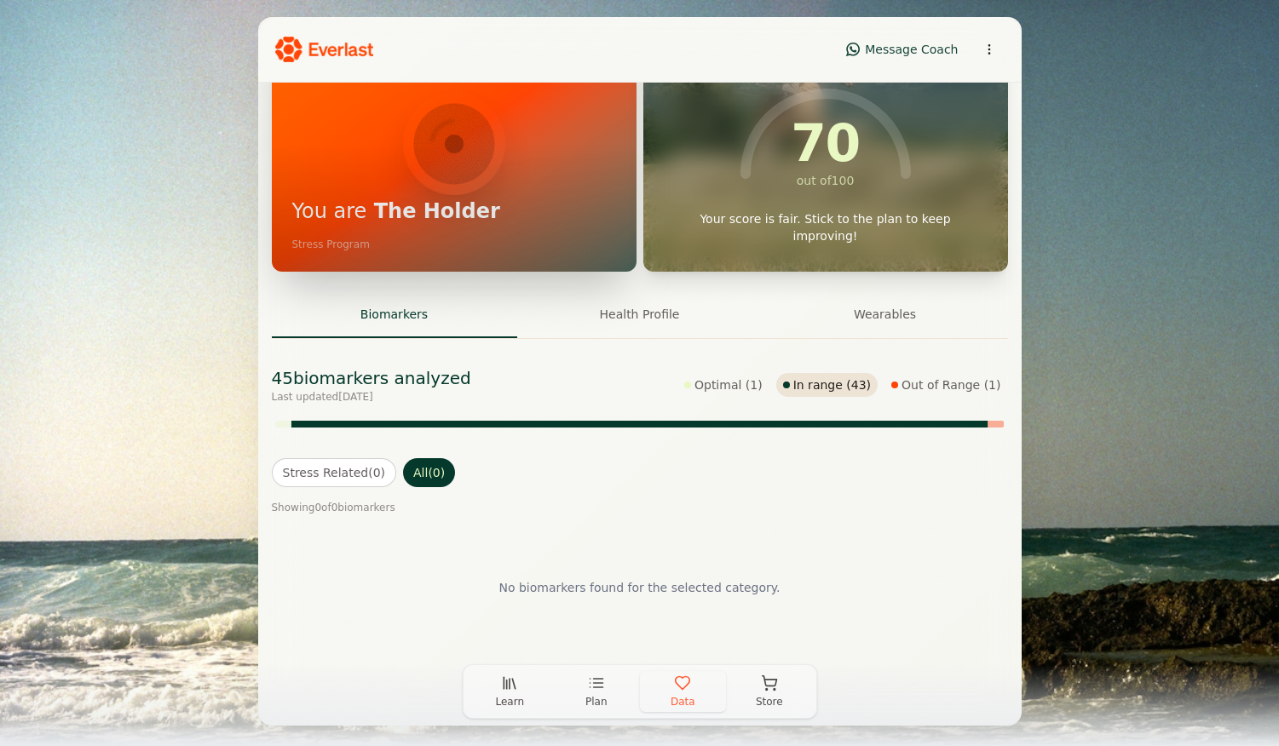
click at [945, 385] on button "Out of Range ( 1 )" at bounding box center [945, 385] width 123 height 24
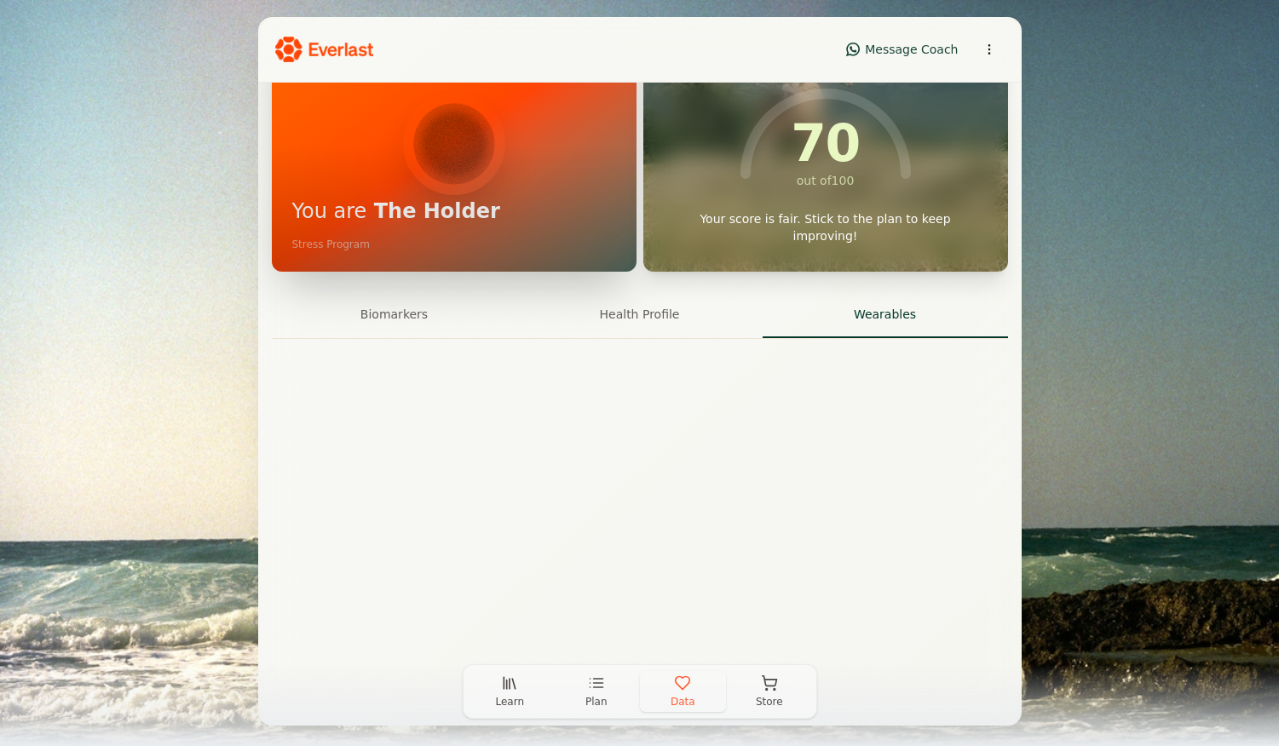
click at [889, 320] on button "Wearables" at bounding box center [885, 315] width 245 height 46
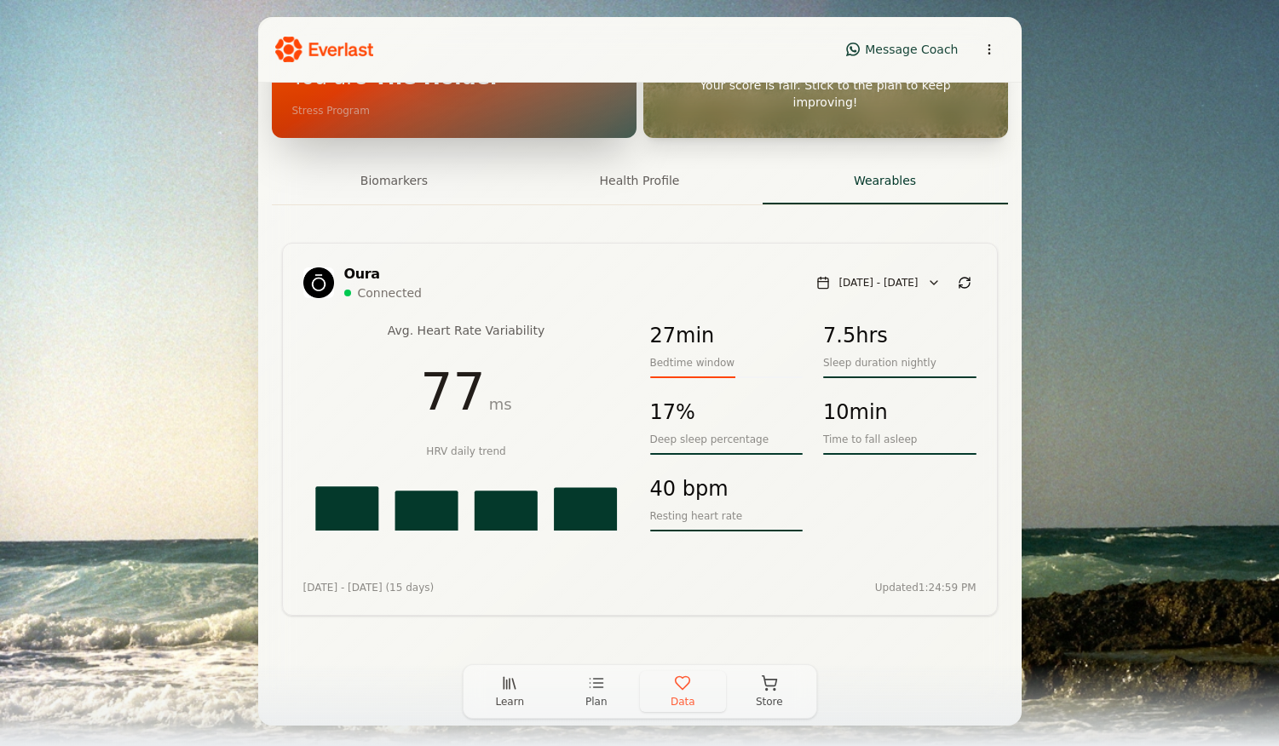
scroll to position [281, 0]
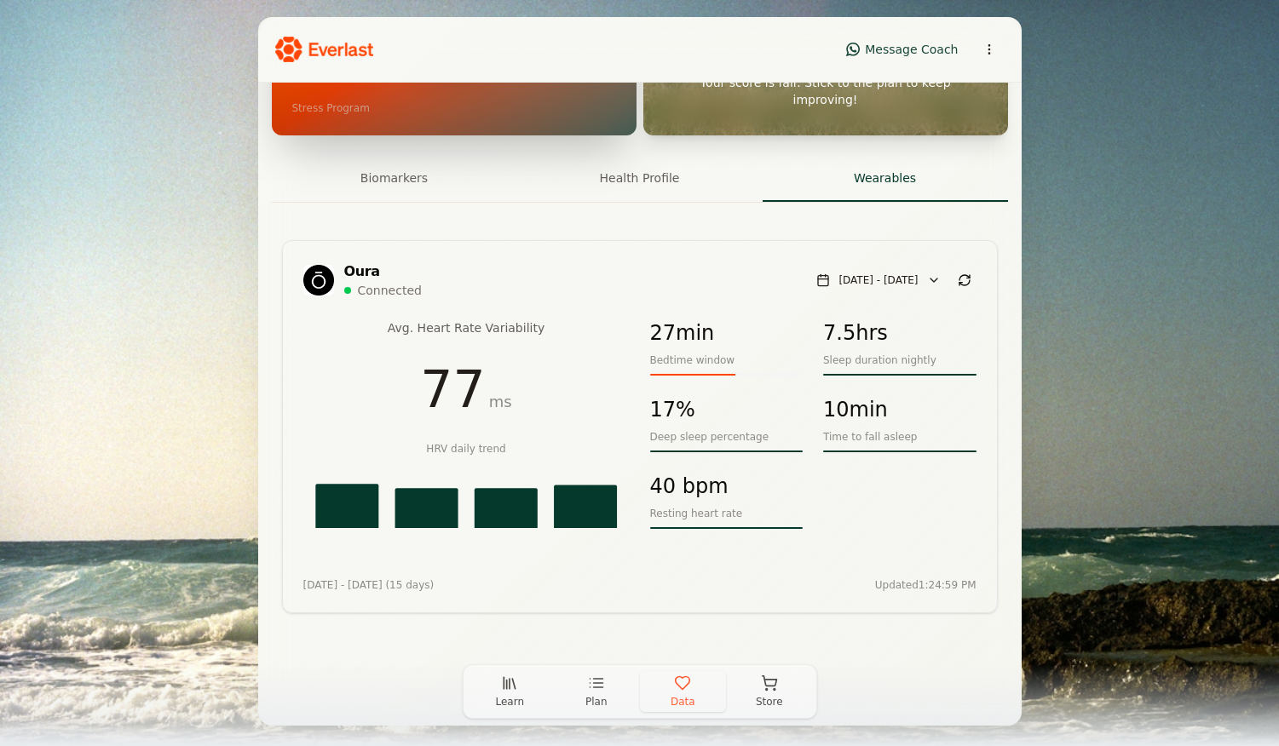
click at [936, 279] on button "Aug 13 - Aug 27" at bounding box center [878, 280] width 141 height 24
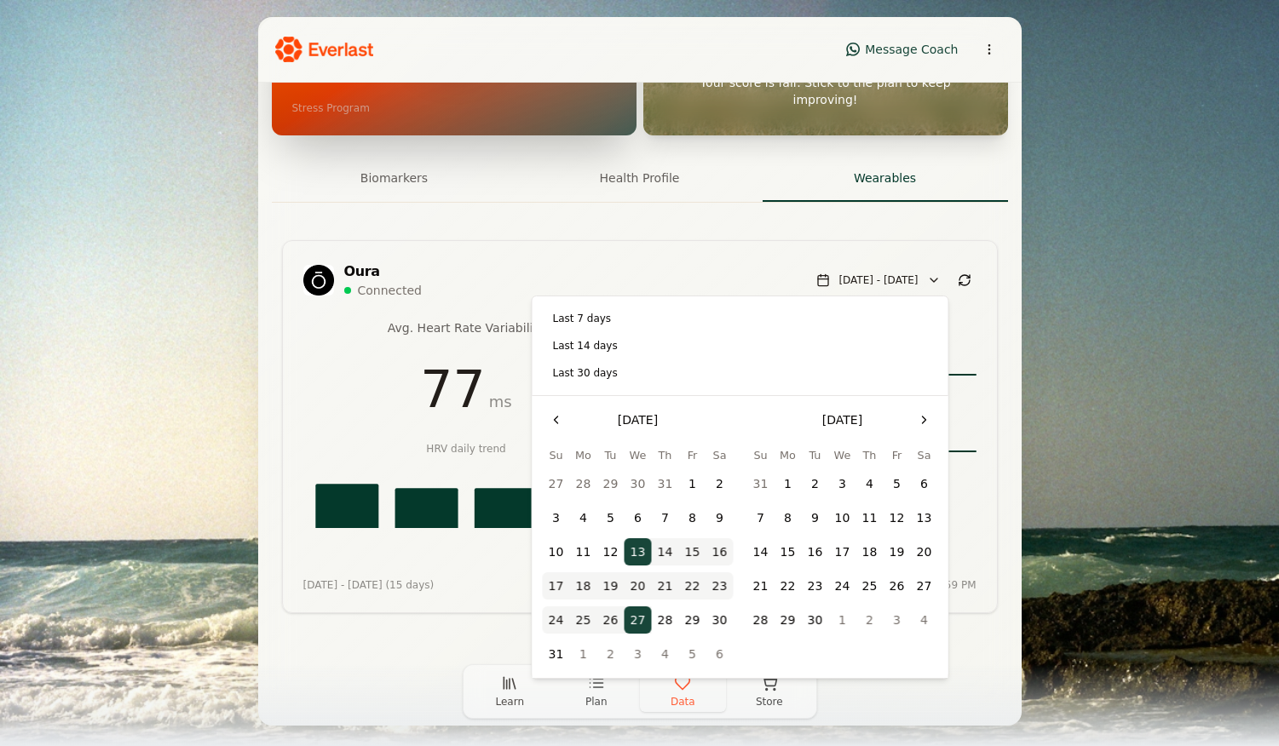
click at [715, 340] on button "Last 14 days" at bounding box center [740, 346] width 395 height 24
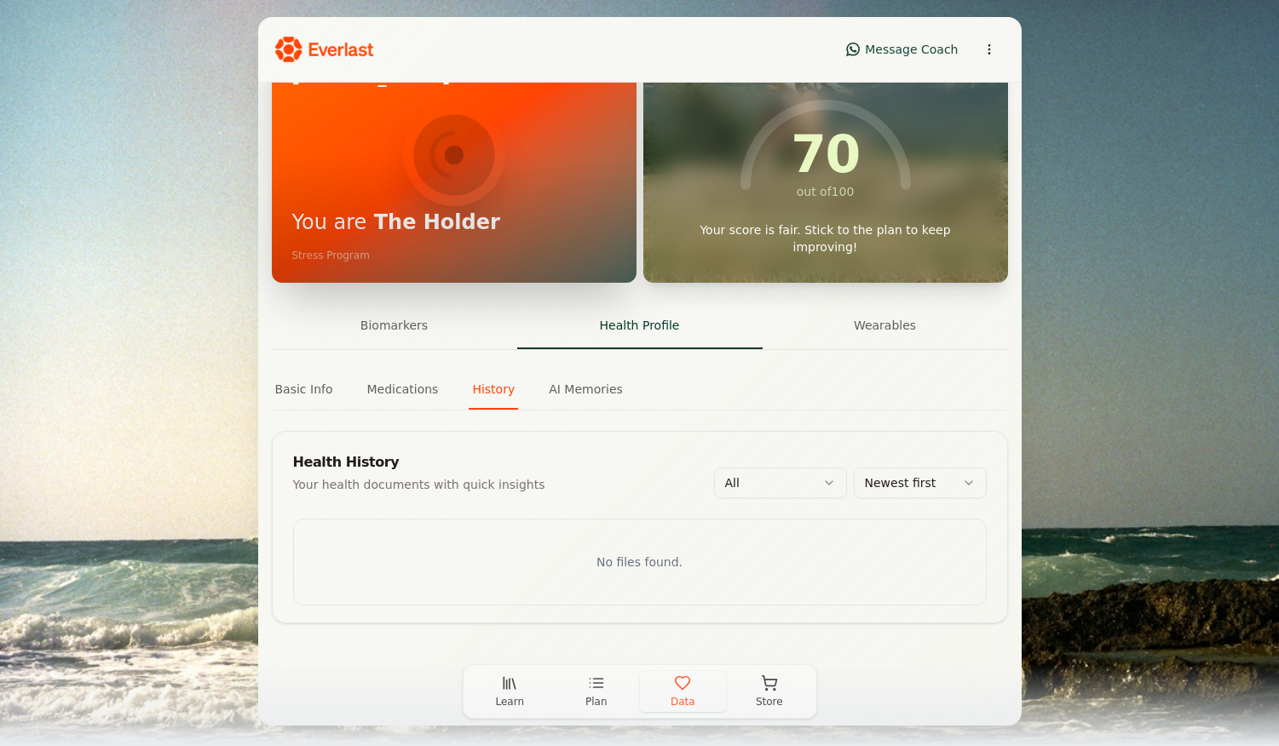
click at [662, 174] on div "Your Data Add Data Member since Mar 2025 Juli Insinger - BPM You are The Holder…" at bounding box center [639, 307] width 763 height 716
click at [318, 386] on button "Basic Info" at bounding box center [304, 393] width 65 height 32
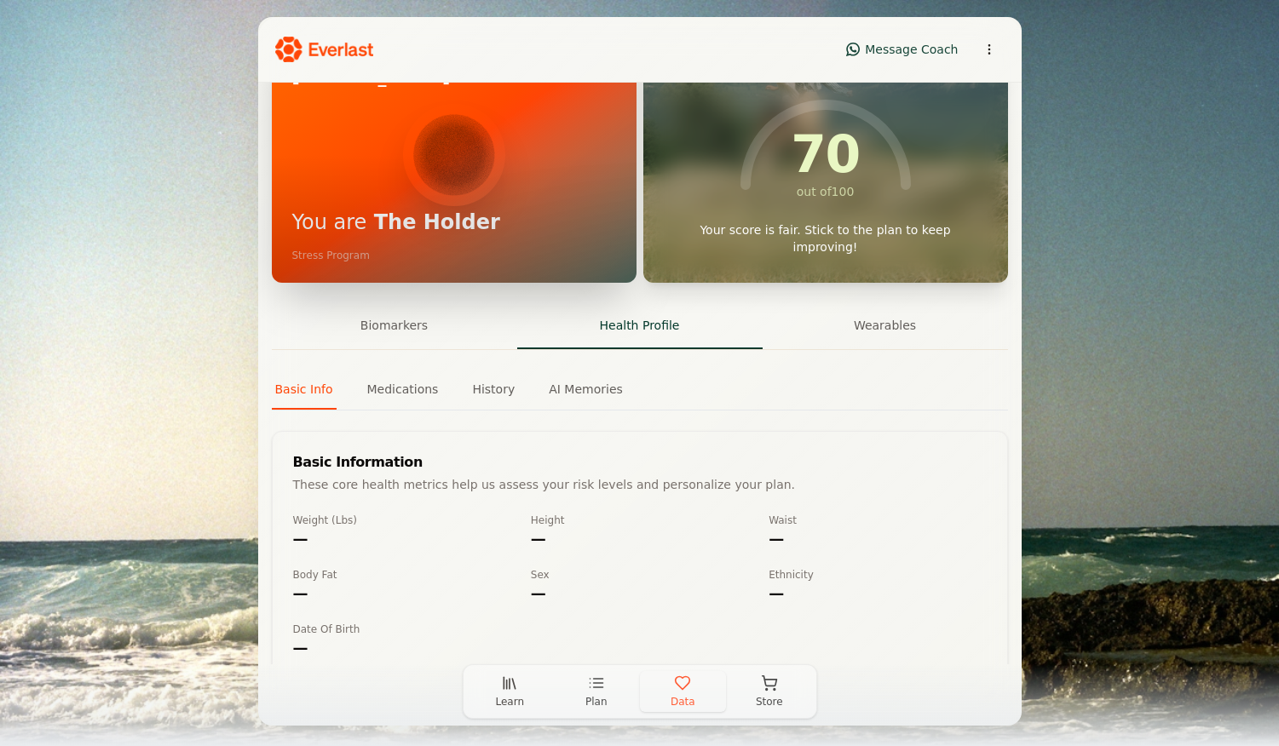
click at [319, 548] on div "—" at bounding box center [401, 539] width 217 height 24
click at [307, 540] on div "—" at bounding box center [401, 539] width 217 height 24
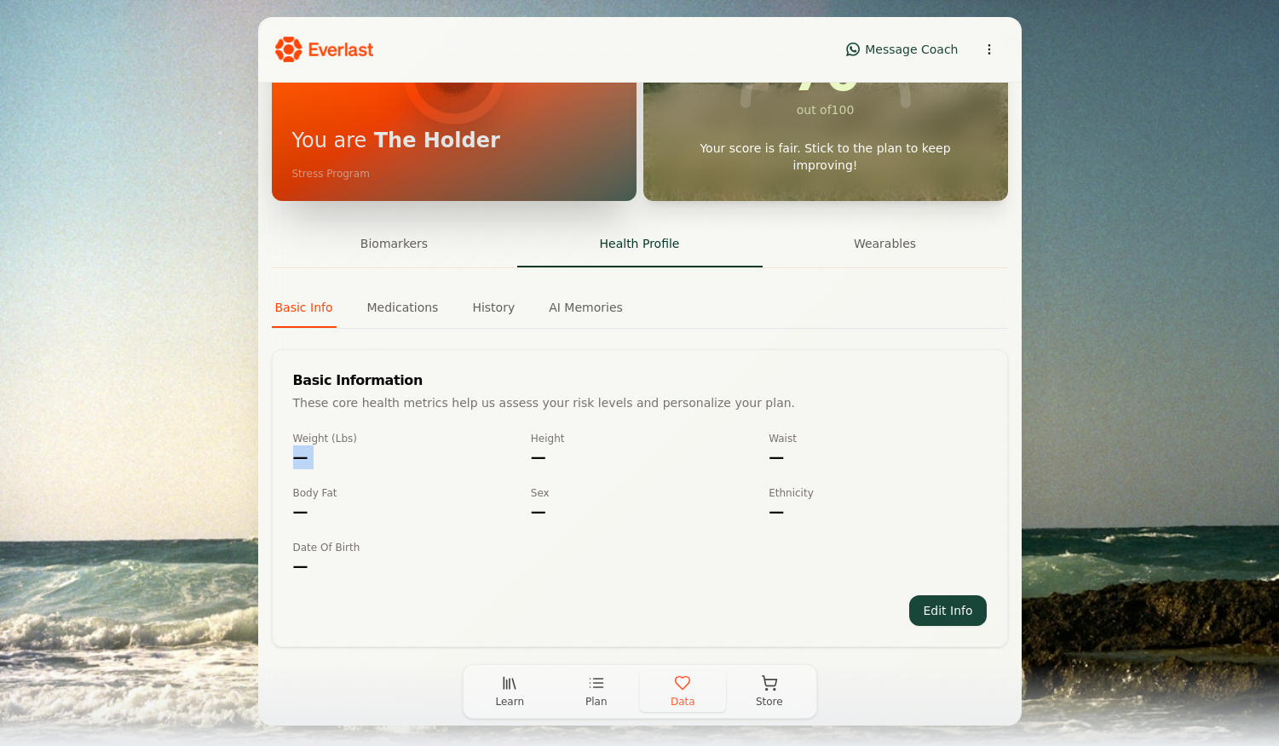
scroll to position [239, 0]
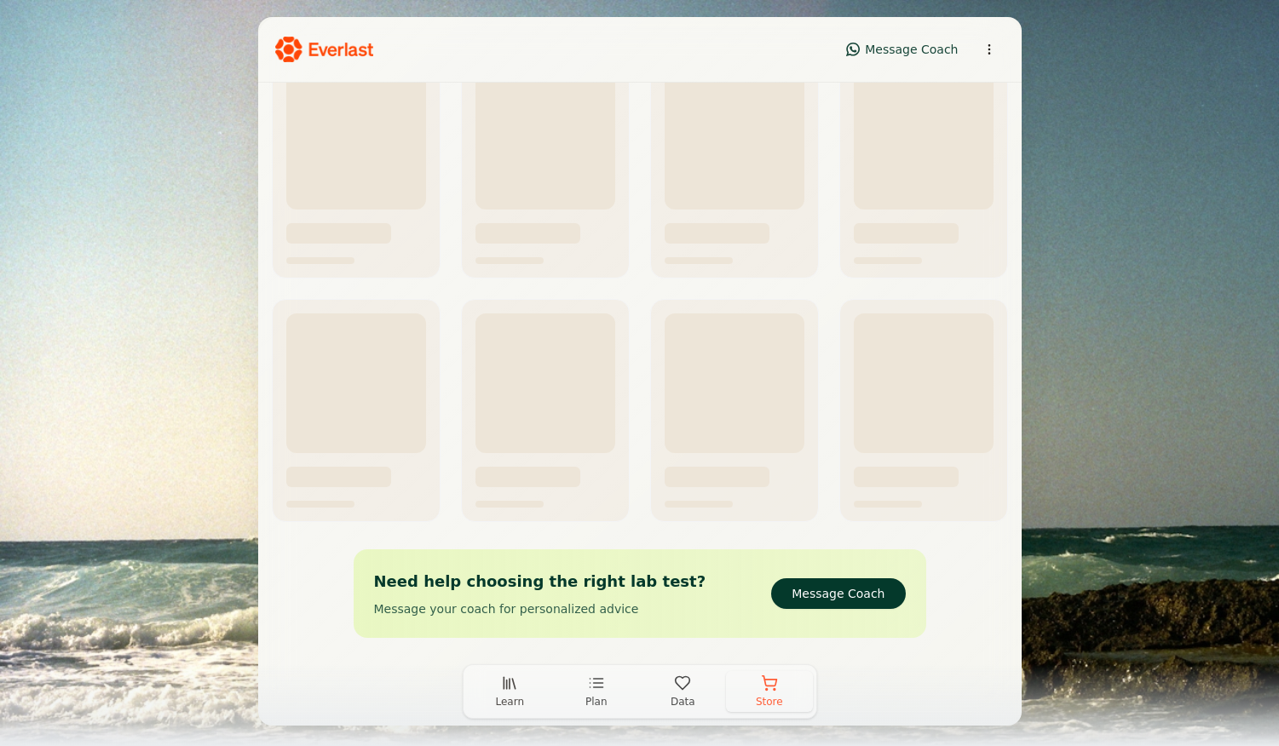
click at [780, 699] on span "Store" at bounding box center [769, 702] width 27 height 14
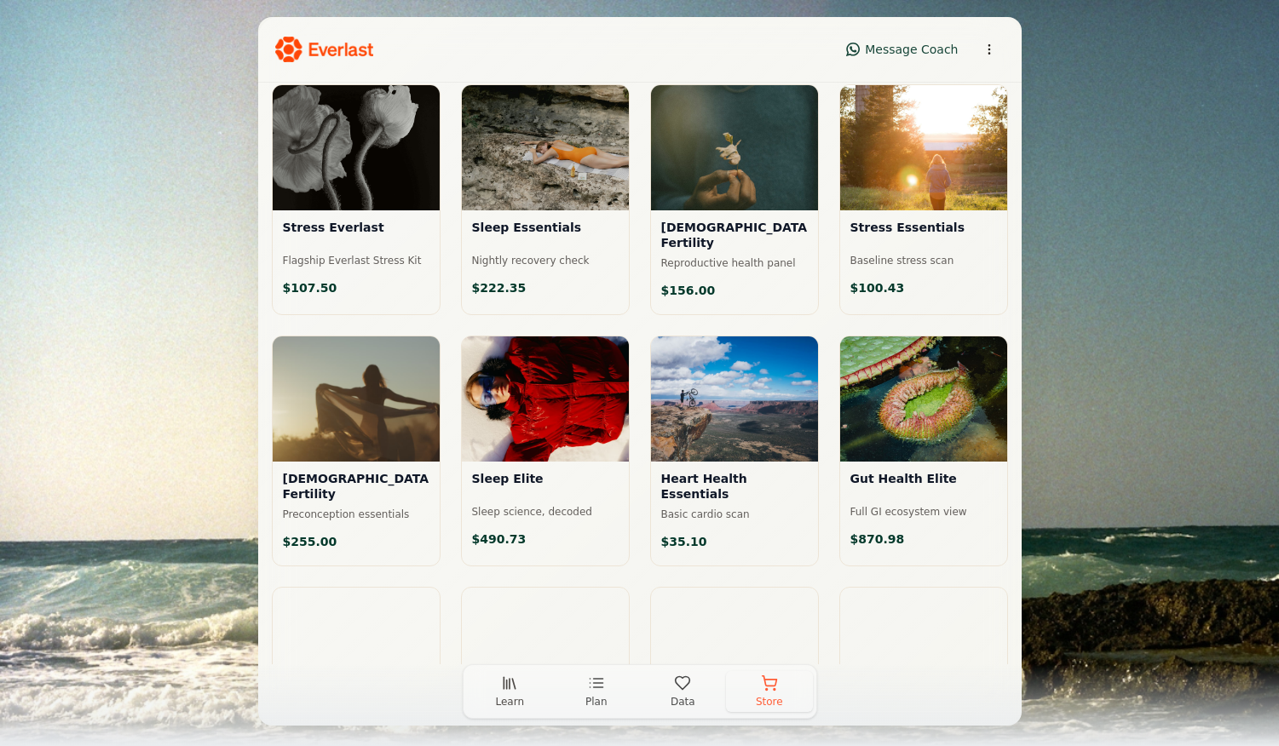
scroll to position [211, 0]
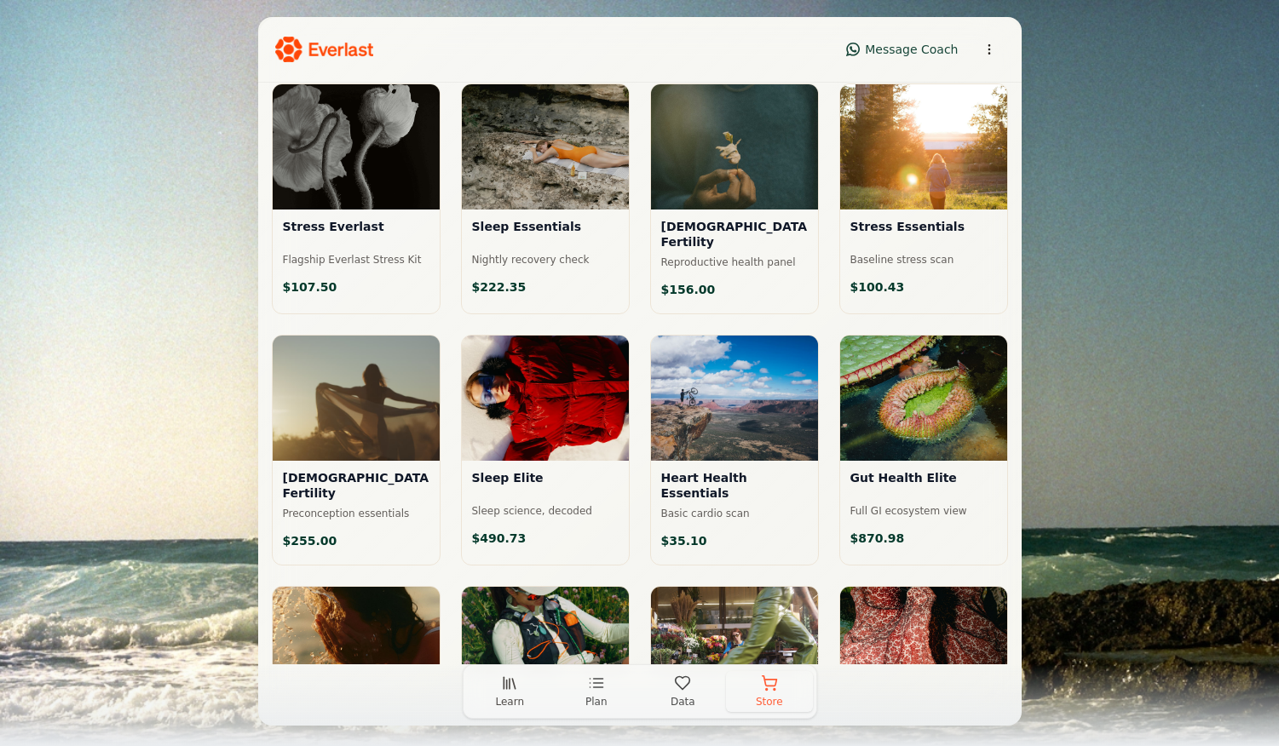
click at [384, 187] on div at bounding box center [356, 146] width 167 height 125
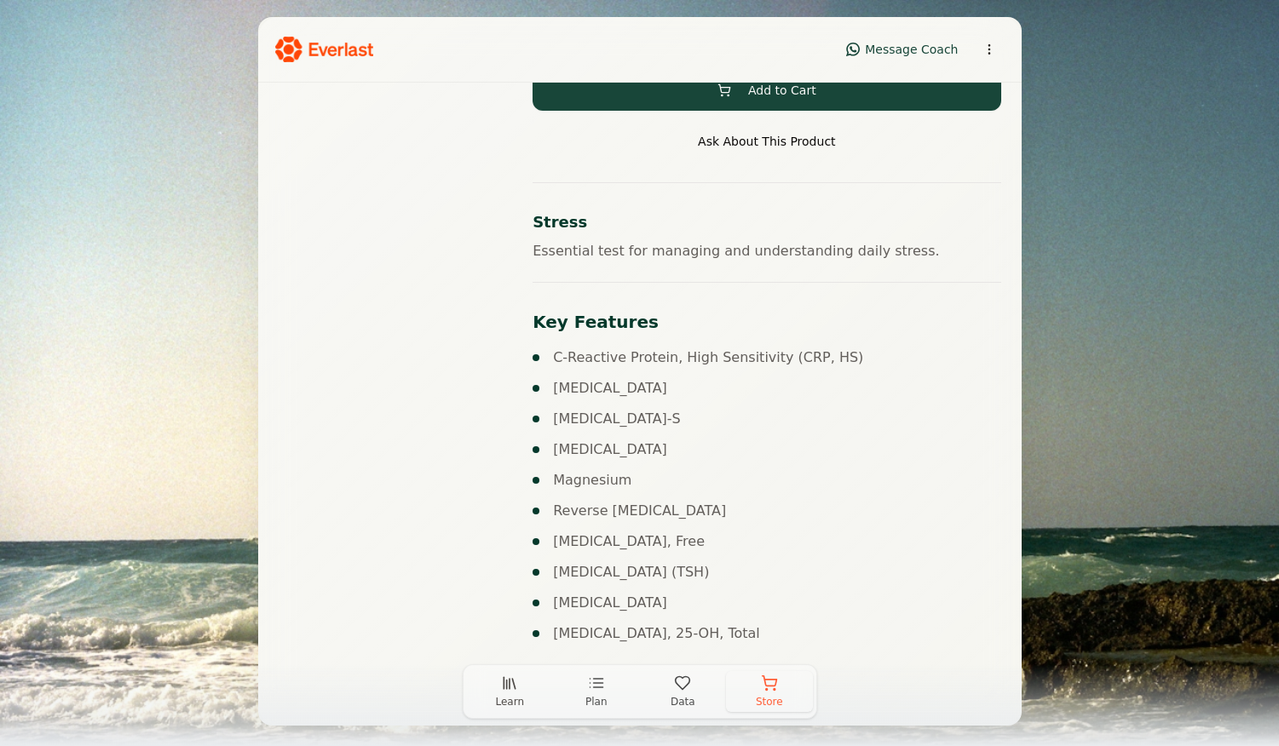
scroll to position [322, 0]
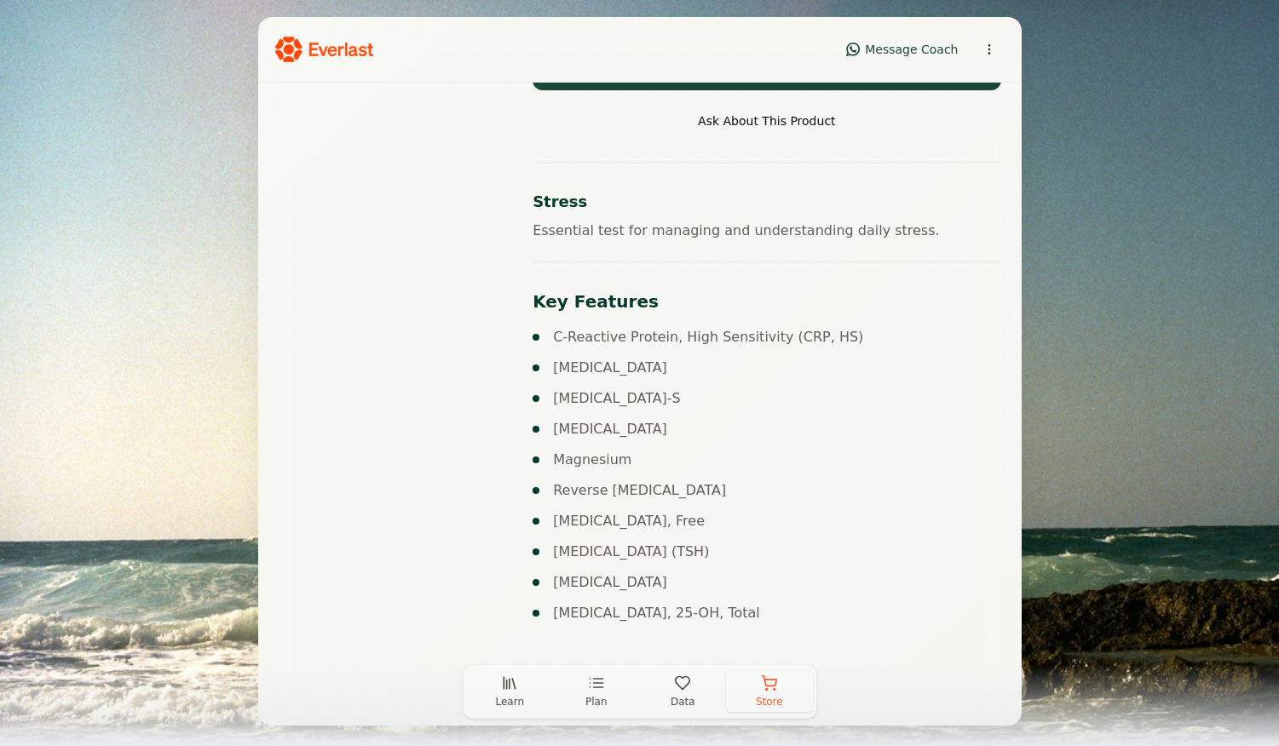
click at [207, 96] on div "Message Coach Back to Store Your Cart Lab Test Stress Everlast Flagship Everlas…" at bounding box center [639, 371] width 1279 height 743
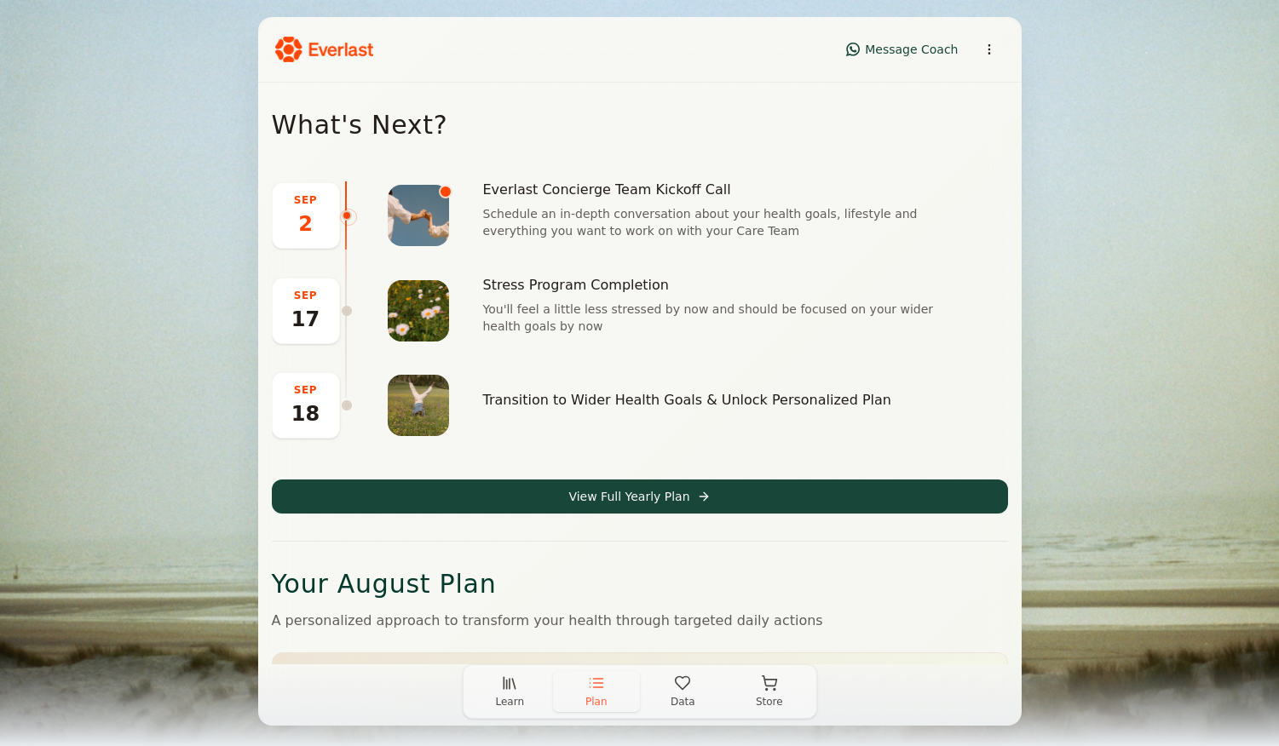
scroll to position [550, 0]
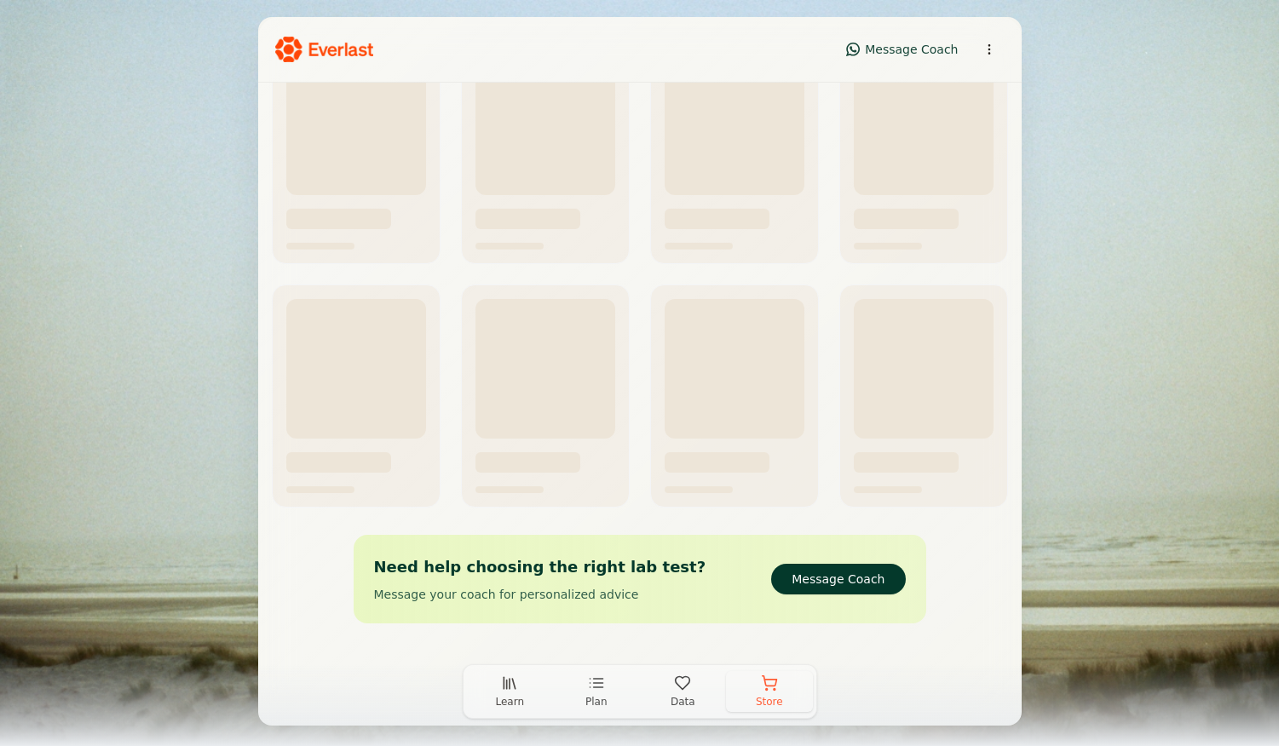
click at [765, 691] on button "Store" at bounding box center [769, 691] width 87 height 41
